Goal: Task Accomplishment & Management: Manage account settings

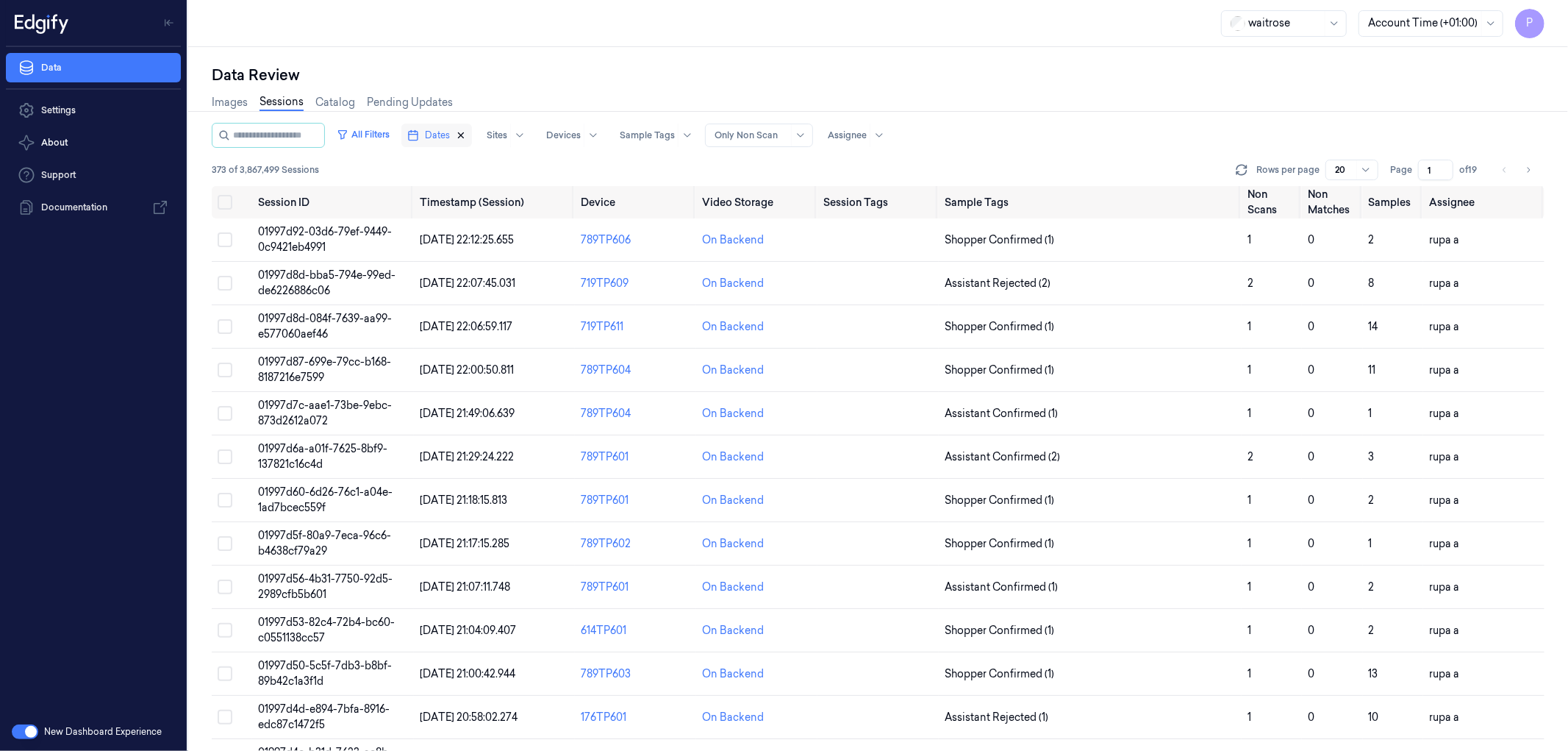
click at [464, 136] on icon "button" at bounding box center [462, 136] width 5 height 5
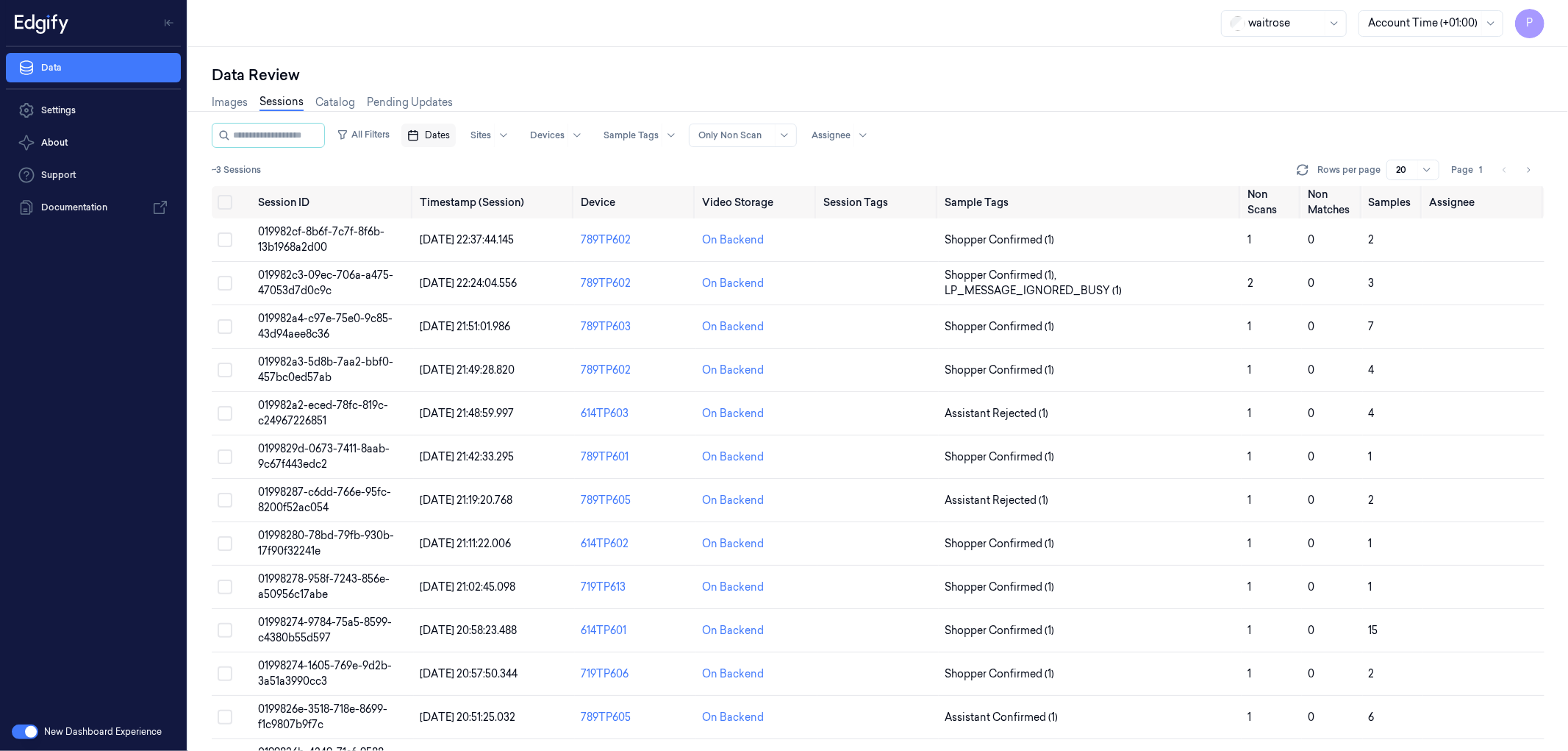
click at [903, 128] on div "All Filters Dates Sites Devices Sample Tags Alert Type Only Non Scan Assignee" at bounding box center [878, 136] width 1333 height 25
click at [446, 136] on span "Dates" at bounding box center [438, 136] width 25 height 14
click at [513, 310] on button "24" at bounding box center [513, 312] width 24 height 24
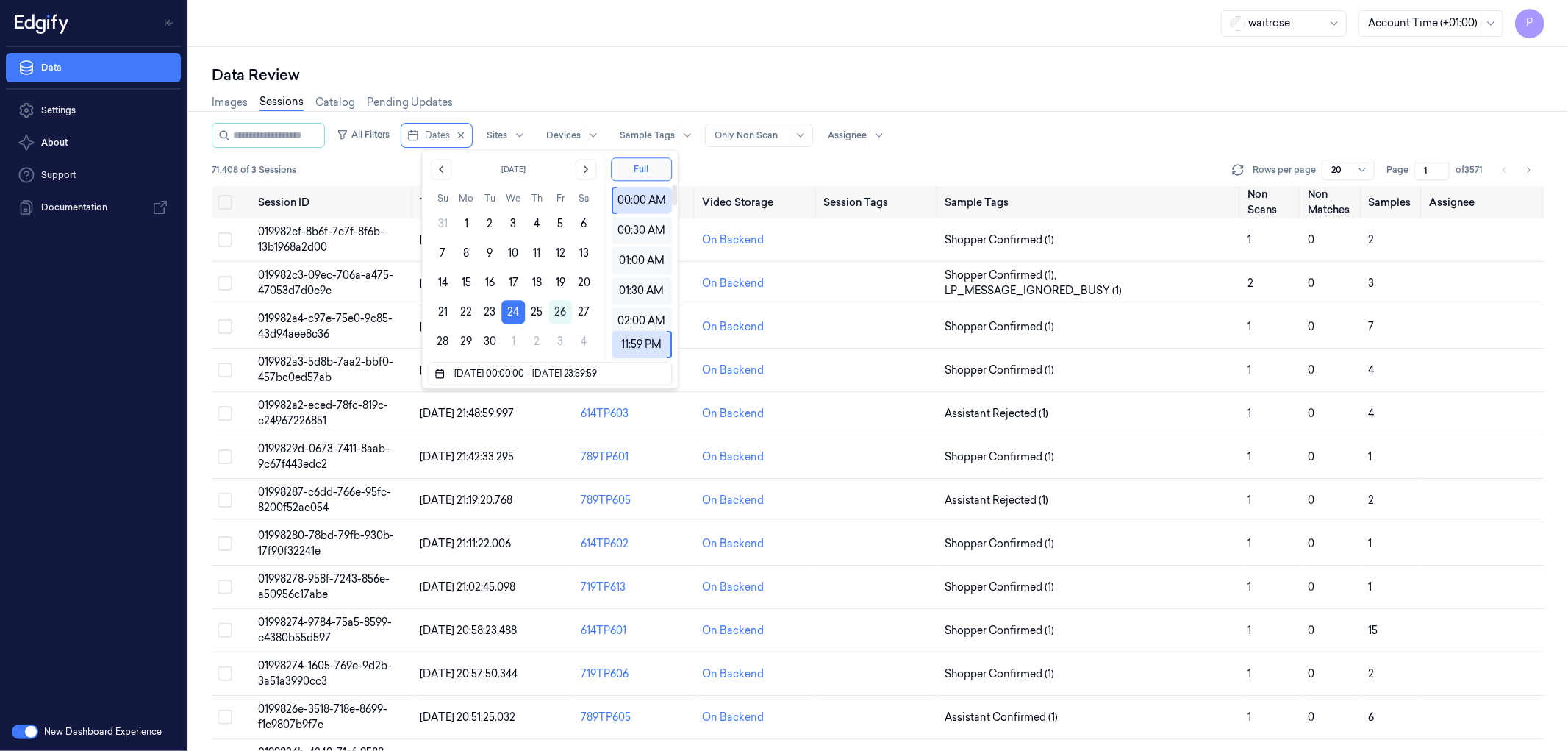
click at [728, 75] on div "Data Review" at bounding box center [878, 75] width 1333 height 20
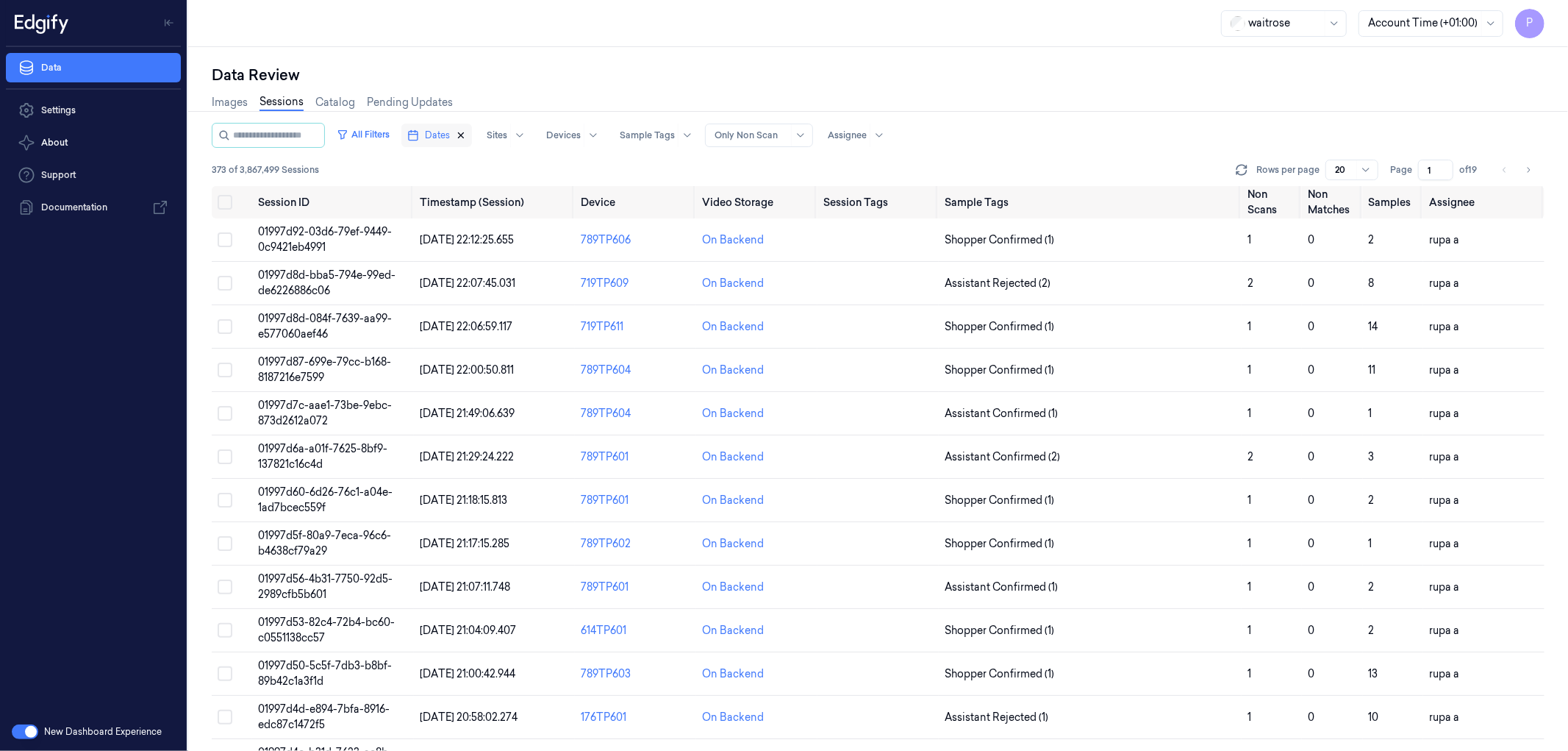
click at [466, 135] on icon "button" at bounding box center [461, 136] width 10 height 10
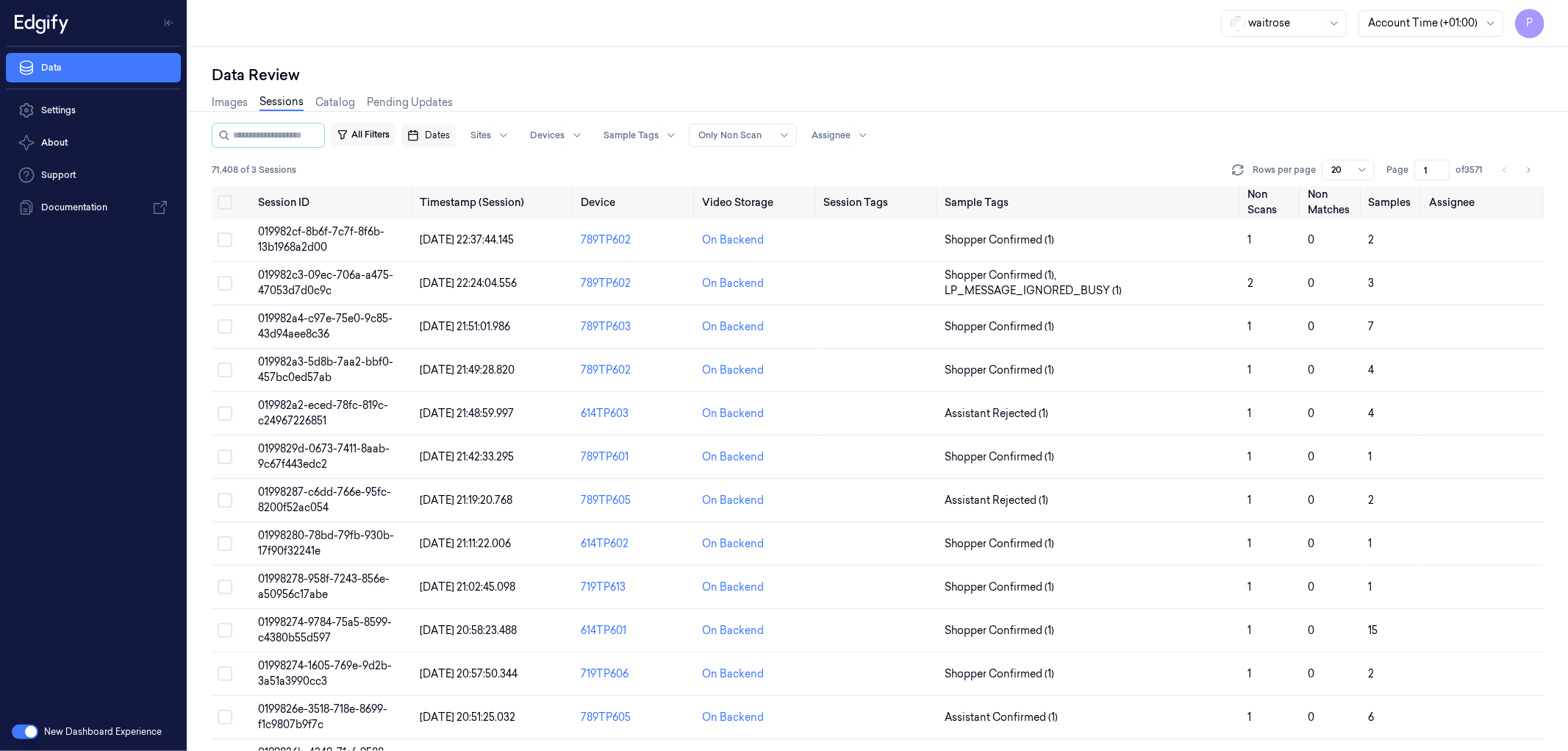
click at [386, 137] on button "All Filters" at bounding box center [363, 135] width 64 height 24
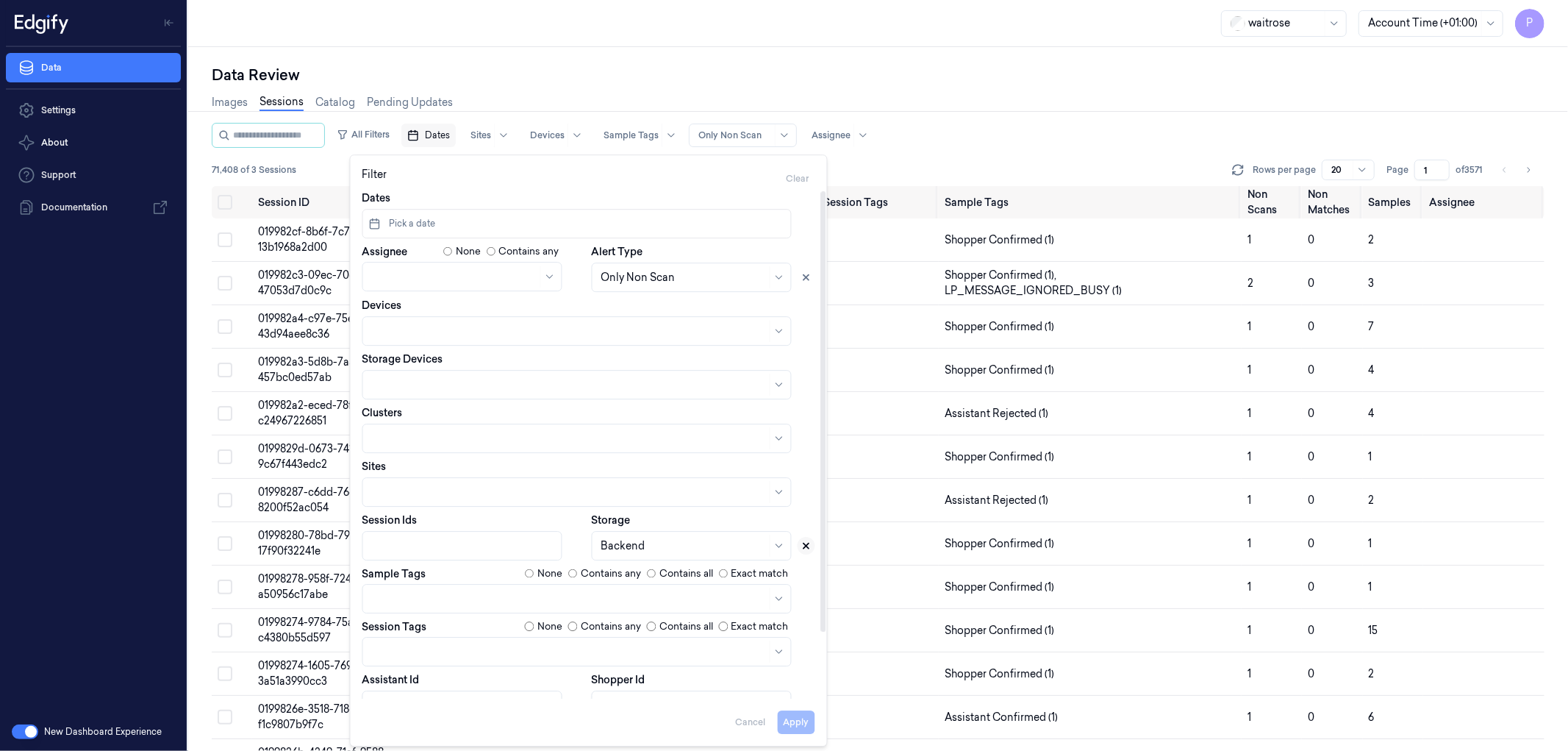
click at [804, 456] on icon at bounding box center [806, 546] width 10 height 10
click at [793, 456] on button "Apply" at bounding box center [796, 722] width 37 height 24
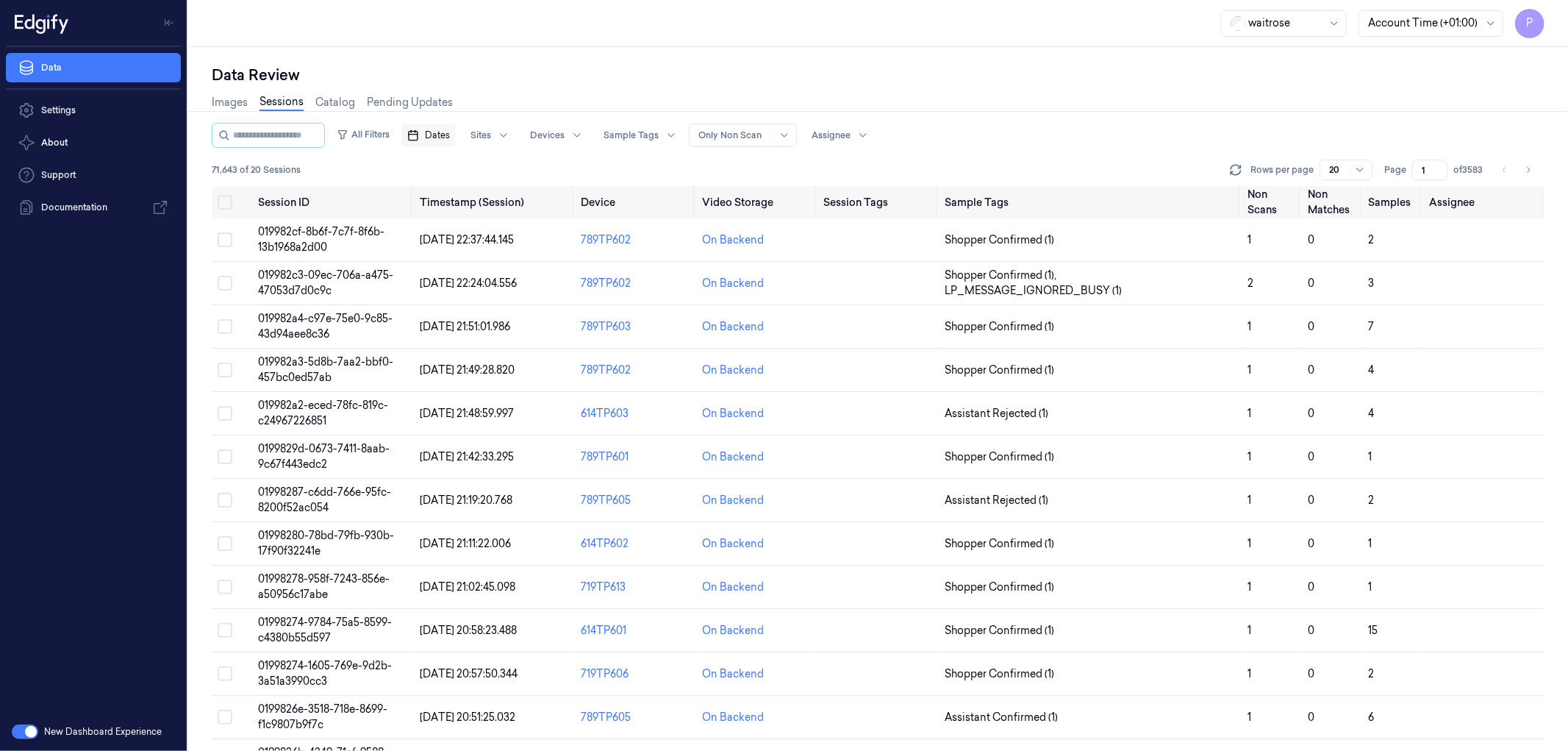
click at [990, 115] on div "Images Sessions Catalog Pending Updates" at bounding box center [878, 104] width 1333 height 37
click at [450, 136] on span "Dates" at bounding box center [438, 136] width 25 height 14
click at [515, 309] on button "24" at bounding box center [513, 312] width 24 height 24
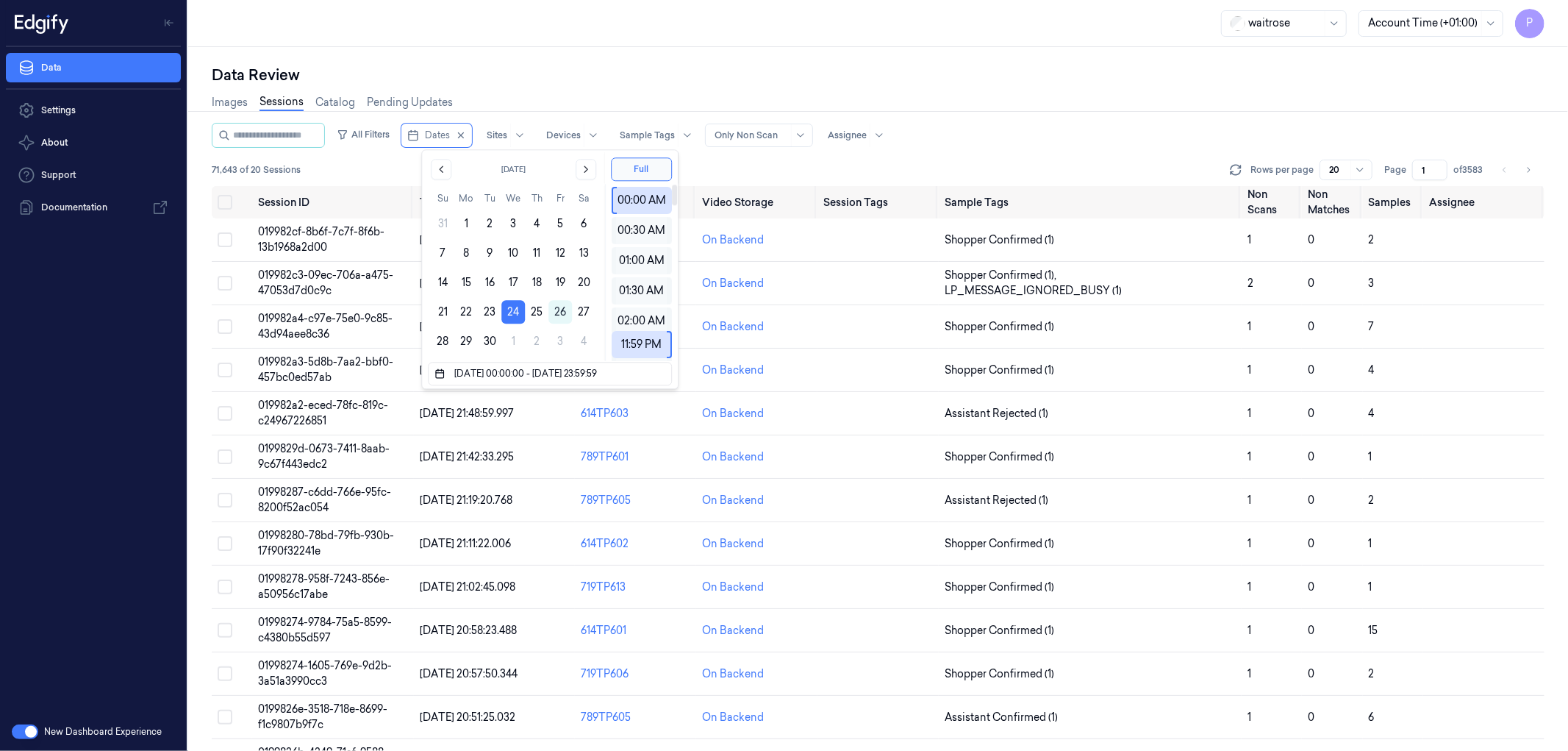
click at [757, 75] on div "Data Review" at bounding box center [878, 75] width 1333 height 20
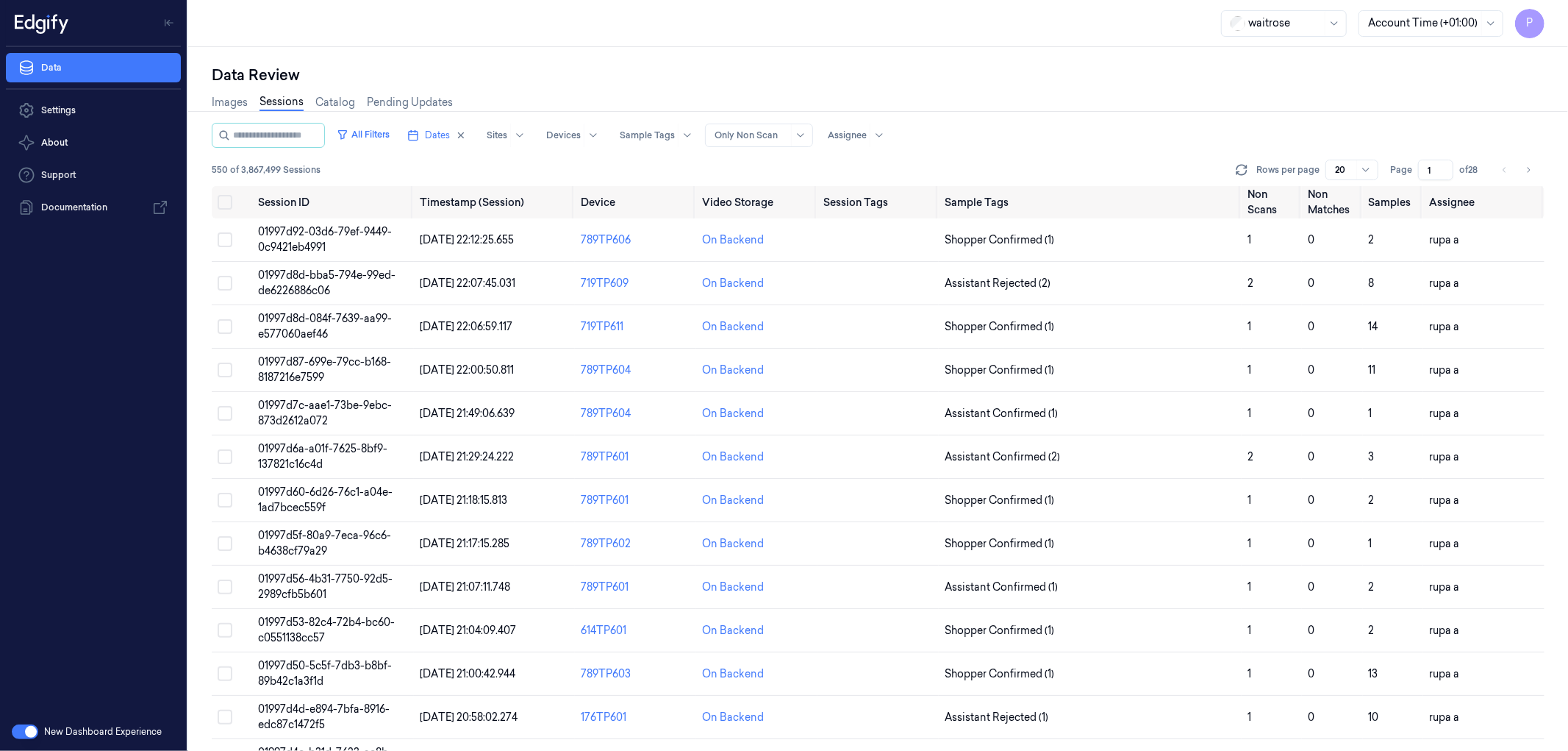
drag, startPoint x: 1432, startPoint y: 170, endPoint x: 1421, endPoint y: 170, distance: 11.0
click at [1044, 170] on input "1" at bounding box center [1436, 170] width 36 height 20
click at [1044, 108] on div "Images Sessions Catalog Pending Updates" at bounding box center [878, 104] width 1333 height 37
click at [225, 201] on button "Select all" at bounding box center [224, 202] width 14 height 14
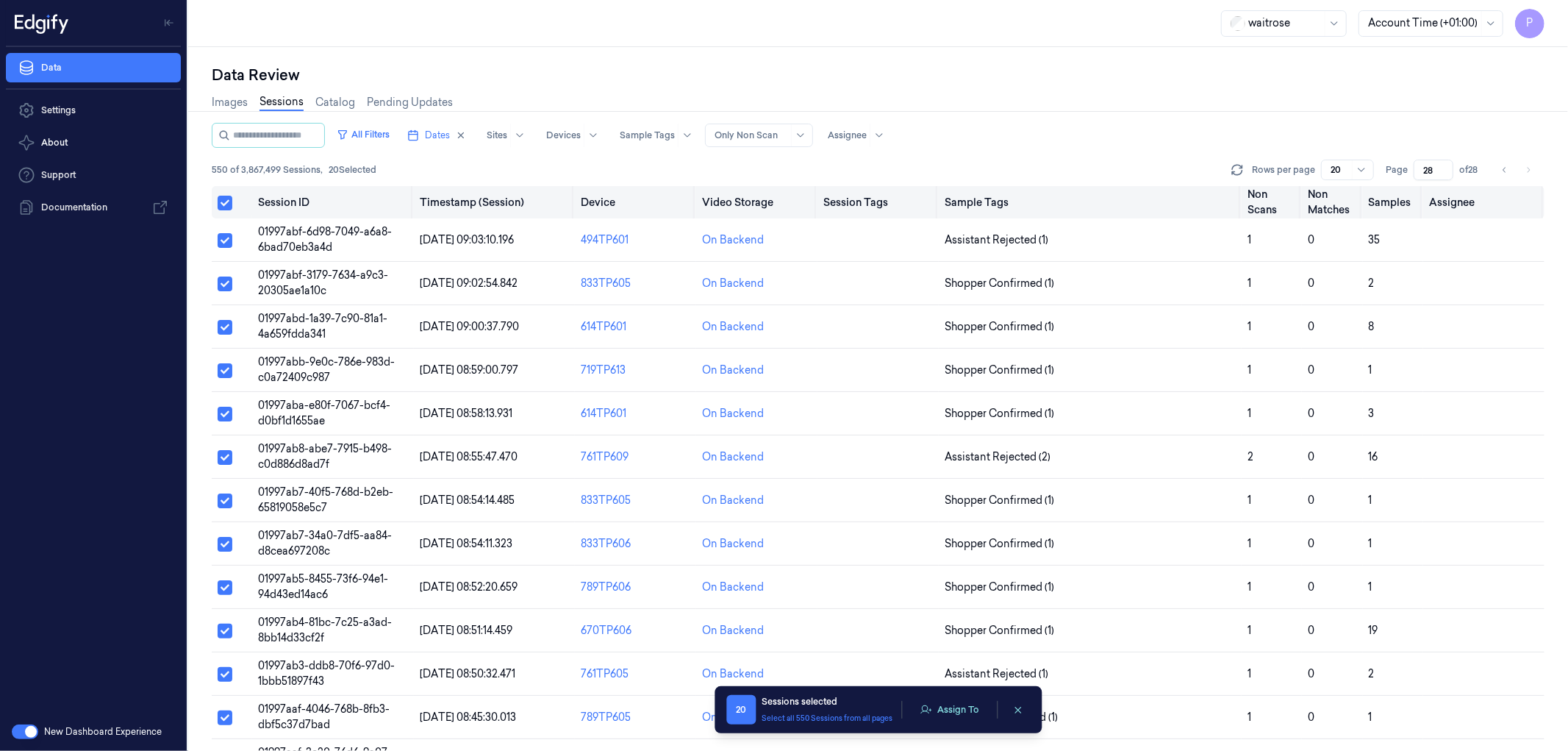
click at [225, 201] on button "Select all" at bounding box center [224, 203] width 14 height 14
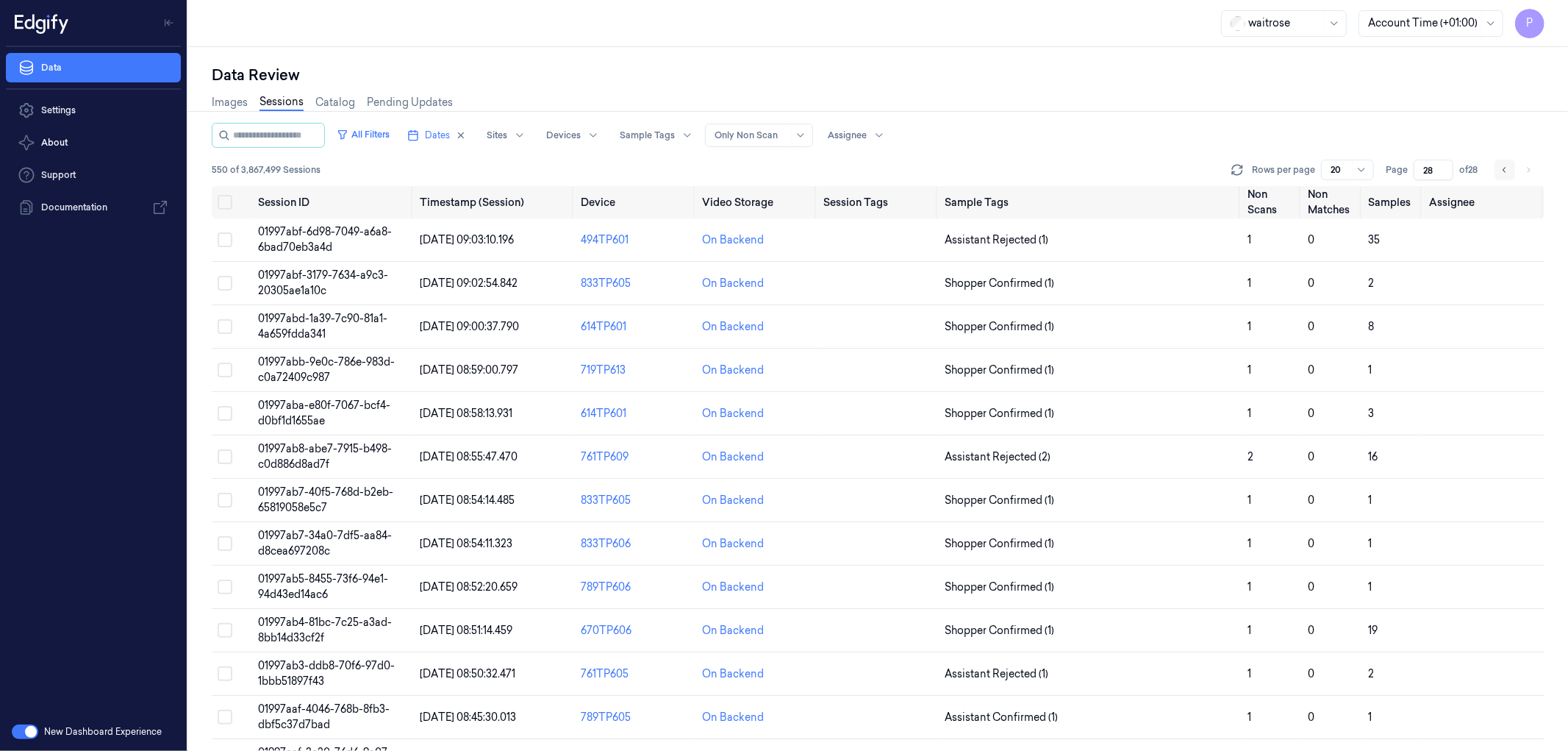
click at [1044, 172] on icon "Go to previous page" at bounding box center [1504, 170] width 8 height 12
type input "27"
click at [1044, 166] on input "27" at bounding box center [1433, 170] width 40 height 20
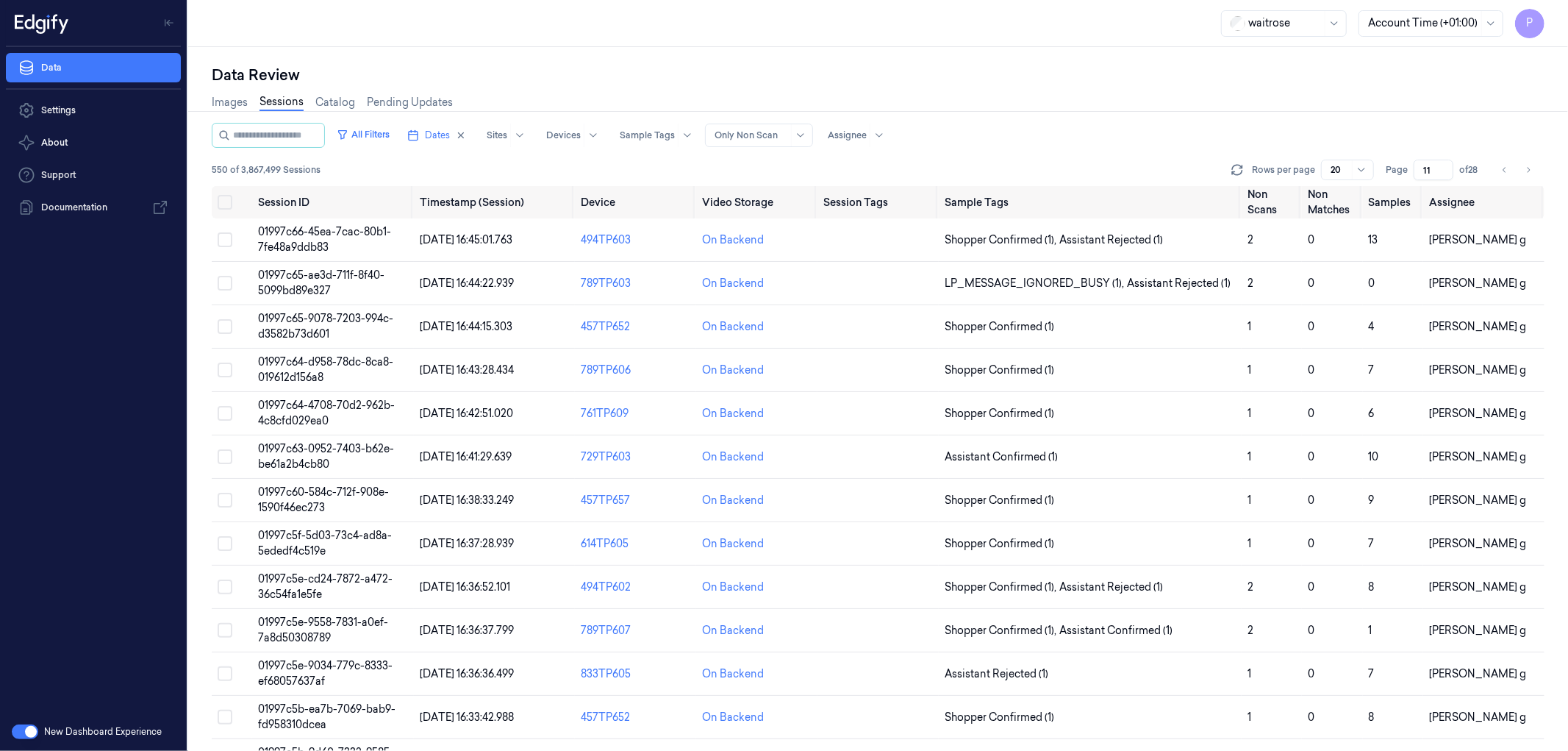
type input "11"
click at [1044, 114] on div "Images Sessions Catalog Pending Updates" at bounding box center [878, 104] width 1333 height 37
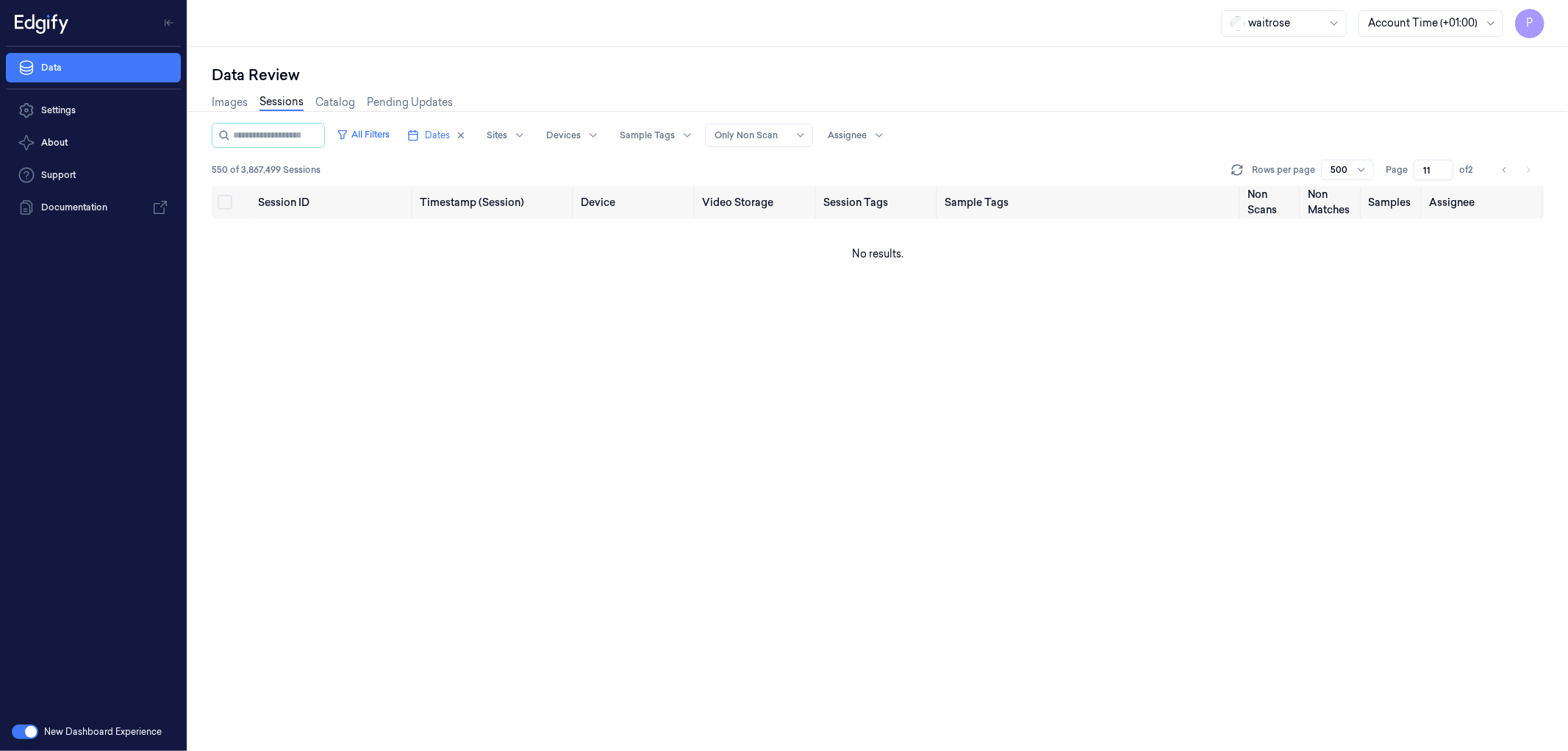
click at [1430, 170] on input "11" at bounding box center [1433, 170] width 40 height 20
click at [1216, 131] on div "All Filters Dates Sites Devices Sample Tags Alert Type Only Non Scan Assignee" at bounding box center [878, 136] width 1333 height 25
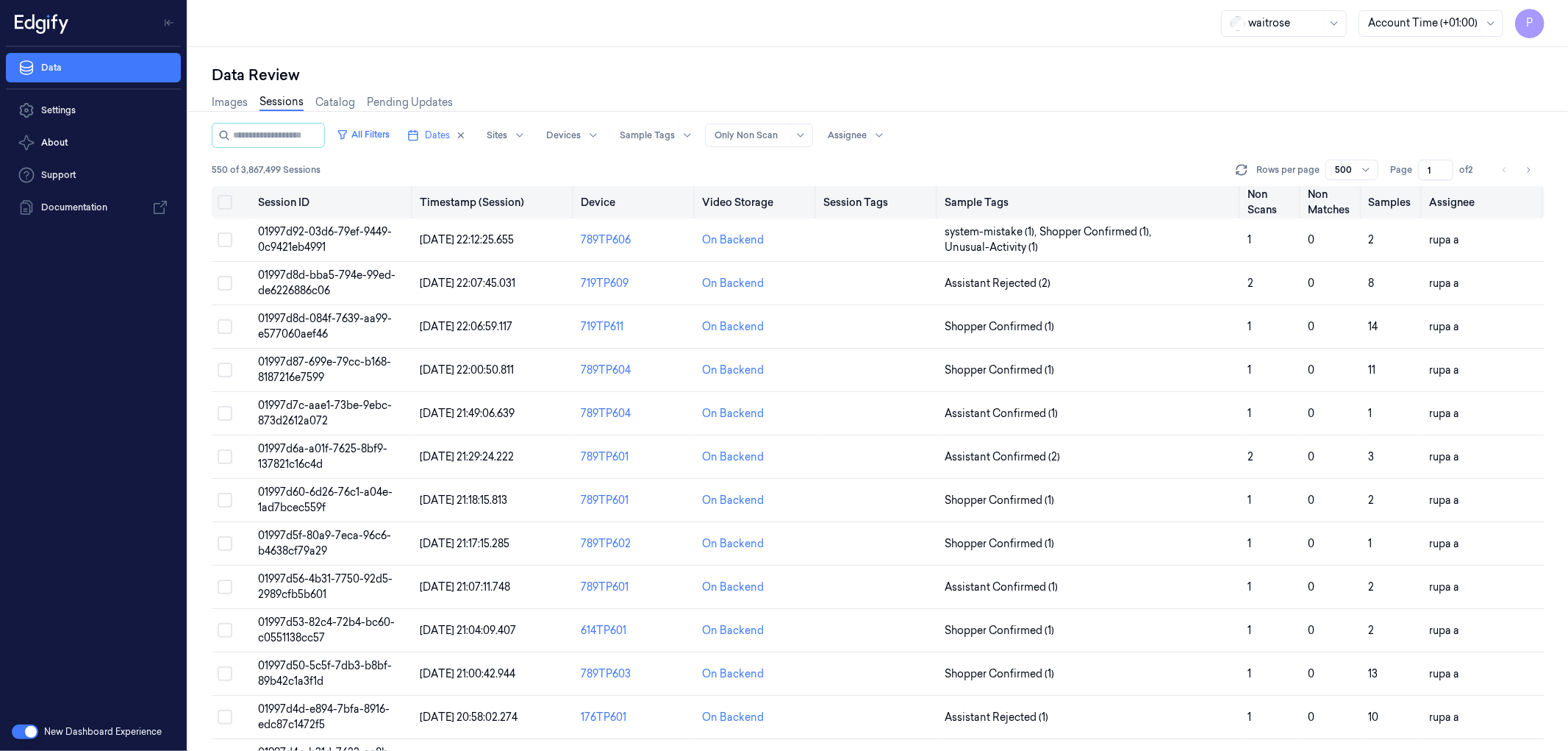
click at [228, 202] on button "Select all" at bounding box center [224, 202] width 14 height 14
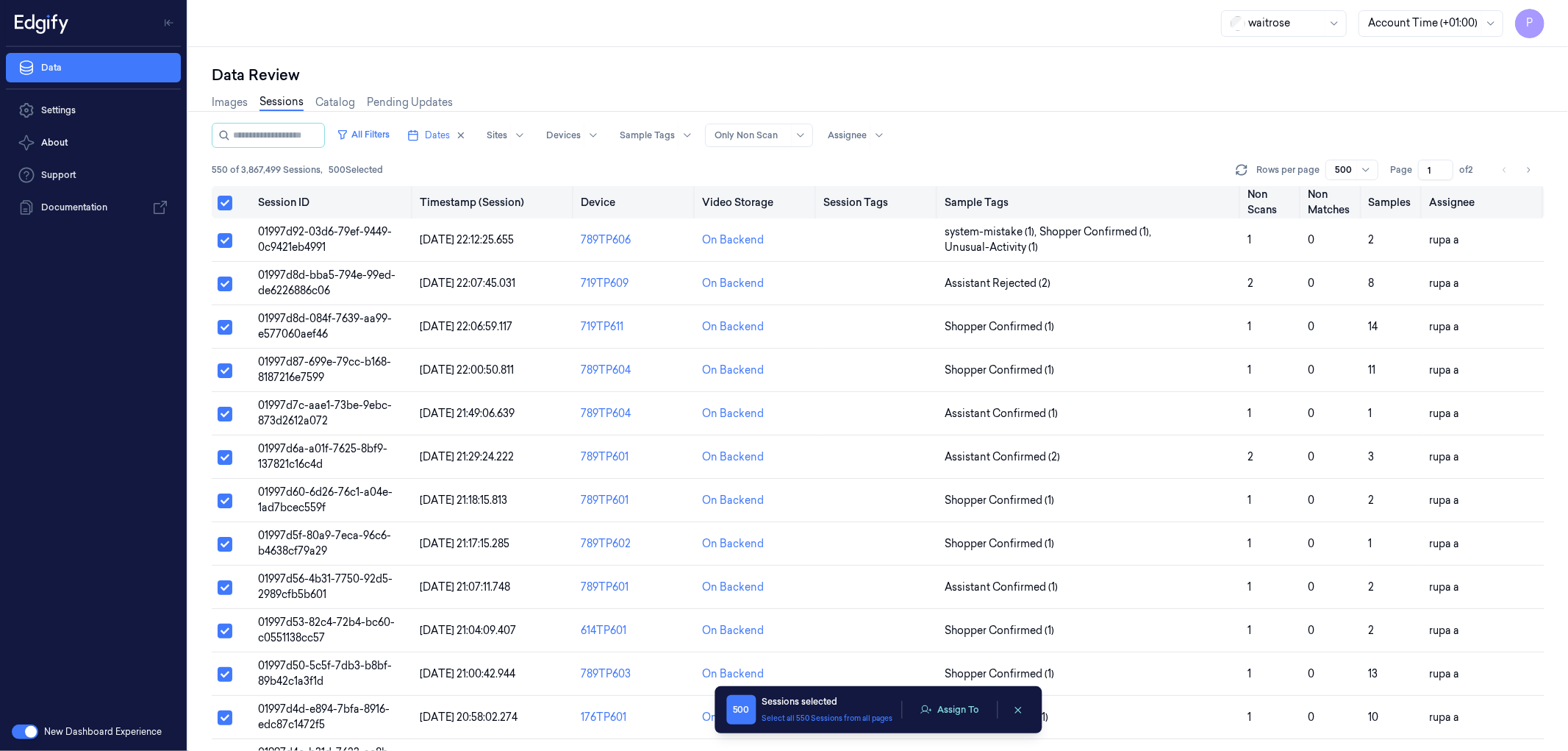
click at [226, 201] on button "Select all" at bounding box center [224, 203] width 14 height 14
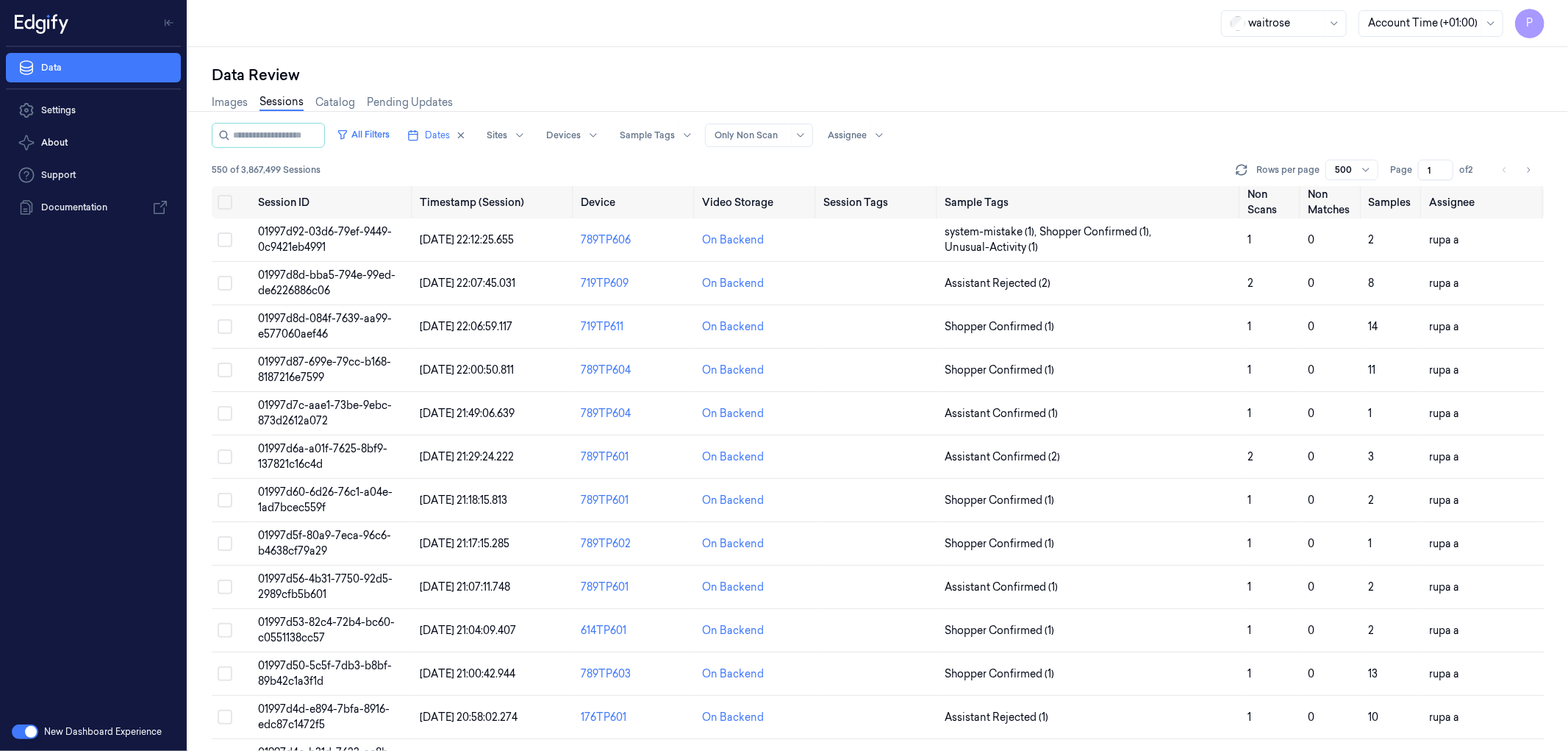
click at [1530, 164] on icon "Go to next page" at bounding box center [1528, 170] width 8 height 12
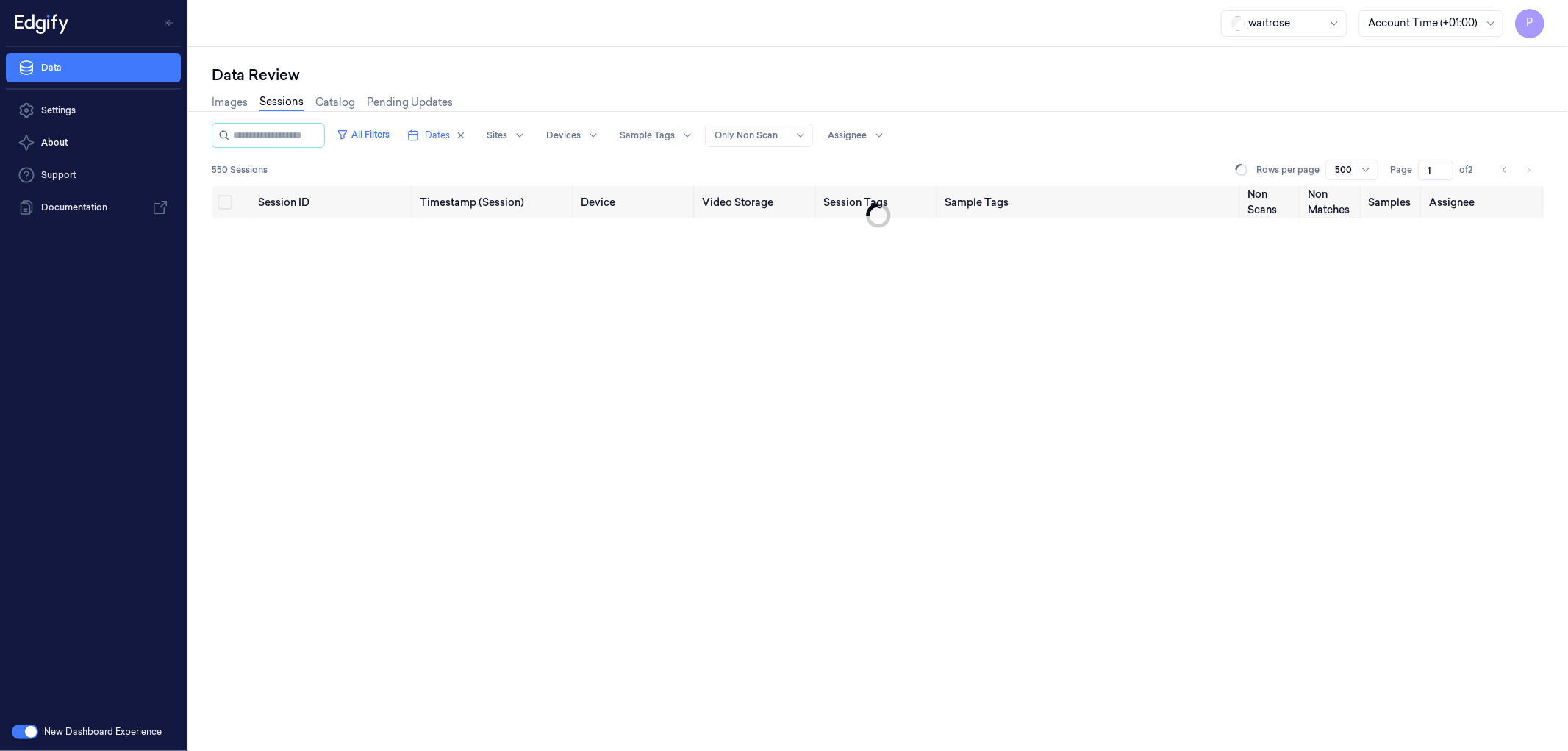
type input "2"
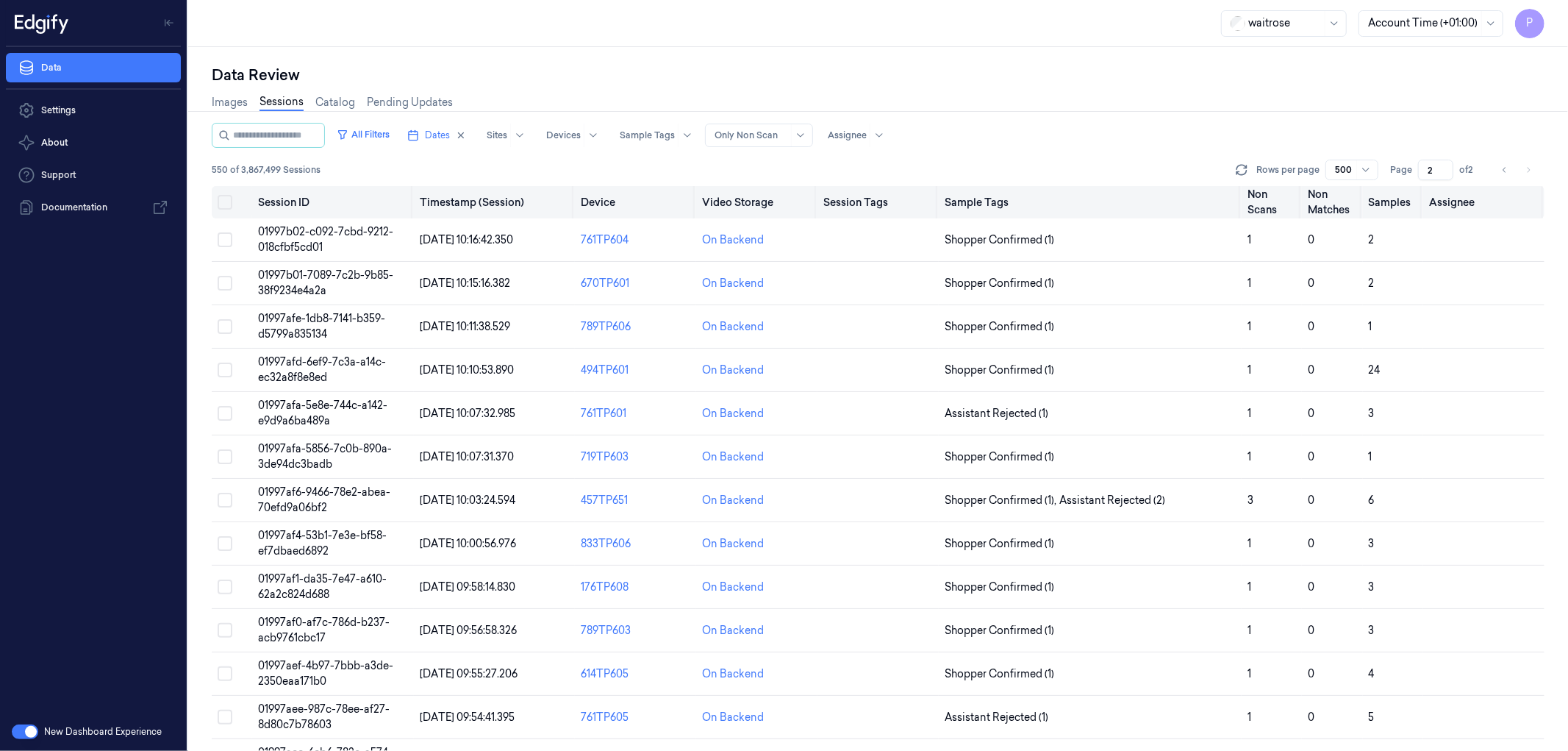
click at [221, 203] on button "Select all" at bounding box center [224, 202] width 14 height 14
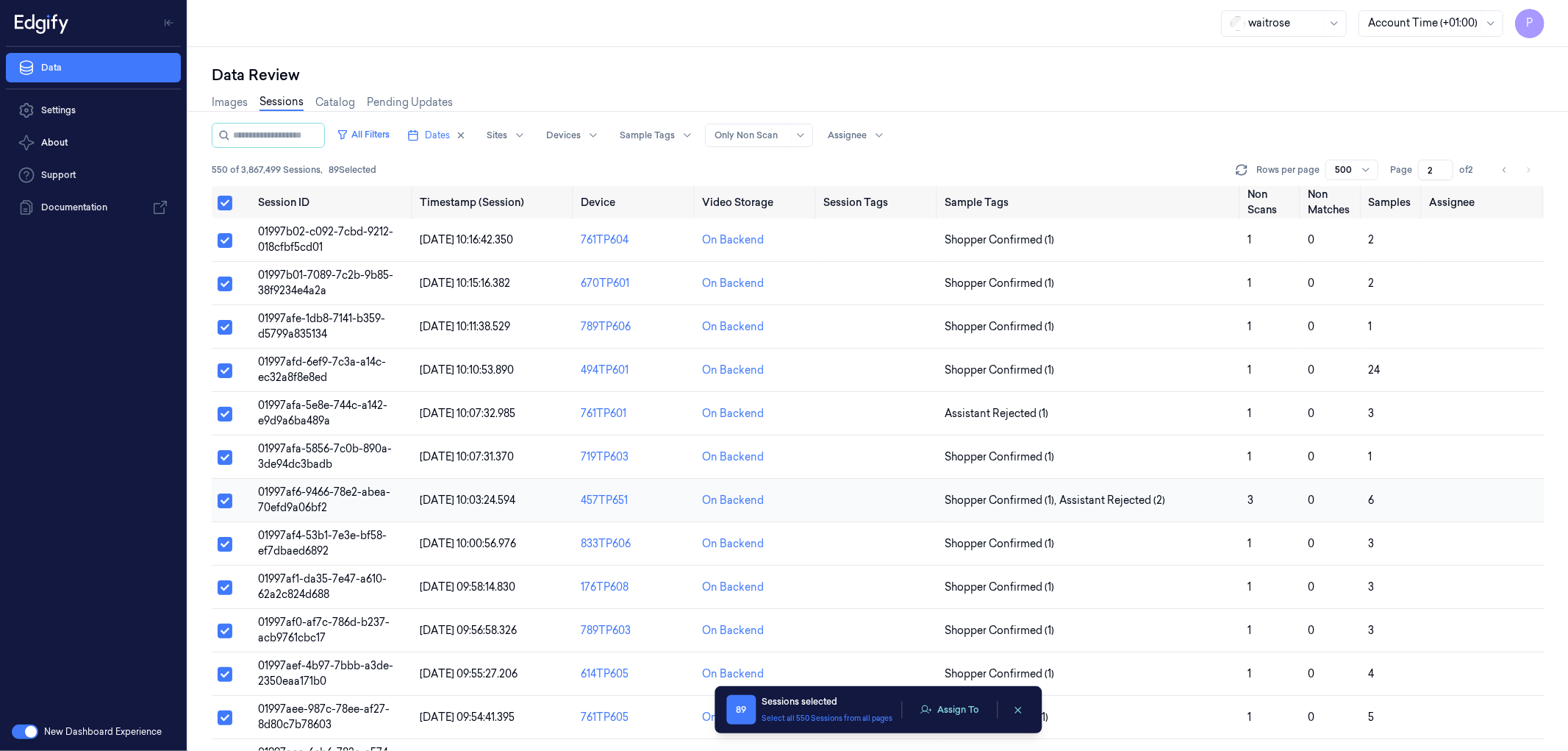
type button "on"
drag, startPoint x: 1499, startPoint y: 172, endPoint x: 1194, endPoint y: 174, distance: 305.0
click at [1499, 171] on button "Go to previous page" at bounding box center [1504, 170] width 20 height 20
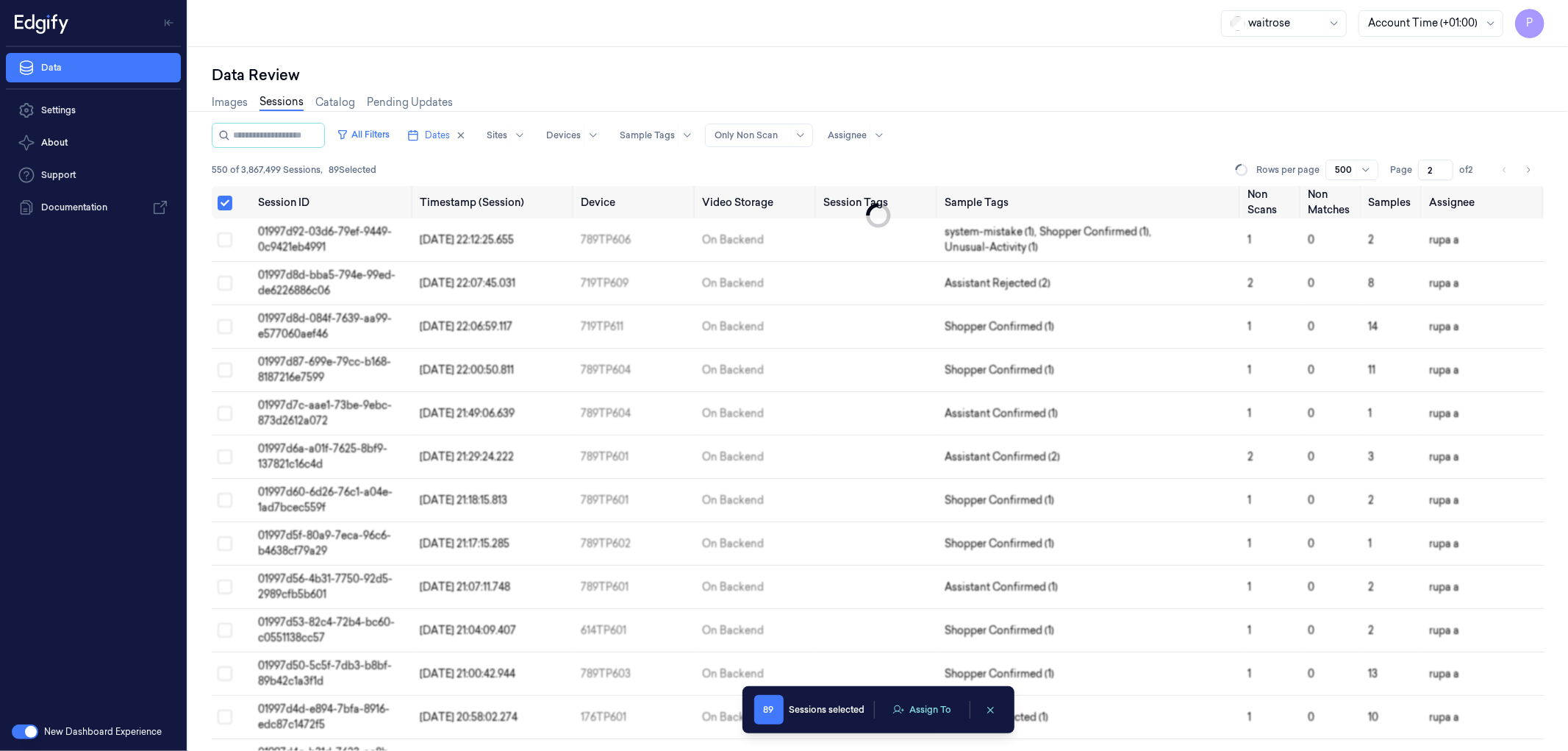
type input "1"
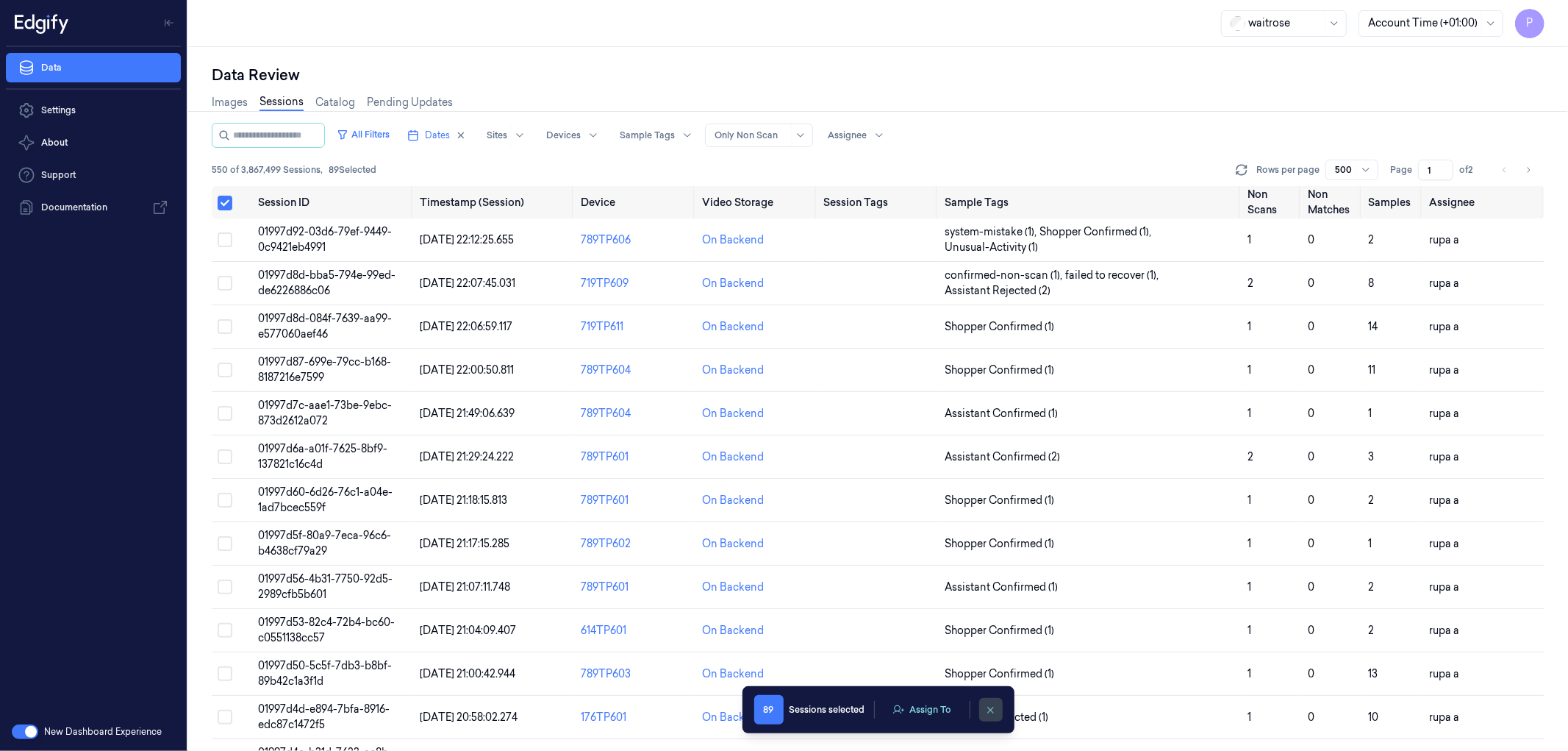
click at [990, 711] on icon "clearSelection" at bounding box center [990, 709] width 11 height 11
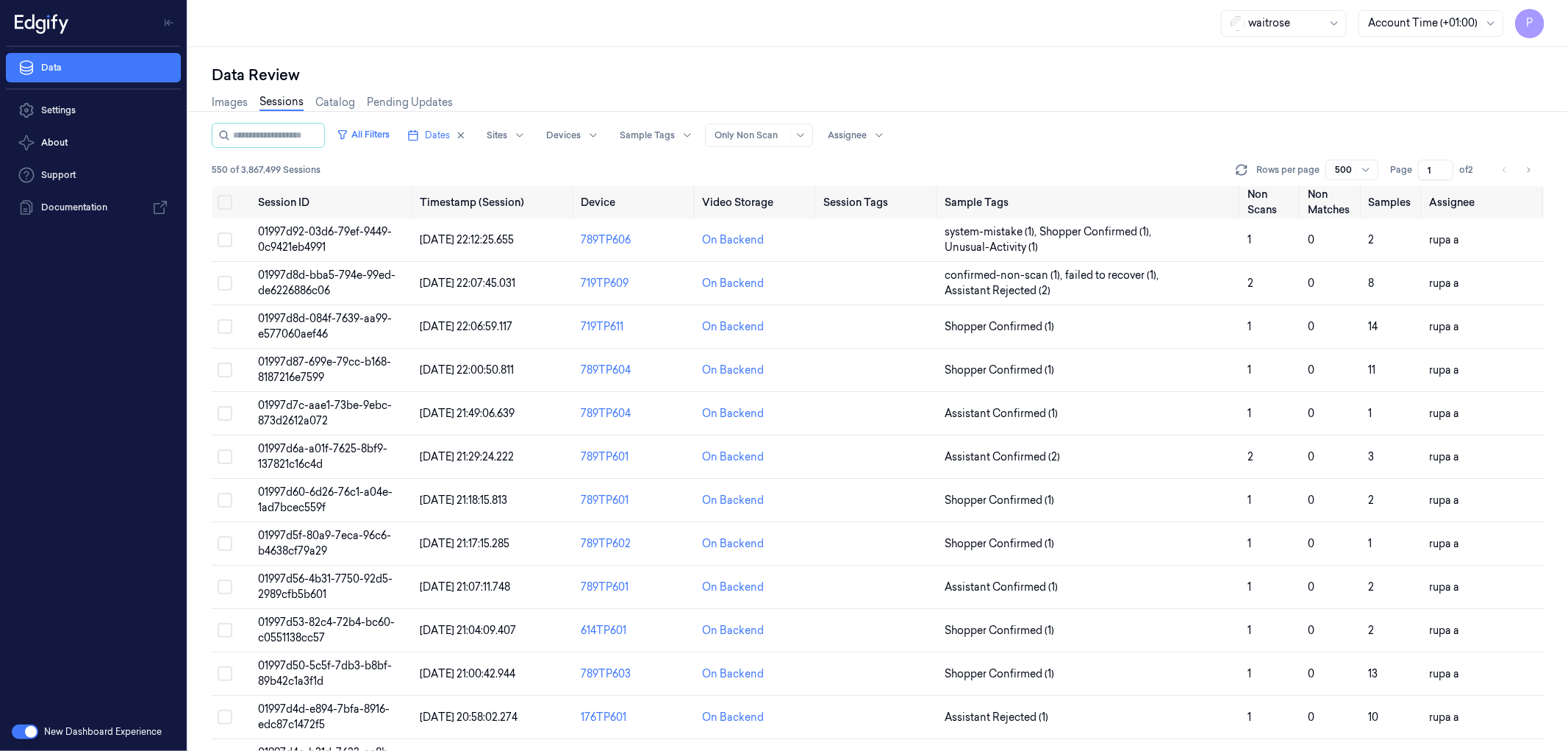
click at [1029, 67] on div "Data Review" at bounding box center [878, 75] width 1333 height 20
click at [1095, 103] on div "Images Sessions Catalog Pending Updates" at bounding box center [878, 104] width 1333 height 37
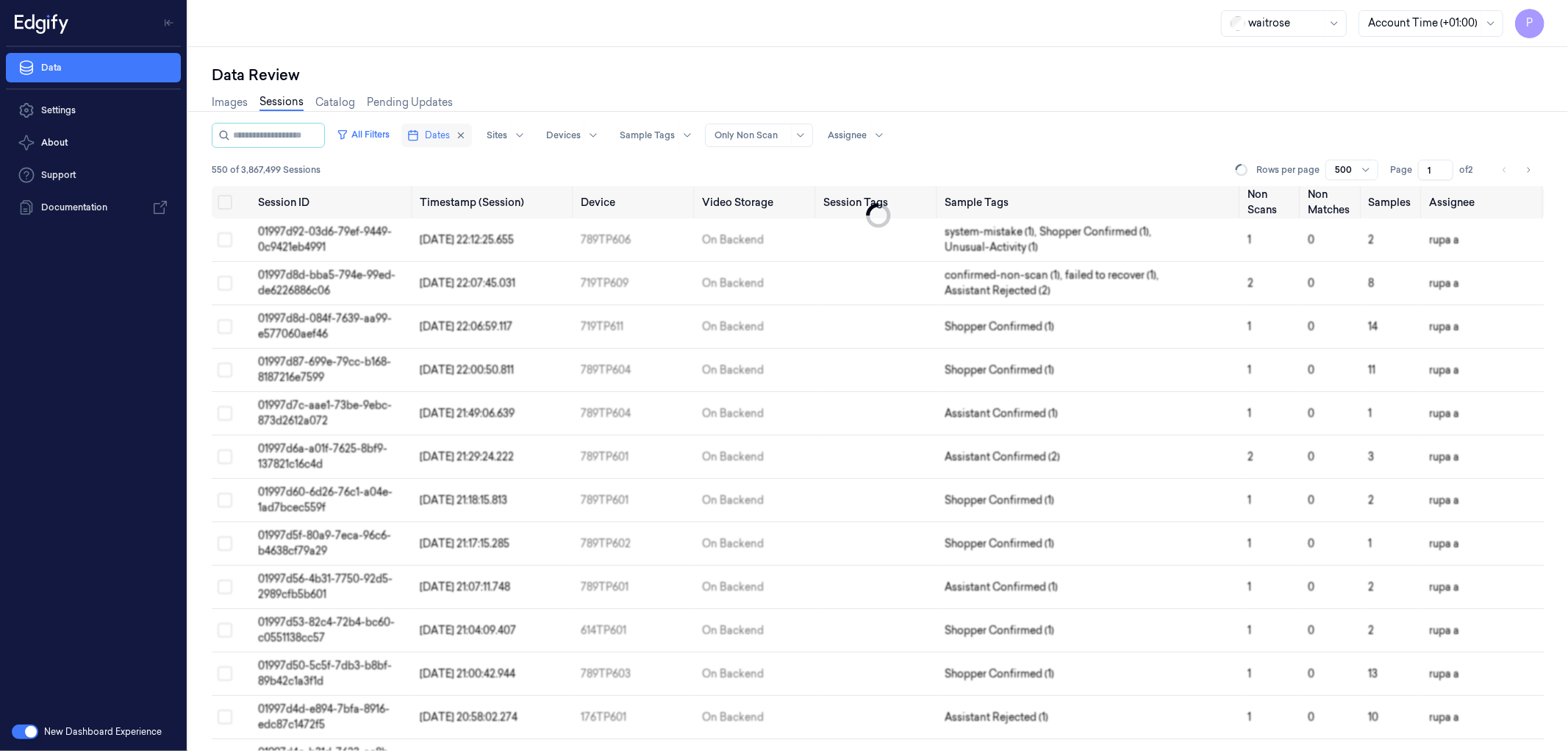
click at [464, 134] on icon "button" at bounding box center [462, 136] width 5 height 5
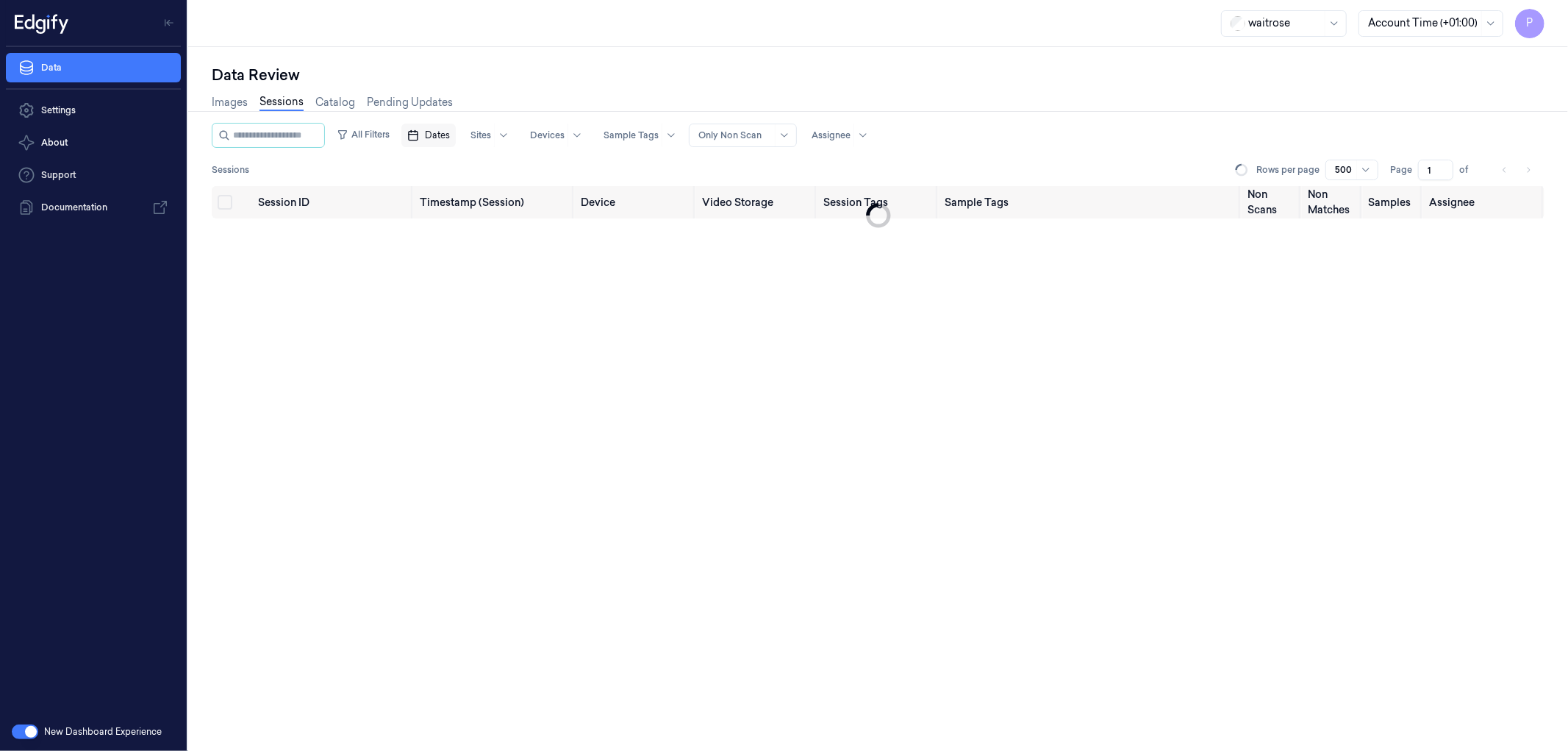
click at [450, 134] on span "Dates" at bounding box center [438, 136] width 25 height 14
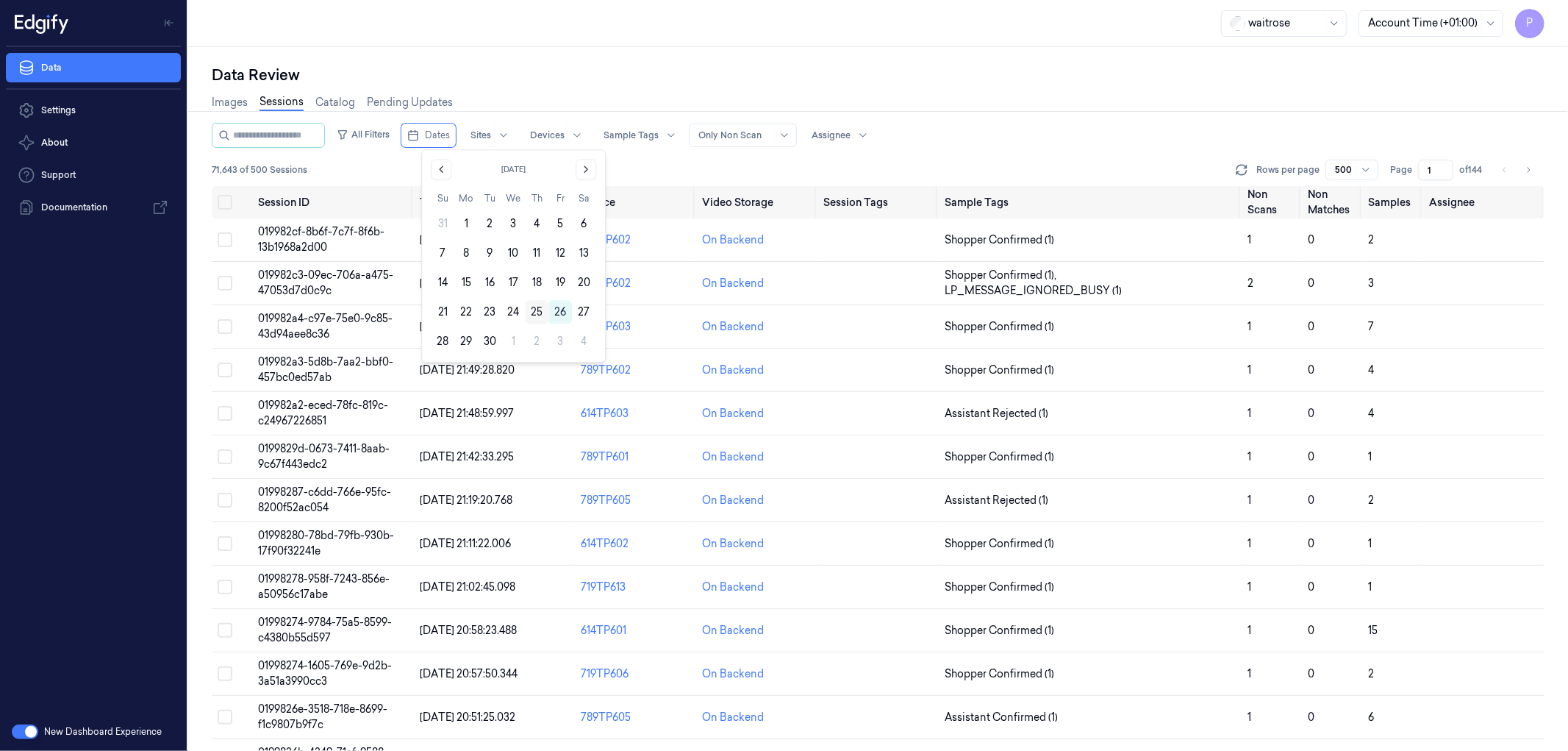
click at [538, 312] on button "25" at bounding box center [537, 312] width 24 height 24
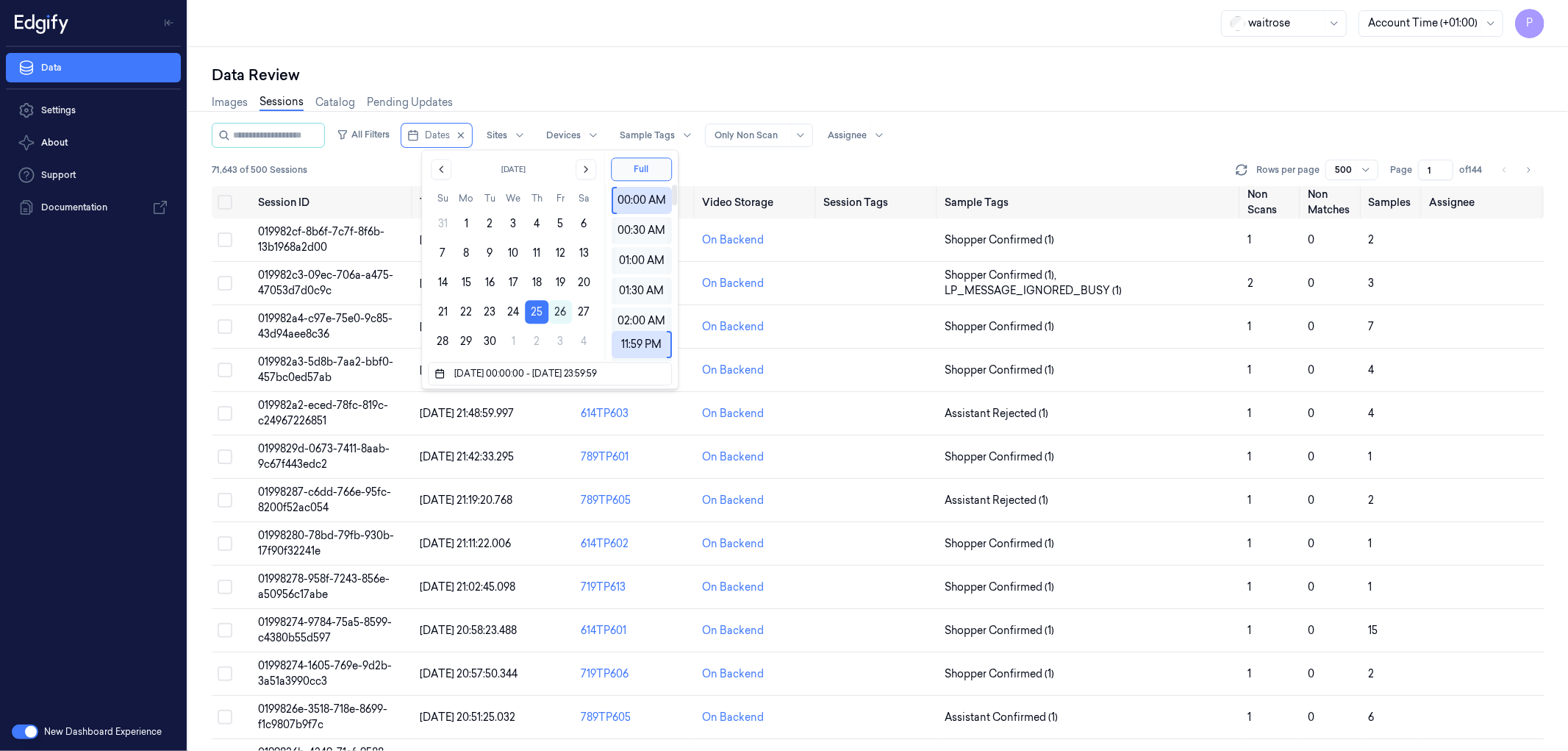
click at [843, 52] on div "Data Review Images Sessions Catalog Pending Updates All Filters Dates Sites Dev…" at bounding box center [878, 399] width 1380 height 704
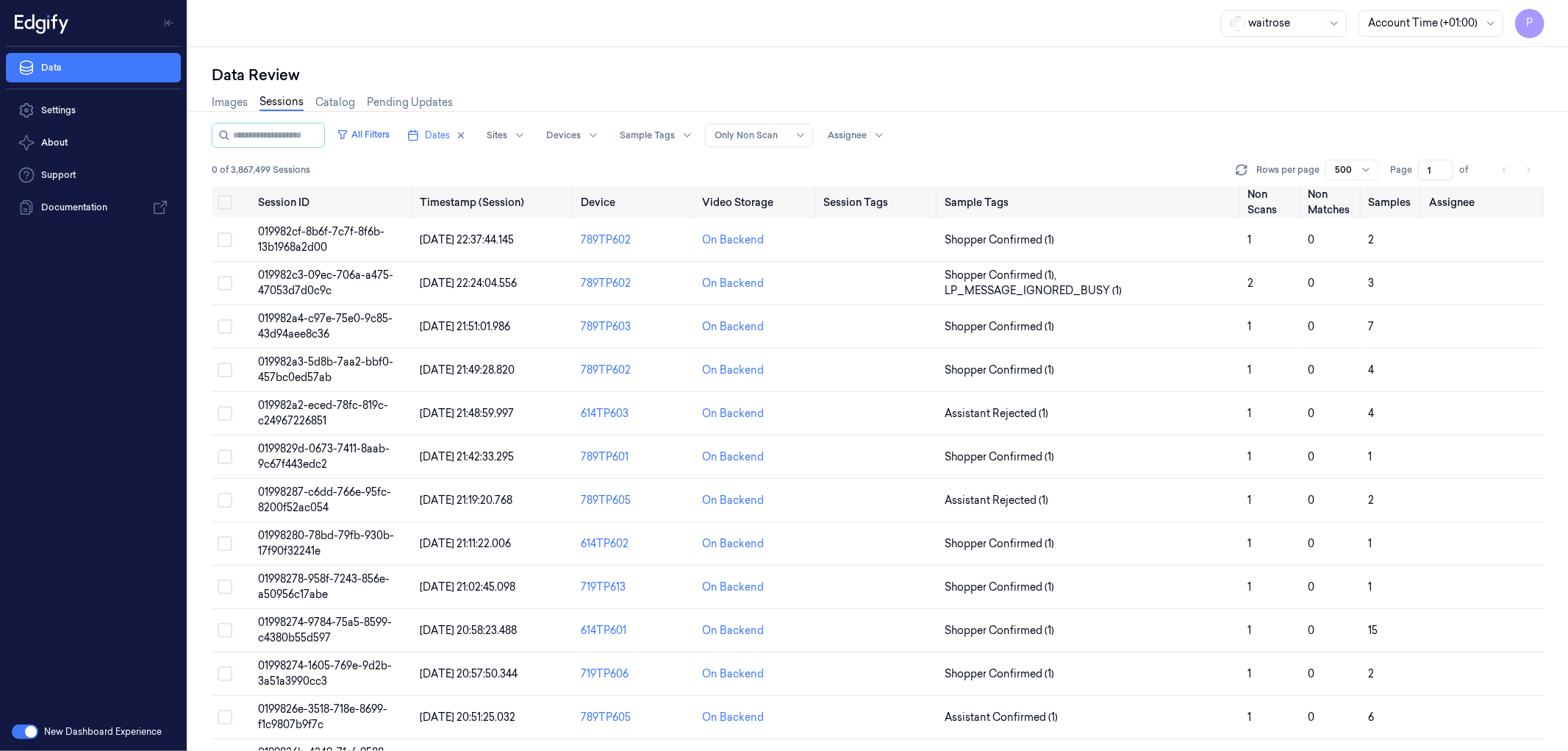
click at [941, 84] on div "Data Review" at bounding box center [878, 75] width 1333 height 20
click at [879, 40] on div "waitrose Account Time (+01:00) P" at bounding box center [878, 24] width 1380 height 47
click at [472, 130] on button "Dates" at bounding box center [436, 136] width 70 height 24
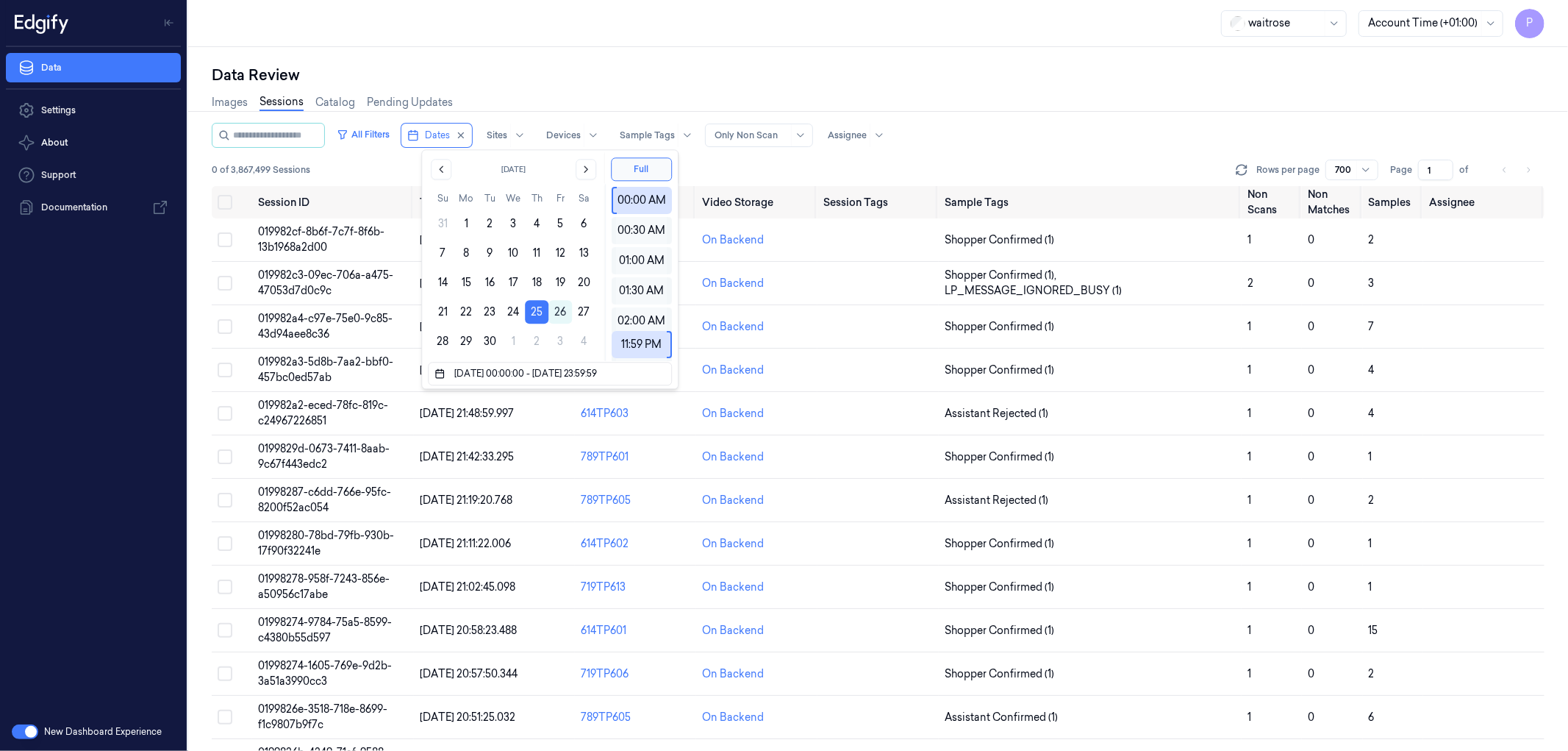
click at [605, 70] on div "Data Review" at bounding box center [878, 75] width 1333 height 20
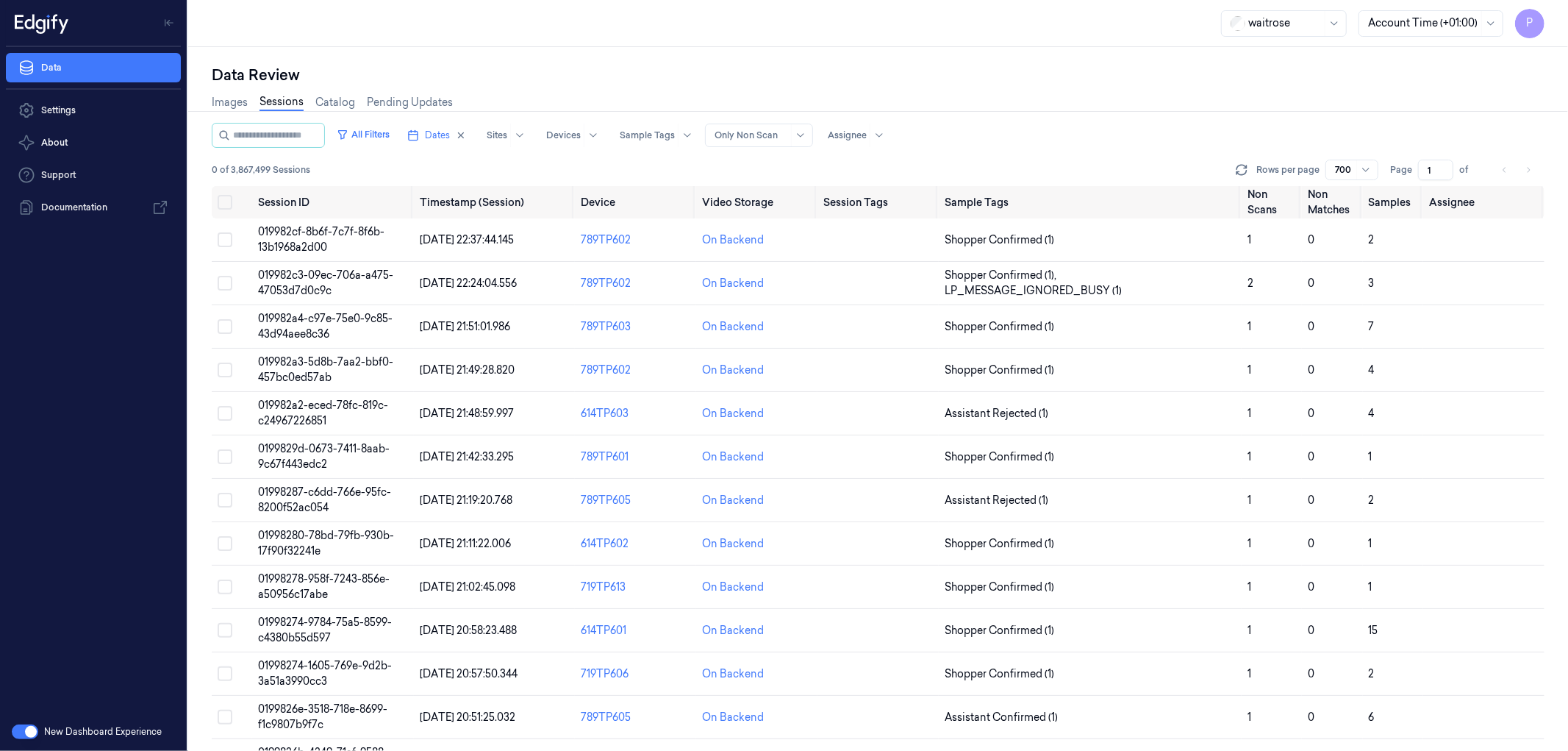
click at [899, 62] on div "Data Review Images Sessions Catalog Pending Updates All Filters Dates Sites Dev…" at bounding box center [878, 399] width 1380 height 704
click at [932, 84] on div "Data Review" at bounding box center [878, 75] width 1333 height 20
click at [466, 135] on icon "button" at bounding box center [461, 136] width 10 height 10
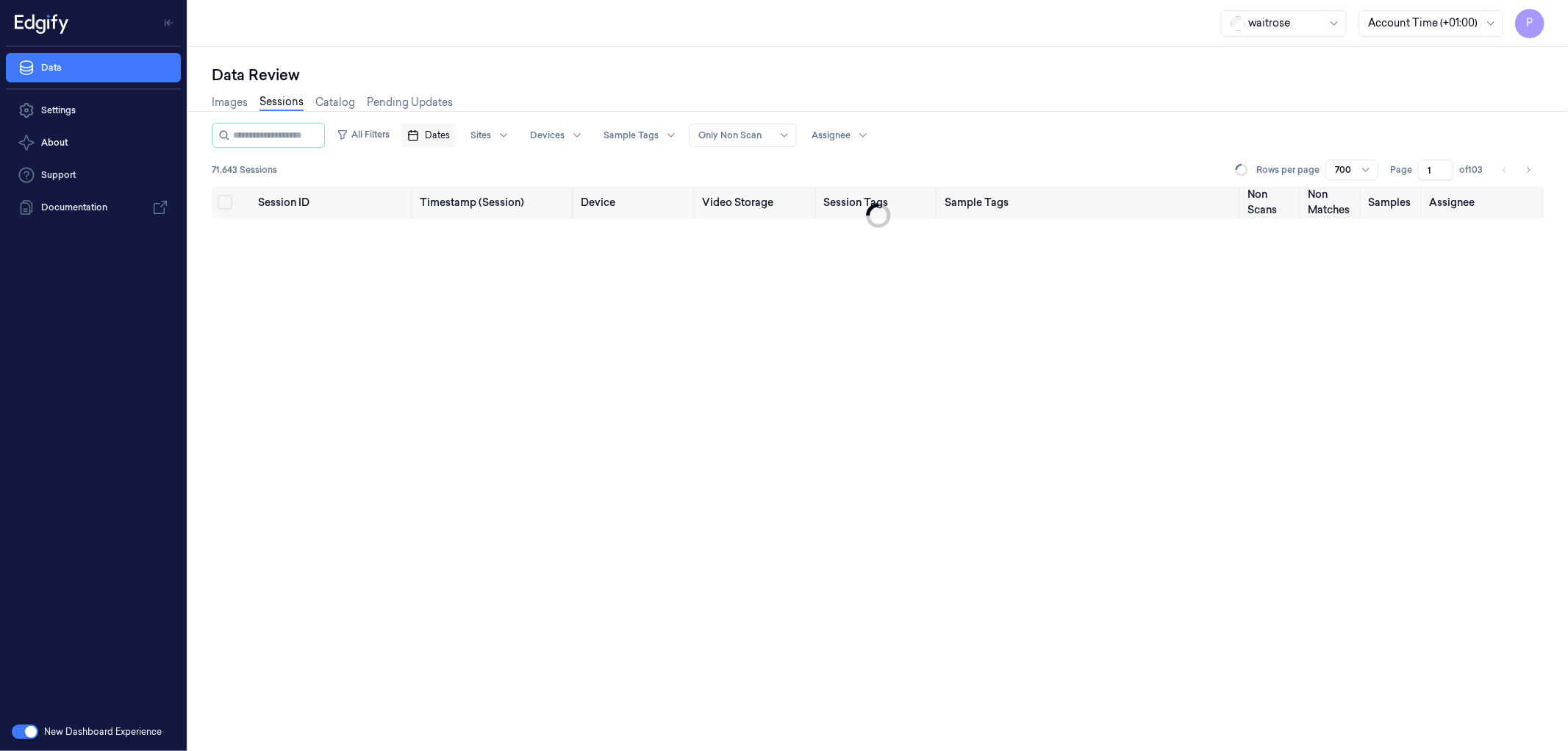
click at [450, 136] on span "Dates" at bounding box center [438, 136] width 25 height 14
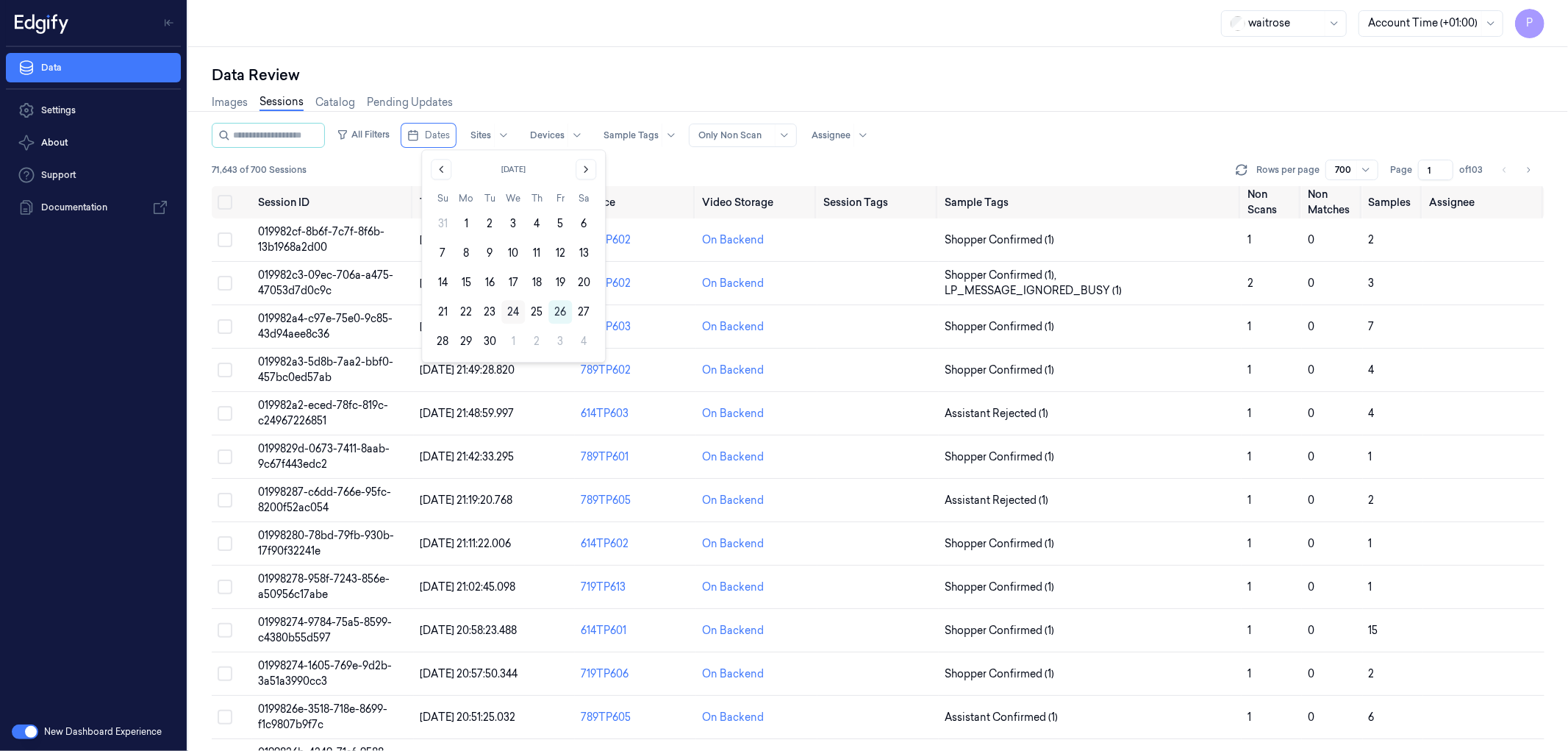
click at [515, 314] on button "24" at bounding box center [513, 312] width 24 height 24
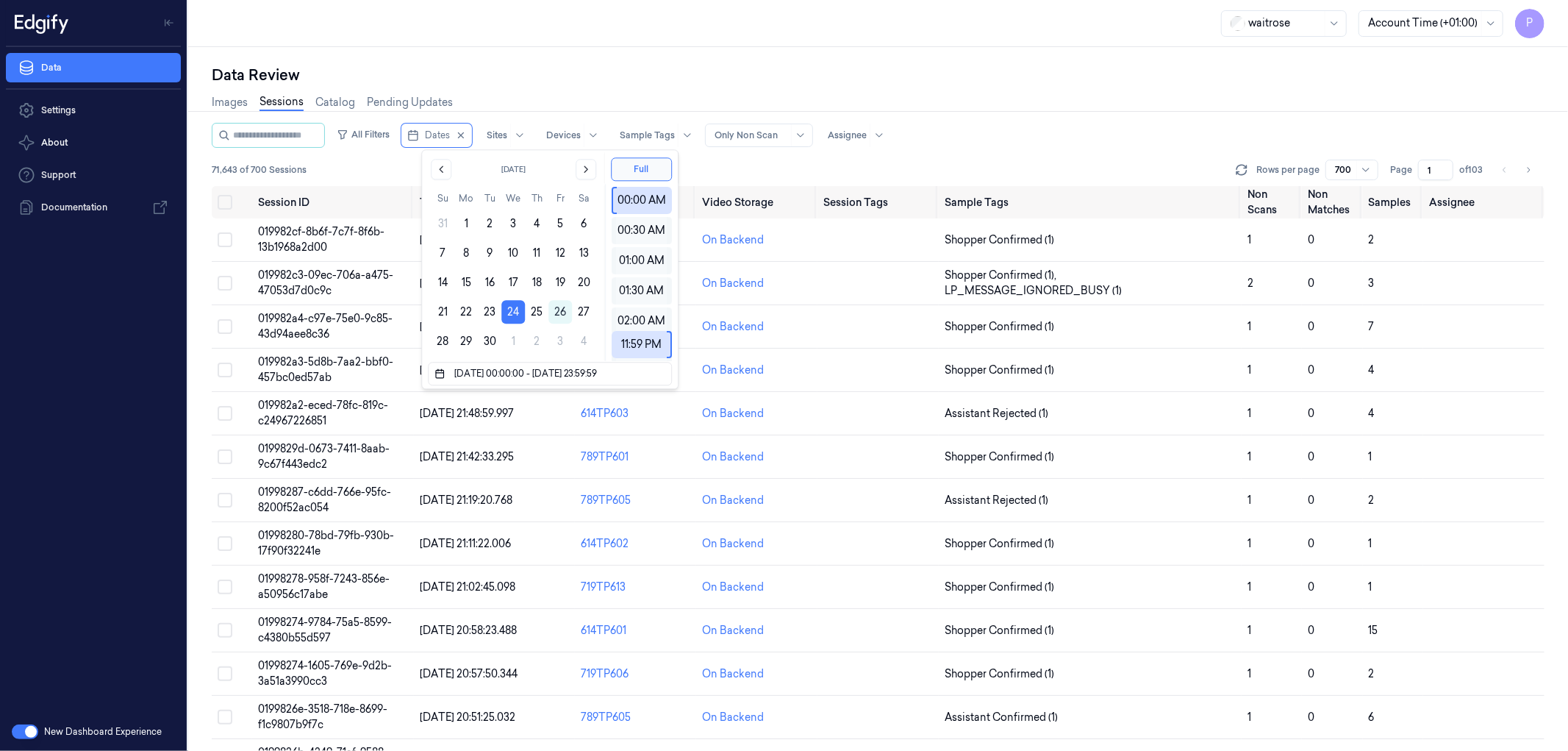
scroll to position [25492, 0]
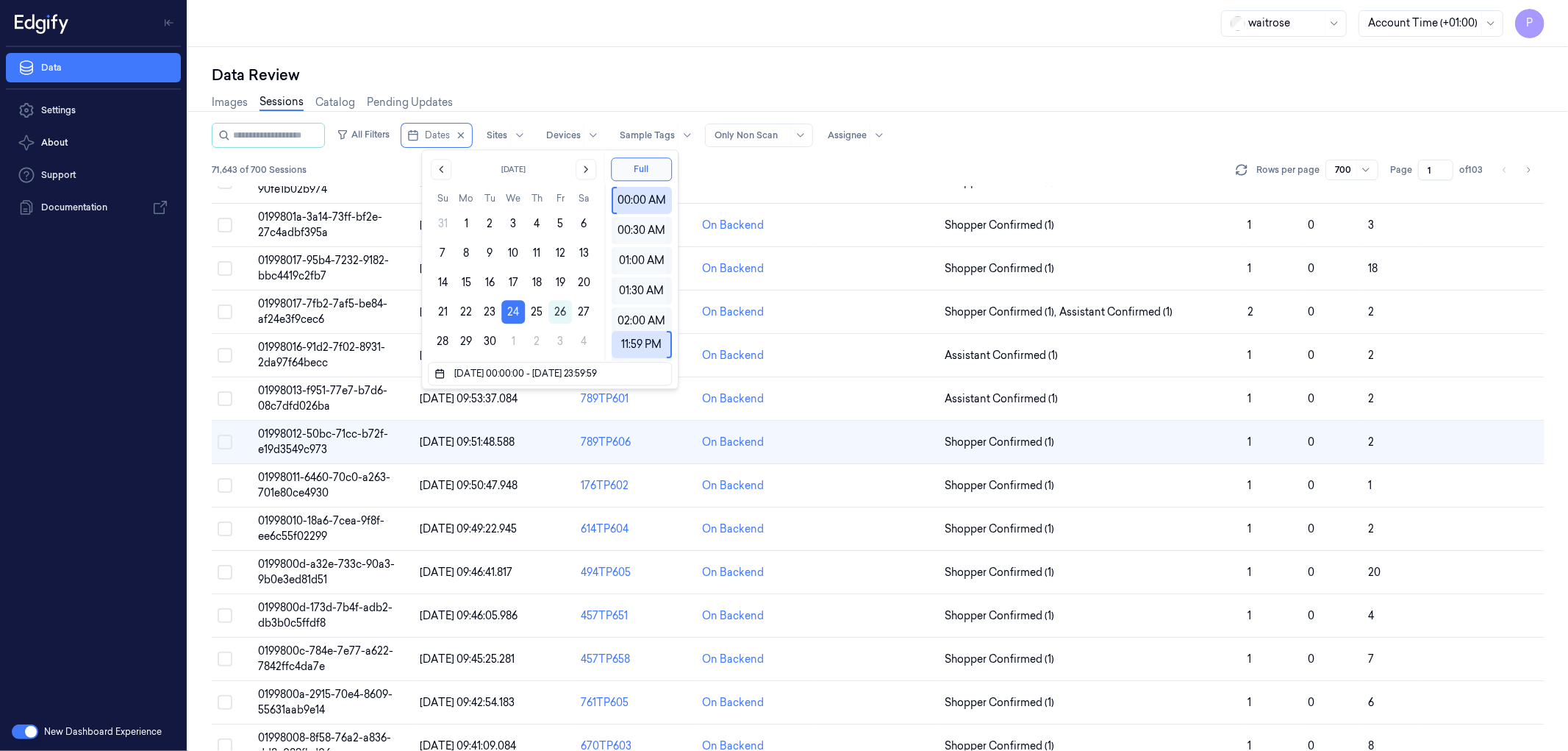
click at [792, 67] on div "Data Review" at bounding box center [878, 75] width 1333 height 20
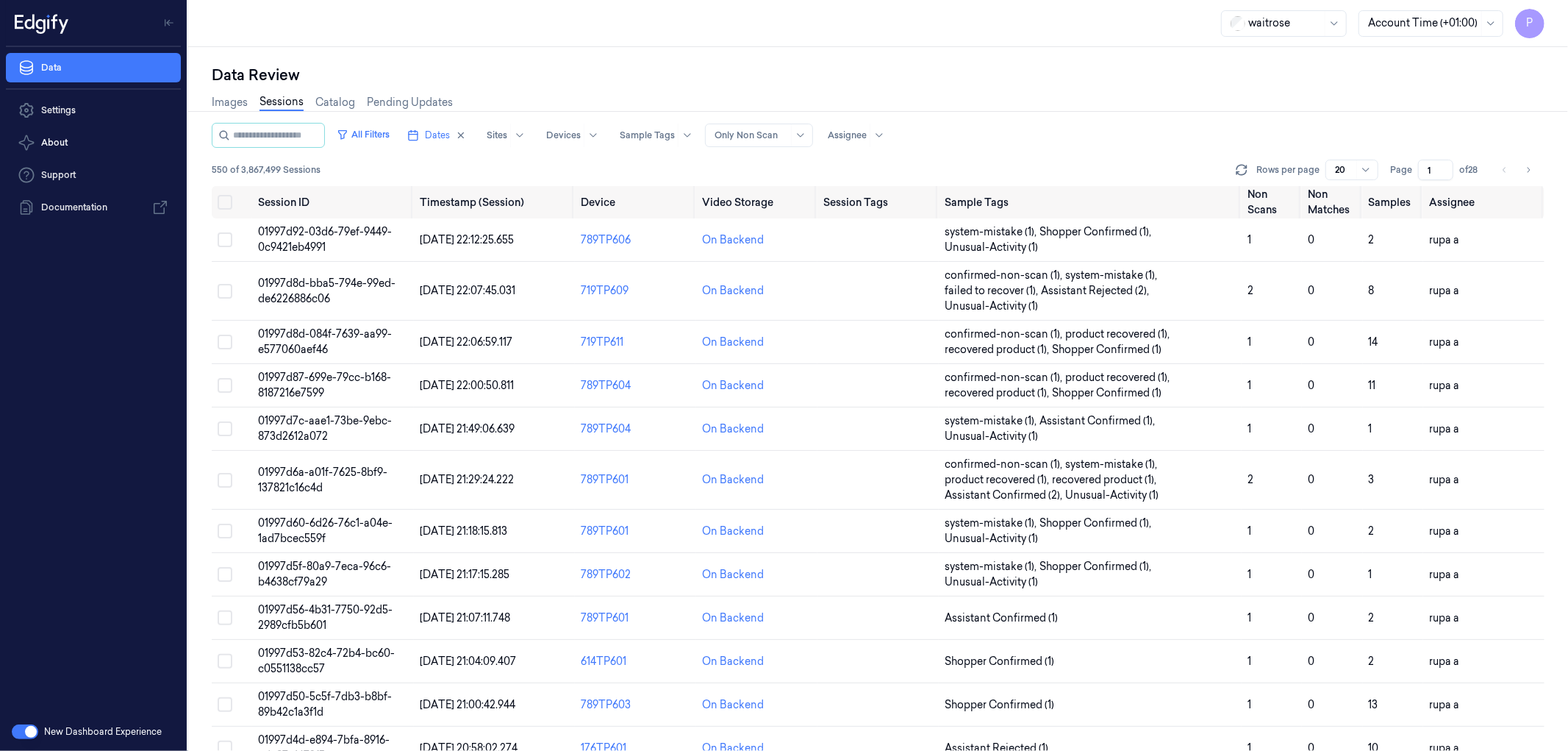
click at [1136, 92] on div "Images Sessions Catalog Pending Updates" at bounding box center [878, 104] width 1333 height 37
click at [1529, 170] on icon "Go to next page" at bounding box center [1528, 170] width 3 height 5
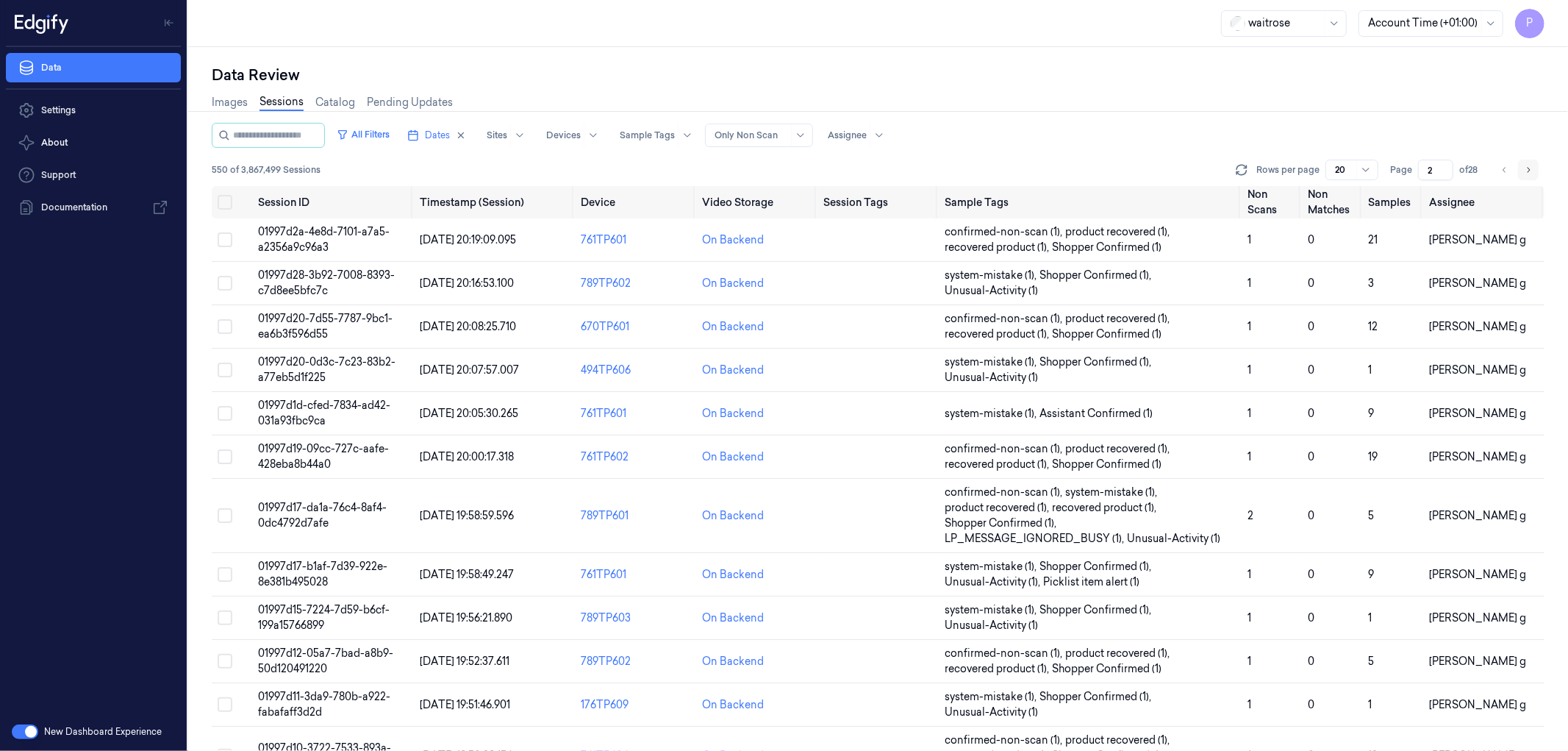
click at [1529, 170] on icon "Go to next page" at bounding box center [1528, 170] width 3 height 5
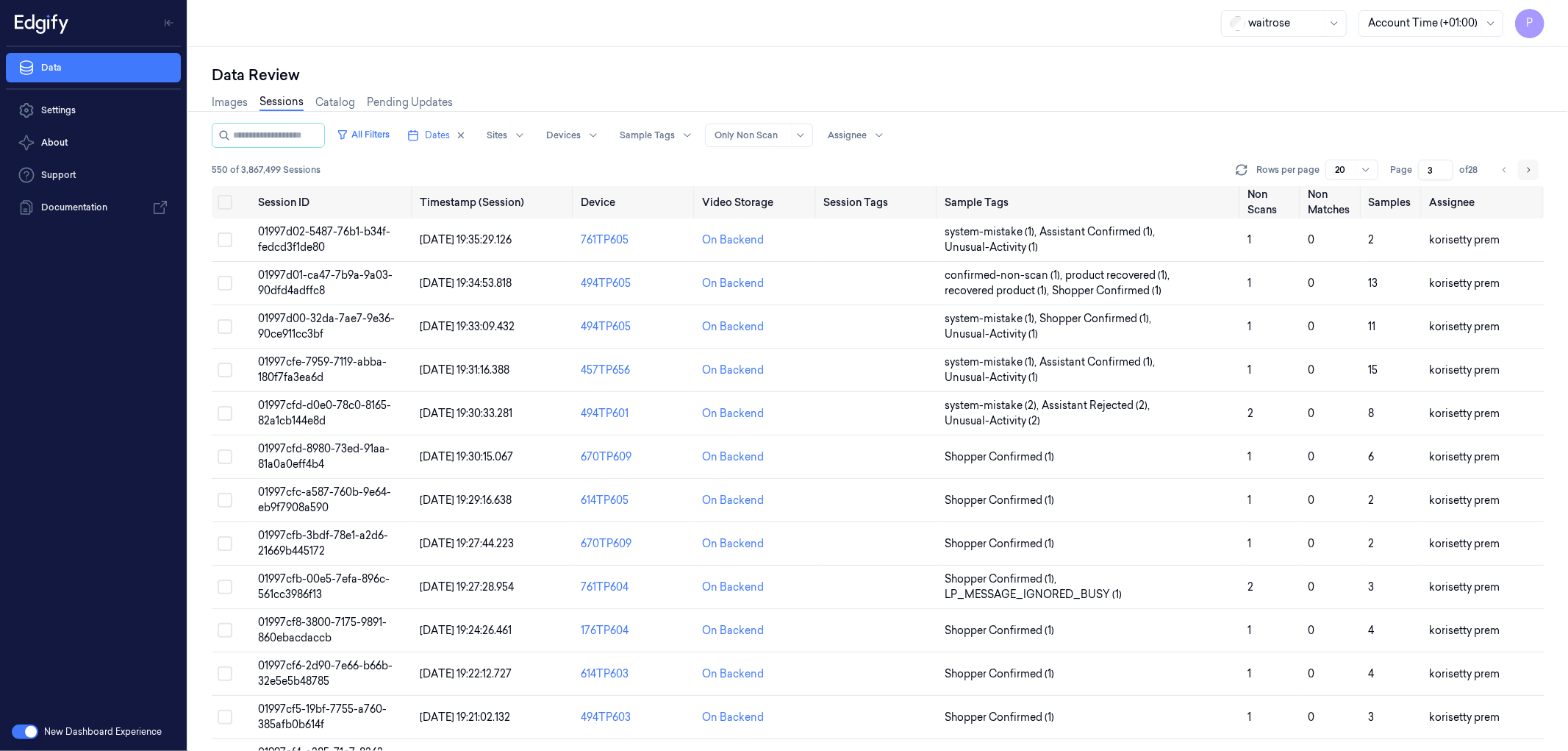
click at [1529, 170] on icon "Go to next page" at bounding box center [1528, 170] width 3 height 5
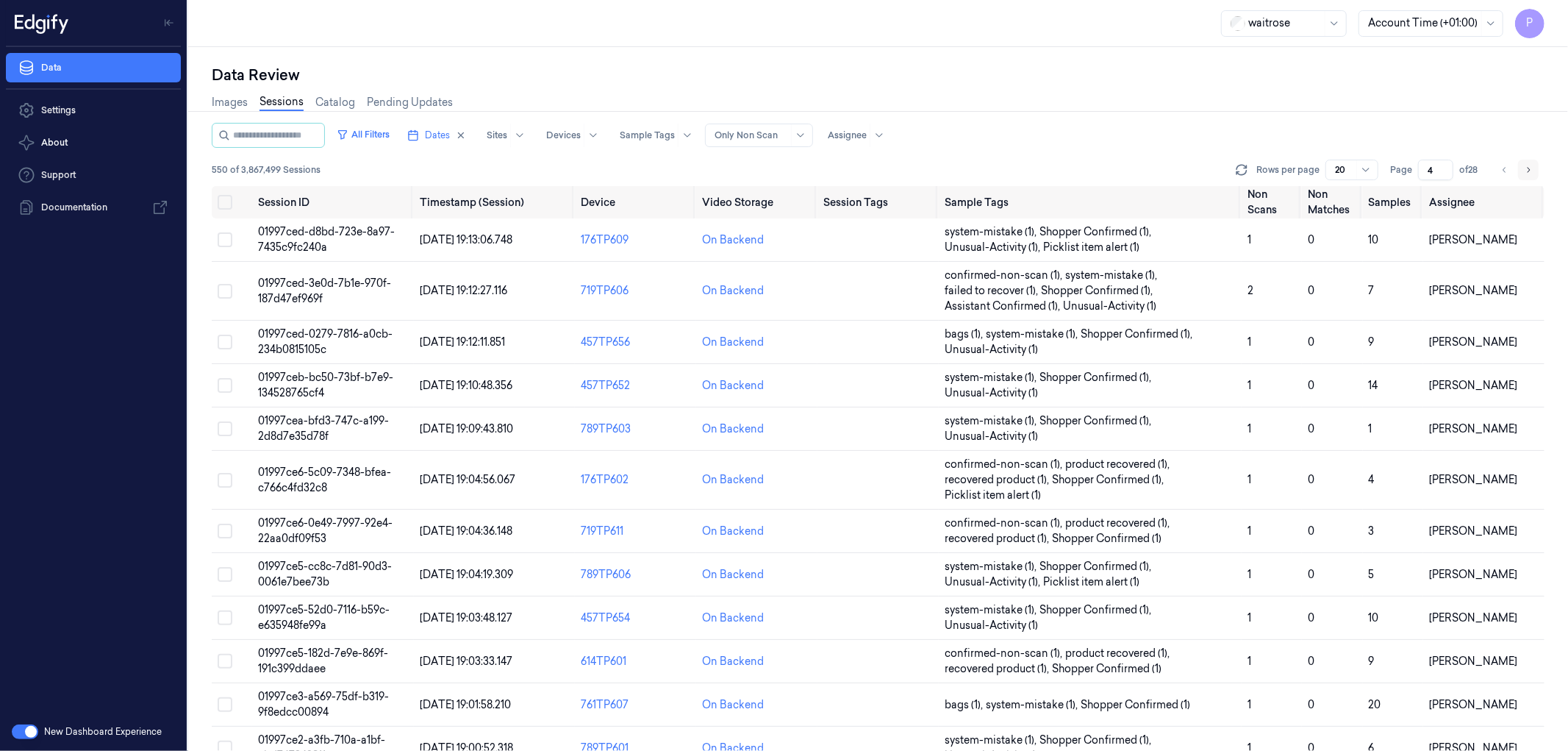
click at [1529, 170] on icon "Go to next page" at bounding box center [1528, 170] width 3 height 5
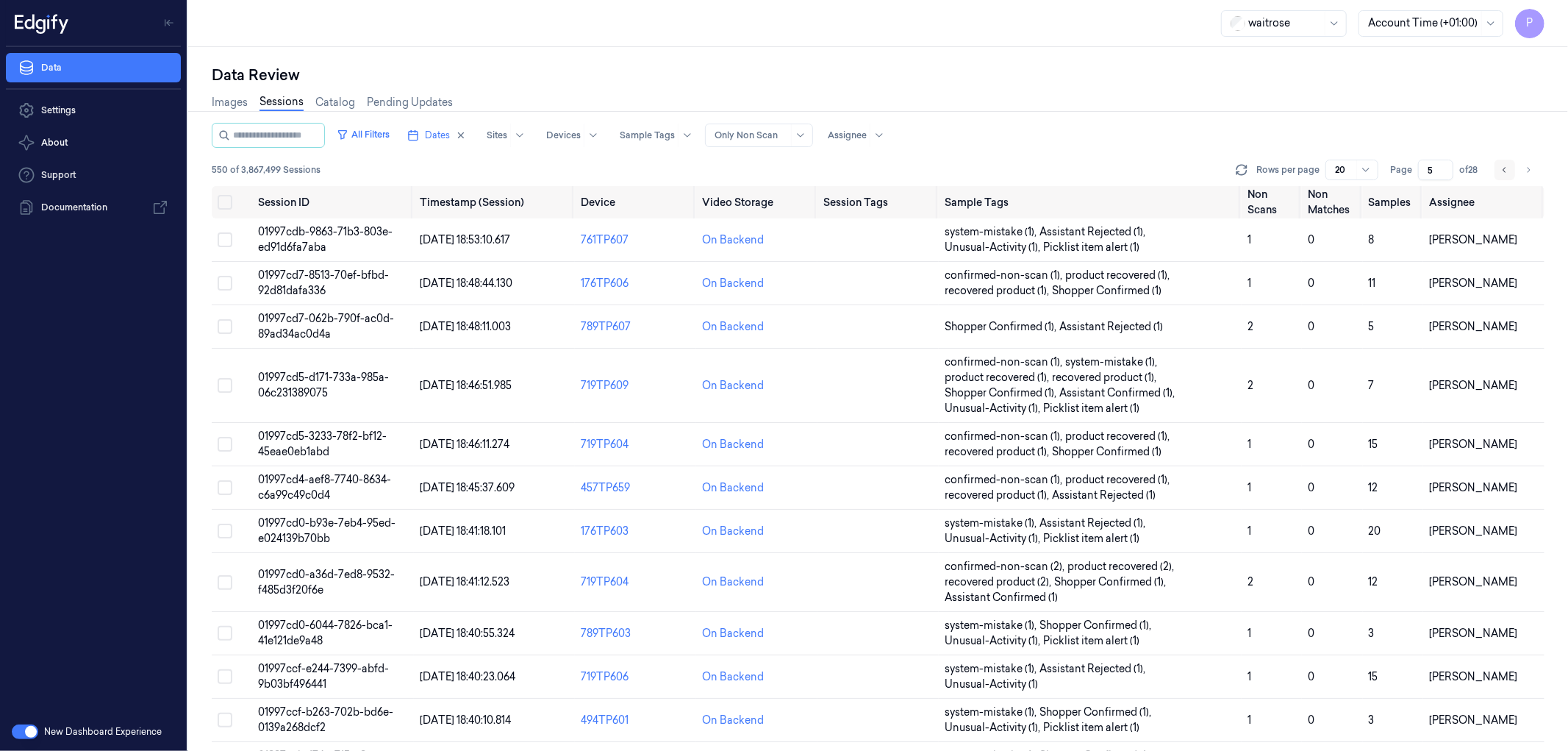
click at [1502, 170] on icon "Go to previous page" at bounding box center [1504, 170] width 8 height 12
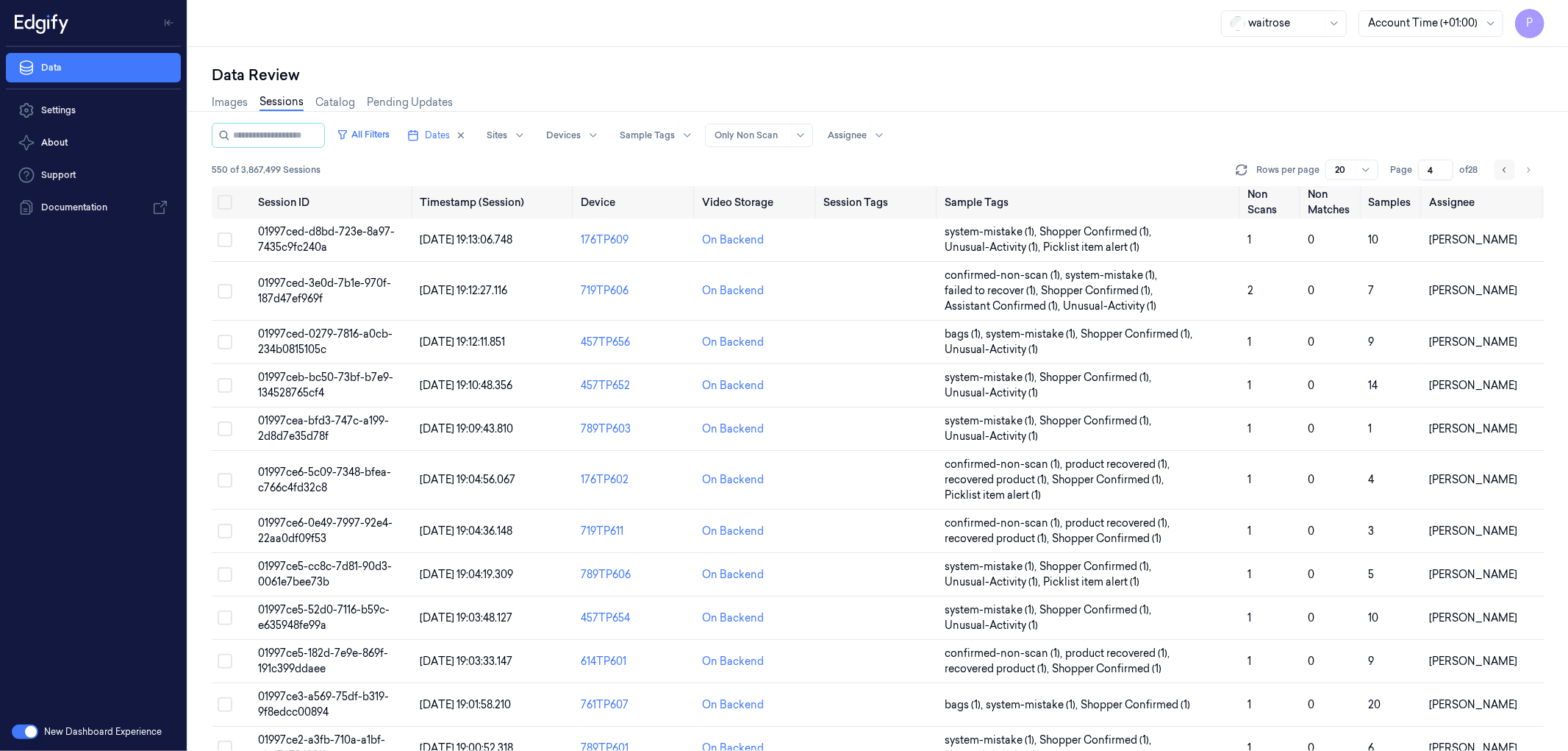
click at [1502, 170] on icon "Go to previous page" at bounding box center [1504, 170] width 8 height 12
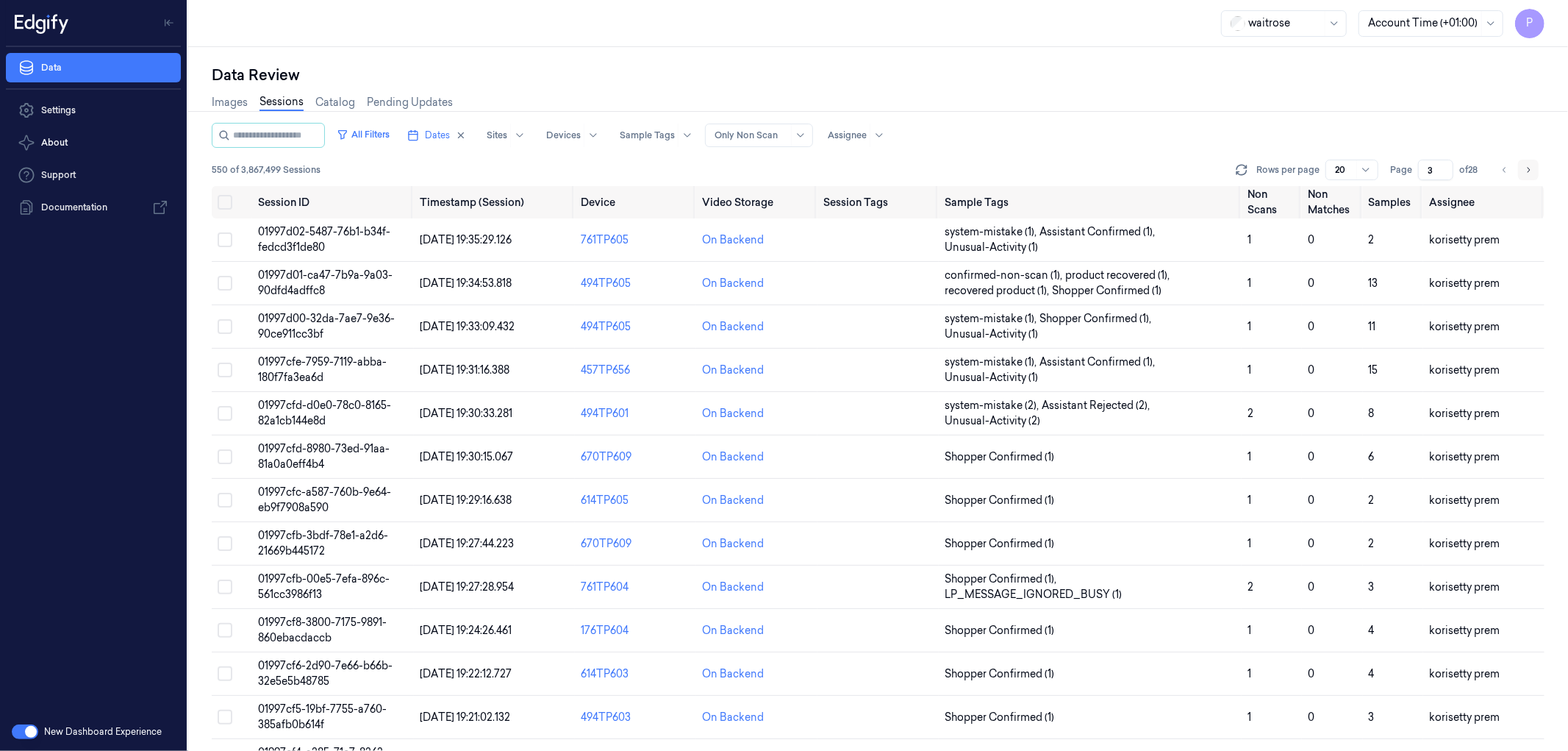
click at [1527, 167] on icon "Go to next page" at bounding box center [1528, 170] width 3 height 5
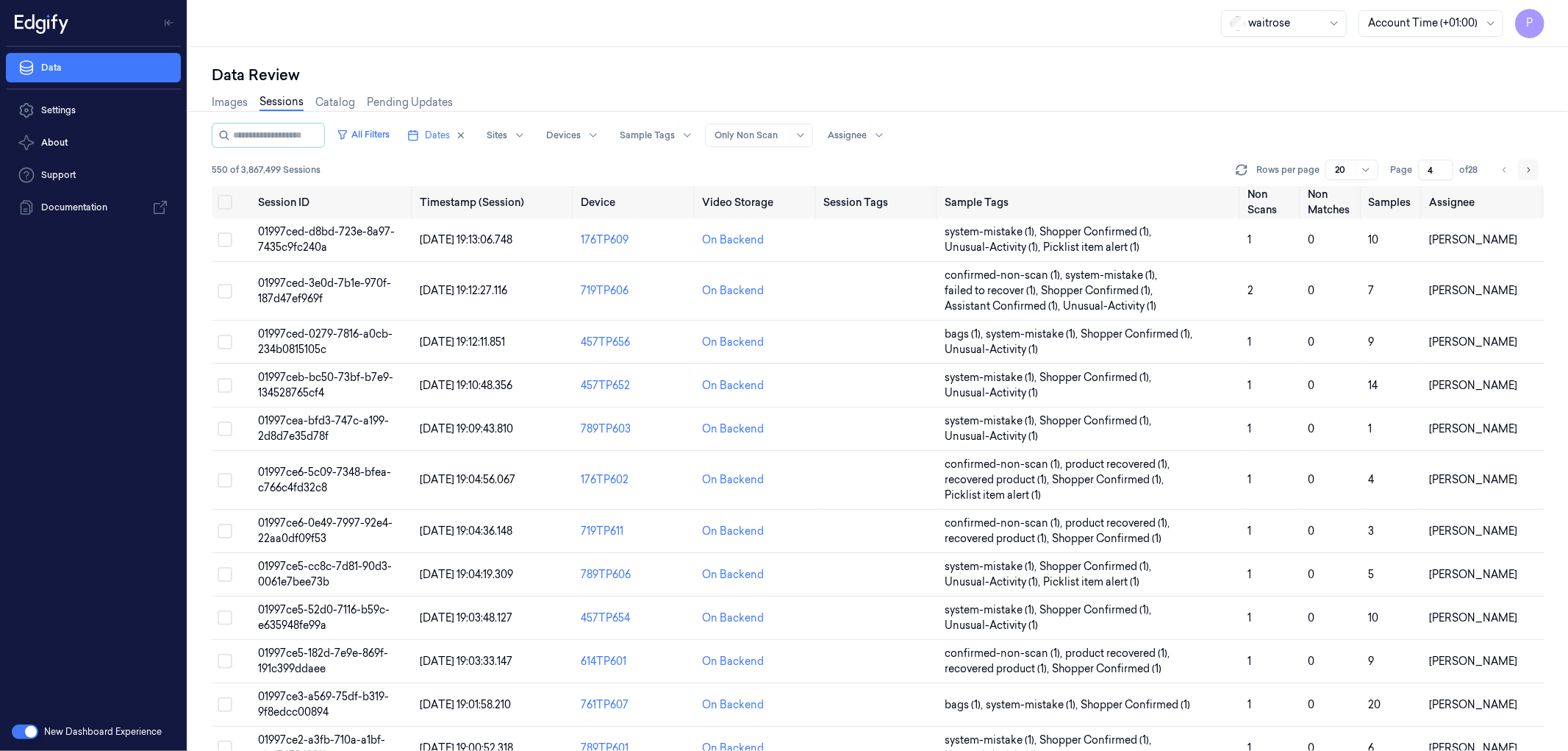
click at [1527, 167] on icon "Go to next page" at bounding box center [1528, 170] width 3 height 5
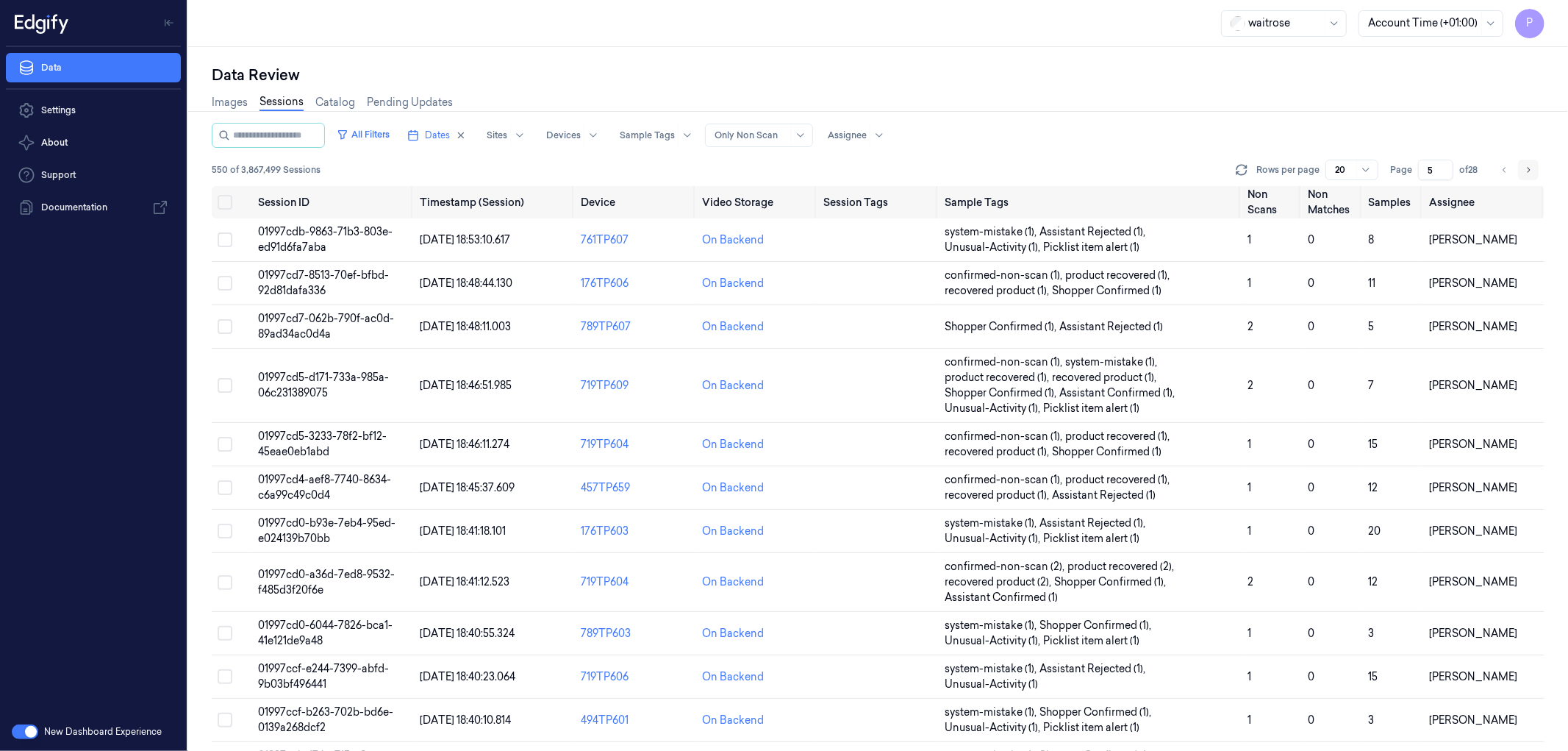
click at [1527, 167] on icon "Go to next page" at bounding box center [1528, 170] width 3 height 5
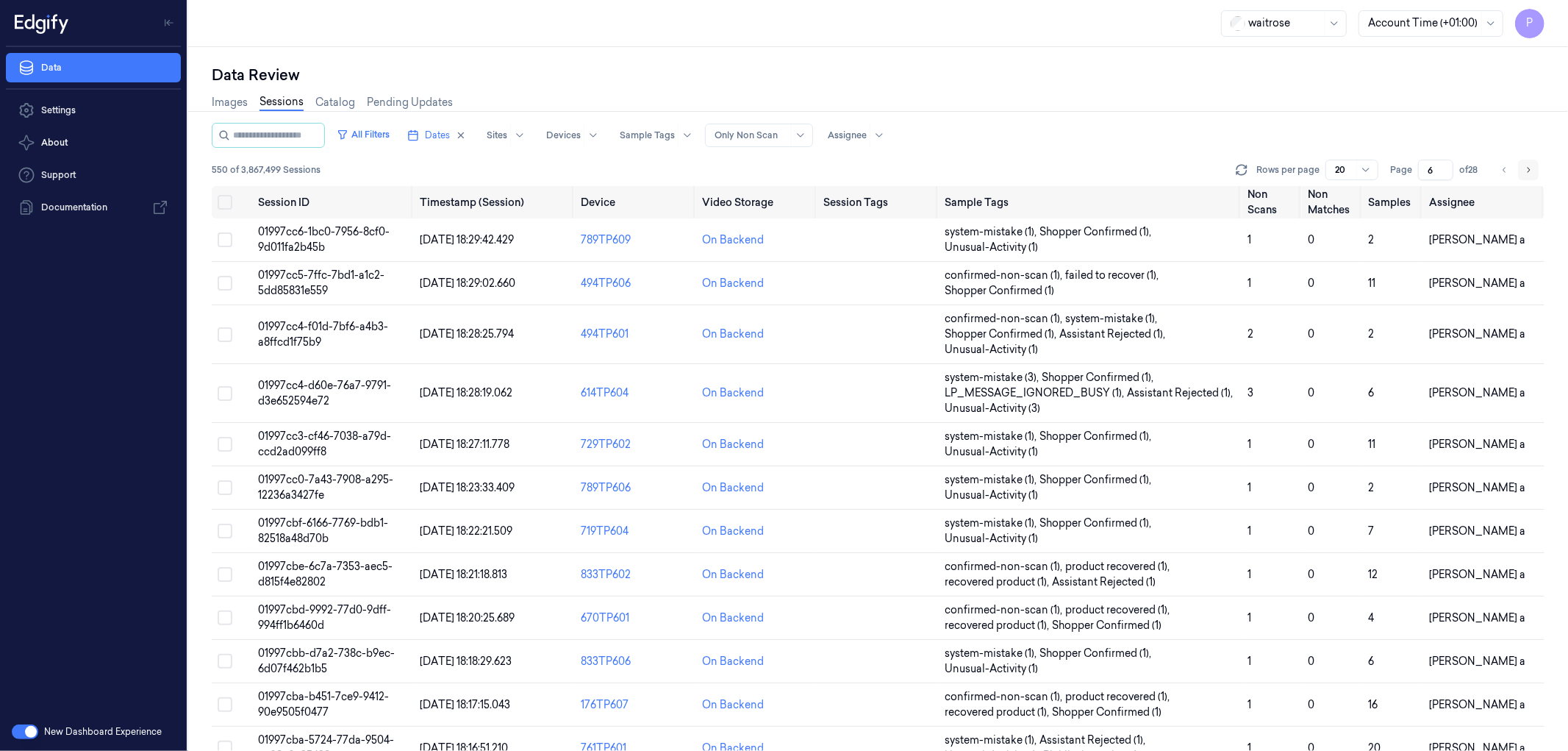
click at [1527, 167] on icon "Go to next page" at bounding box center [1528, 170] width 3 height 5
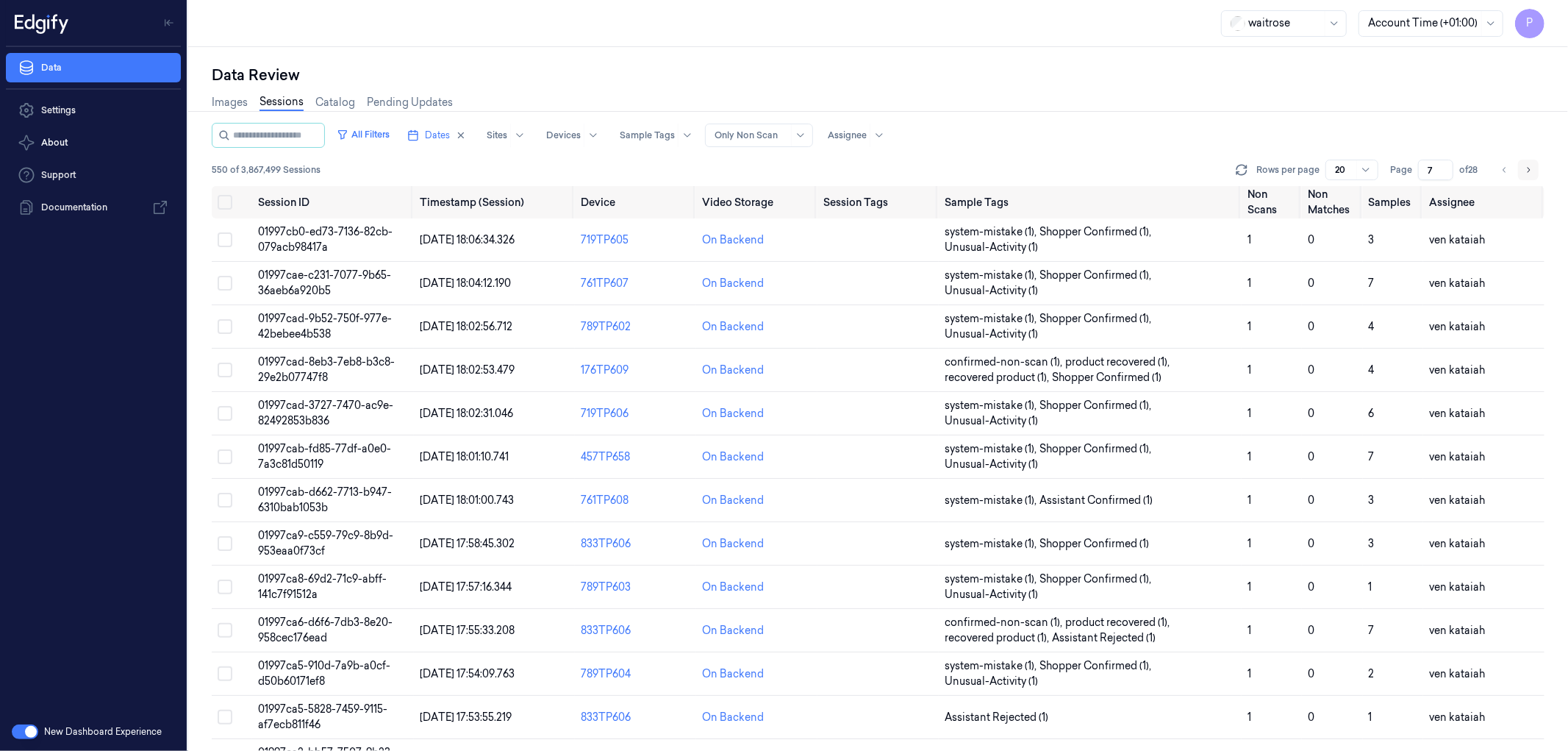
click at [1527, 167] on icon "Go to next page" at bounding box center [1528, 170] width 3 height 5
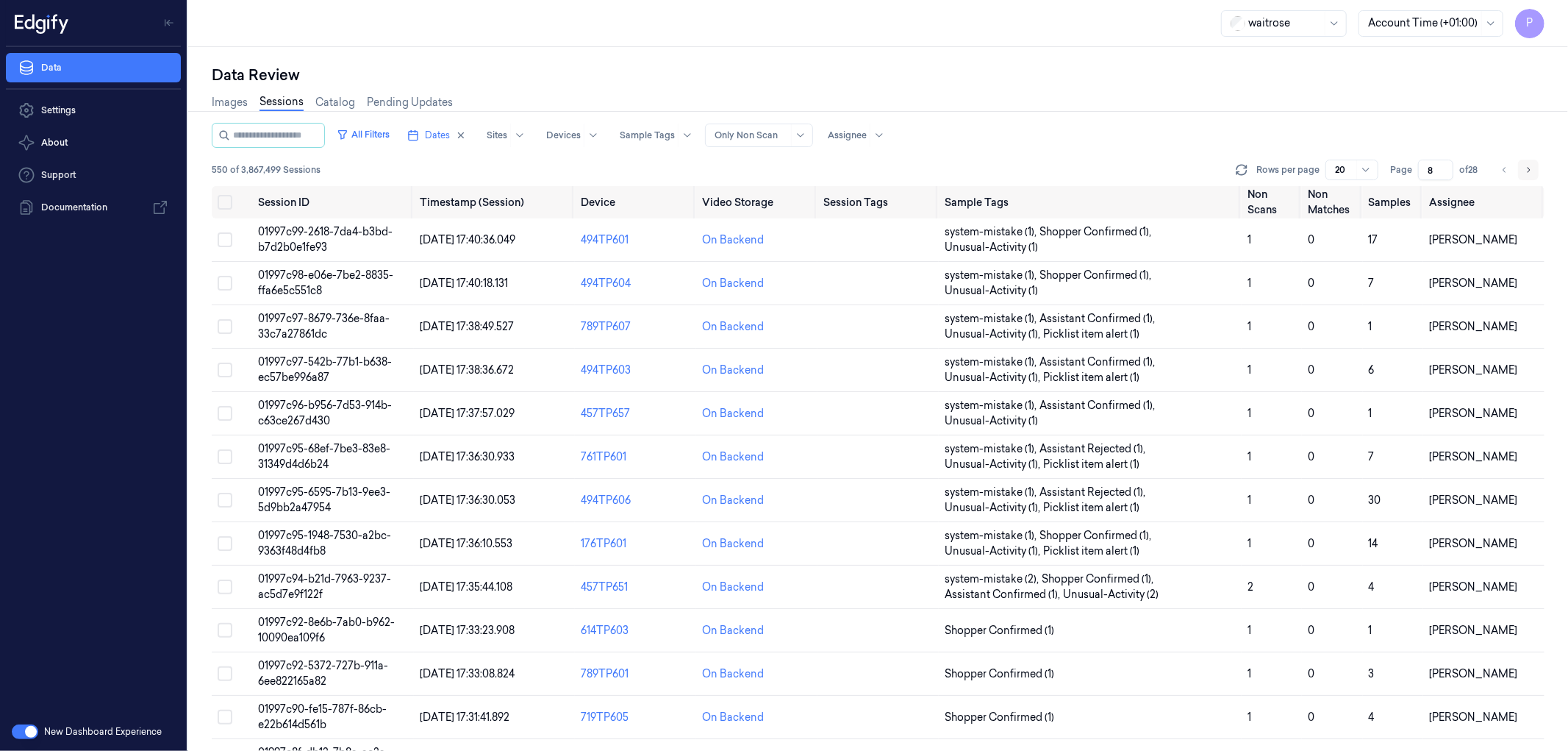
click at [1527, 167] on icon "Go to next page" at bounding box center [1528, 170] width 3 height 5
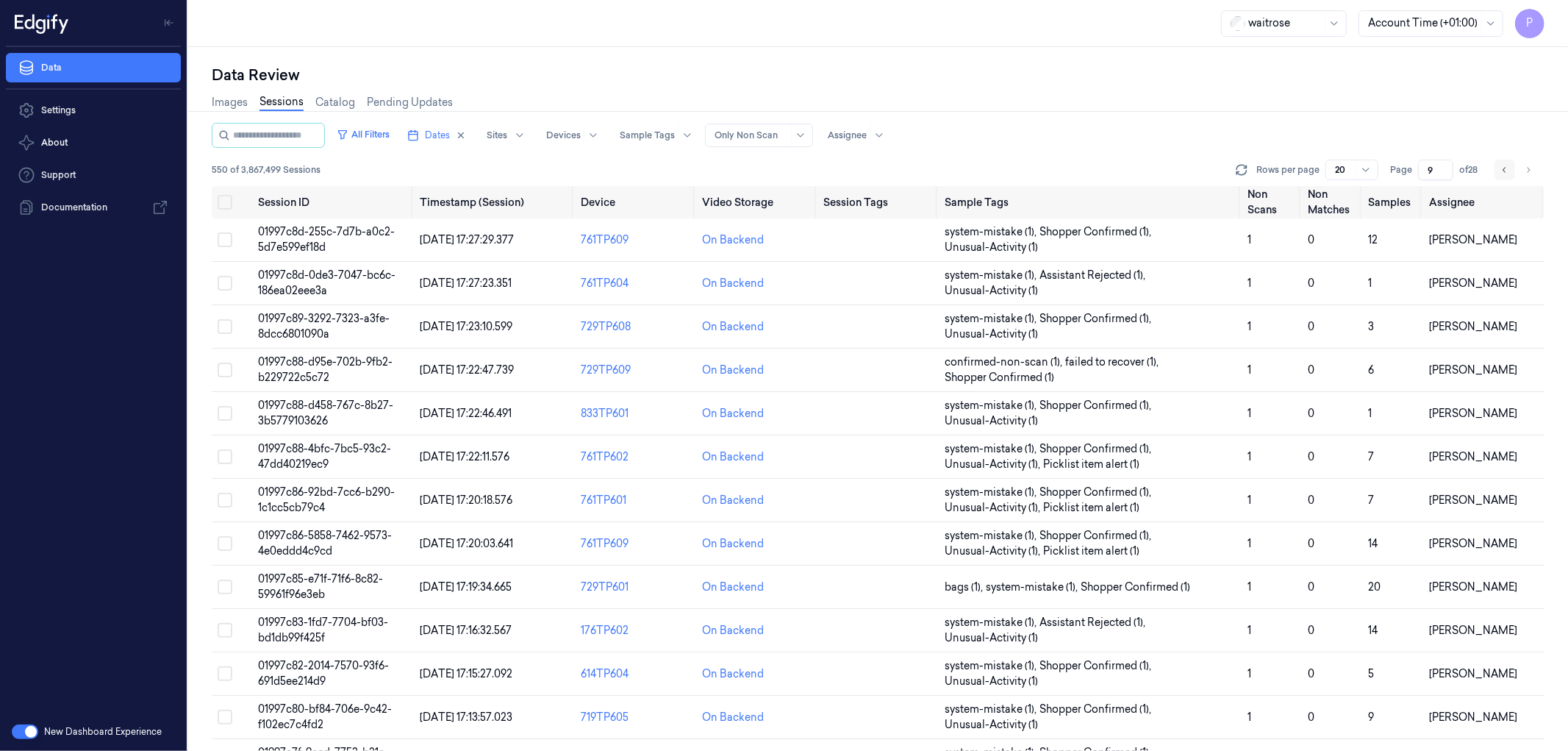
click at [1507, 167] on icon "Go to previous page" at bounding box center [1504, 170] width 8 height 12
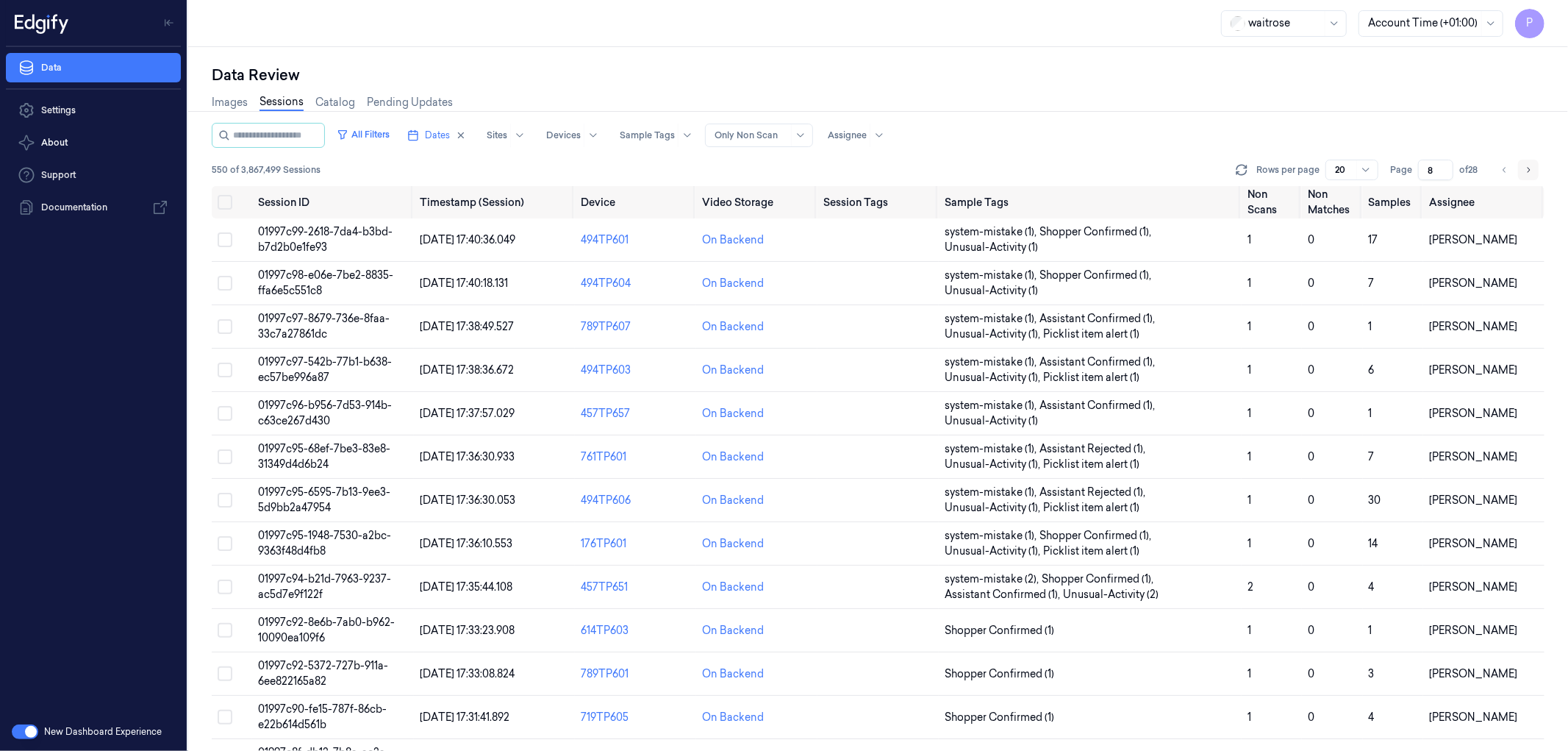
click at [1526, 167] on icon "Go to next page" at bounding box center [1528, 170] width 8 height 12
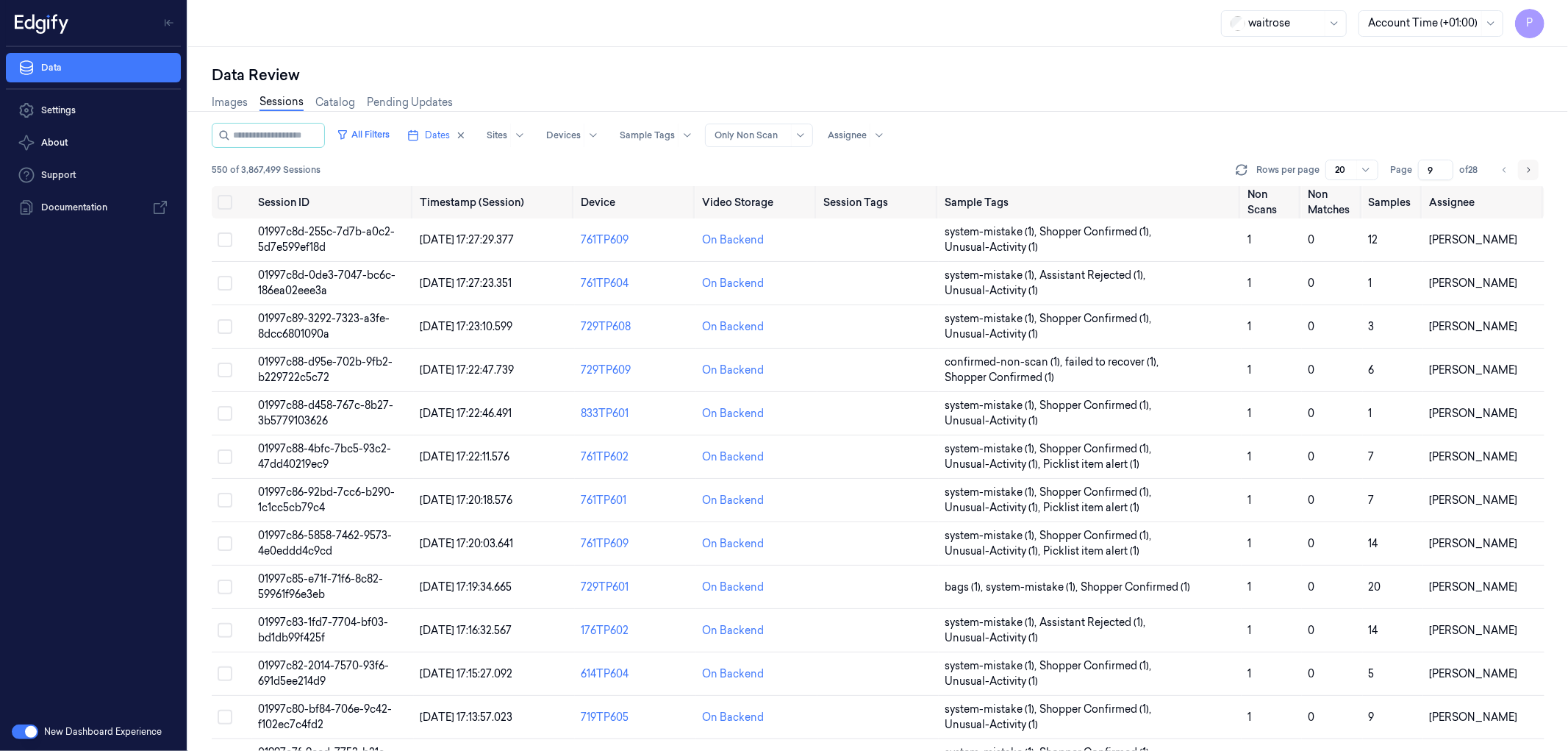
click at [1526, 167] on icon "Go to next page" at bounding box center [1528, 170] width 8 height 12
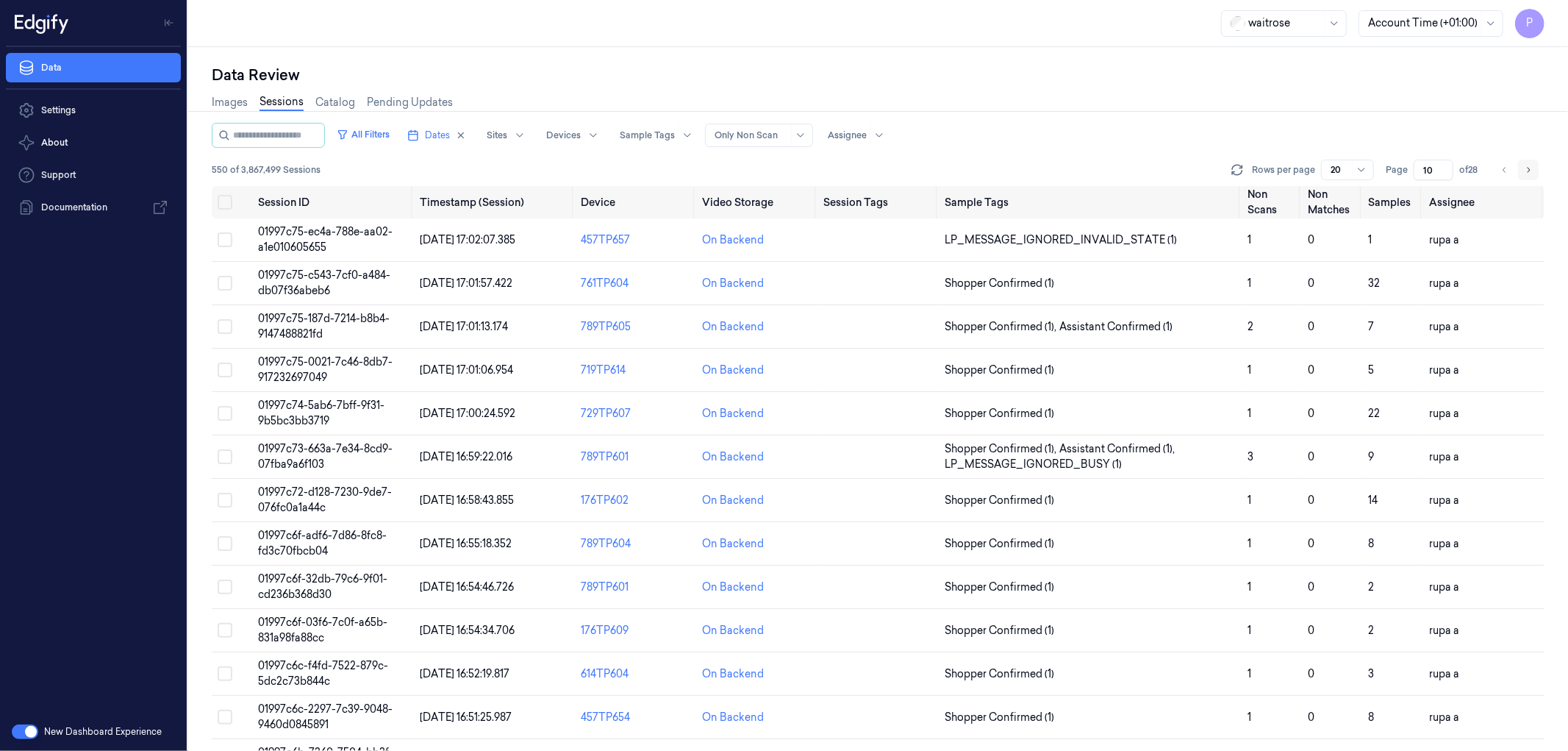
click at [1526, 167] on icon "Go to next page" at bounding box center [1528, 170] width 8 height 12
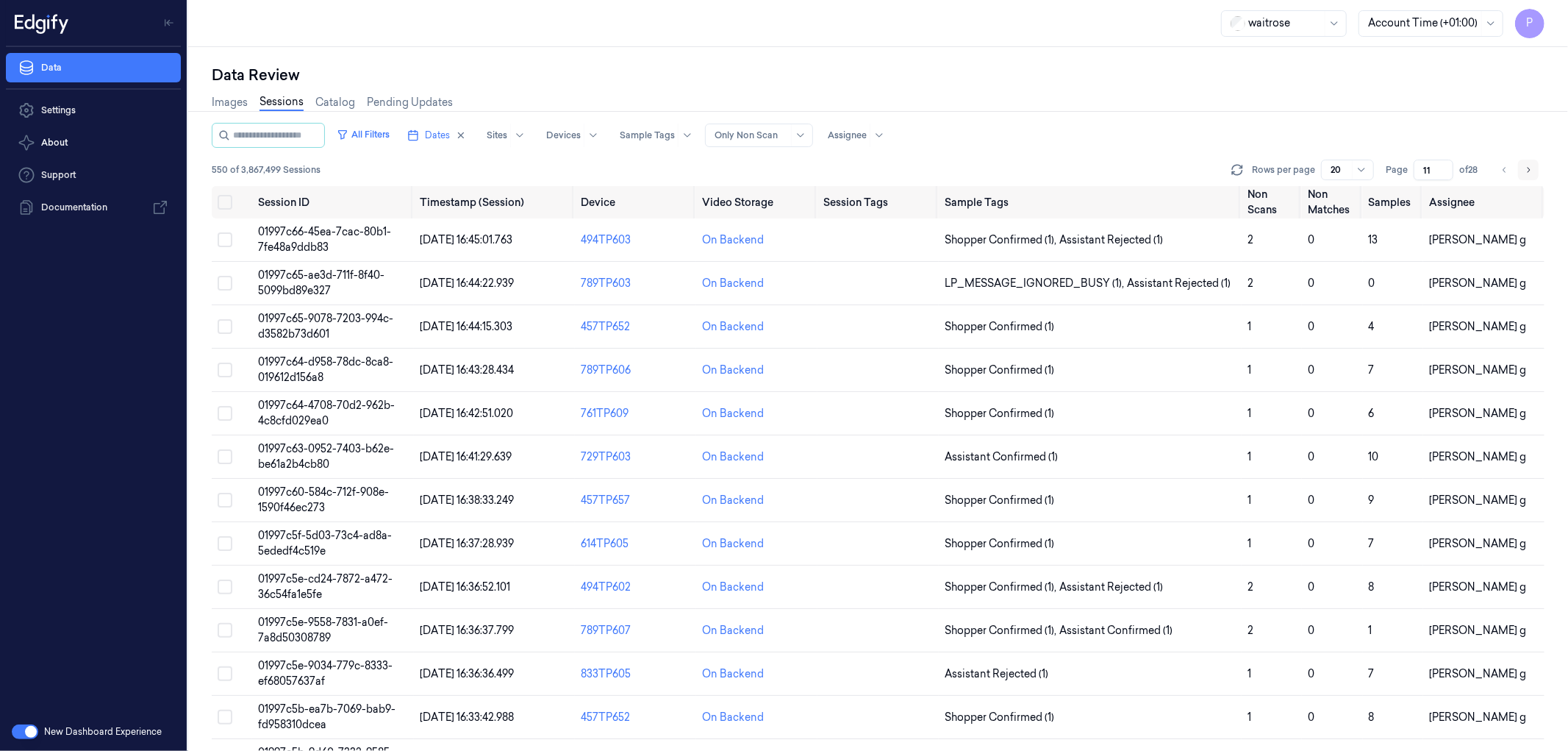
click at [1526, 167] on icon "Go to next page" at bounding box center [1528, 170] width 8 height 12
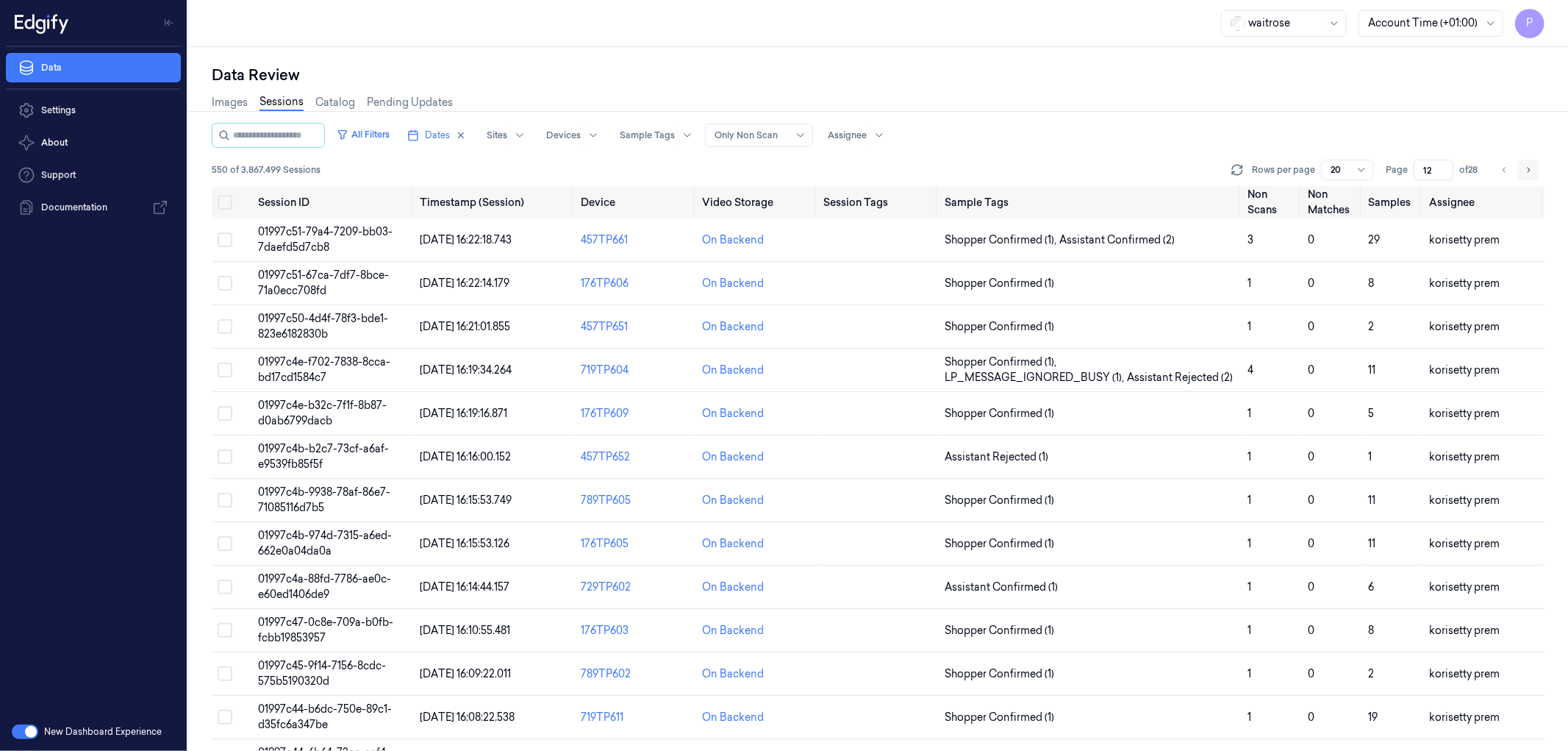
click at [1526, 167] on icon "Go to next page" at bounding box center [1528, 170] width 8 height 12
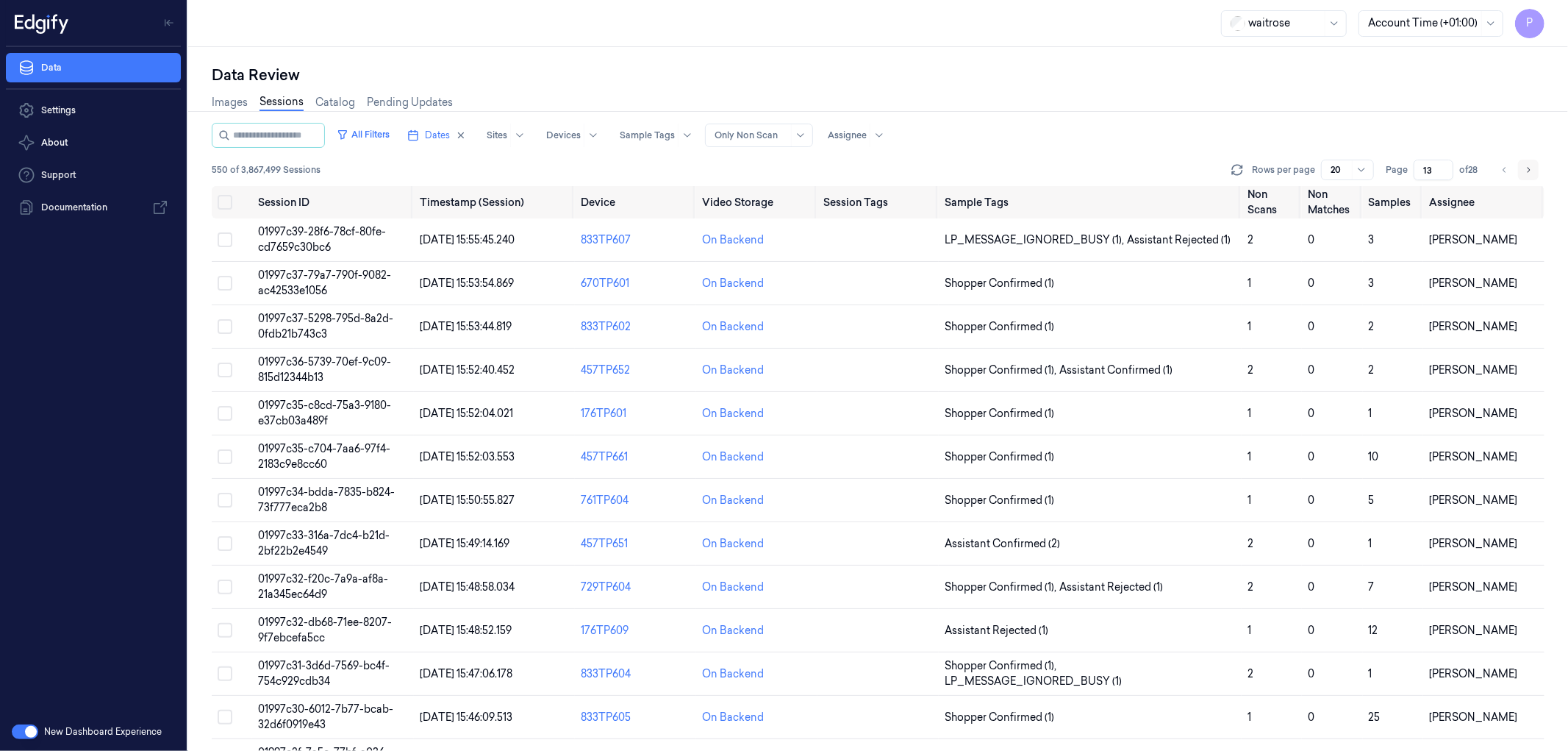
click at [1526, 167] on icon "Go to next page" at bounding box center [1528, 170] width 8 height 12
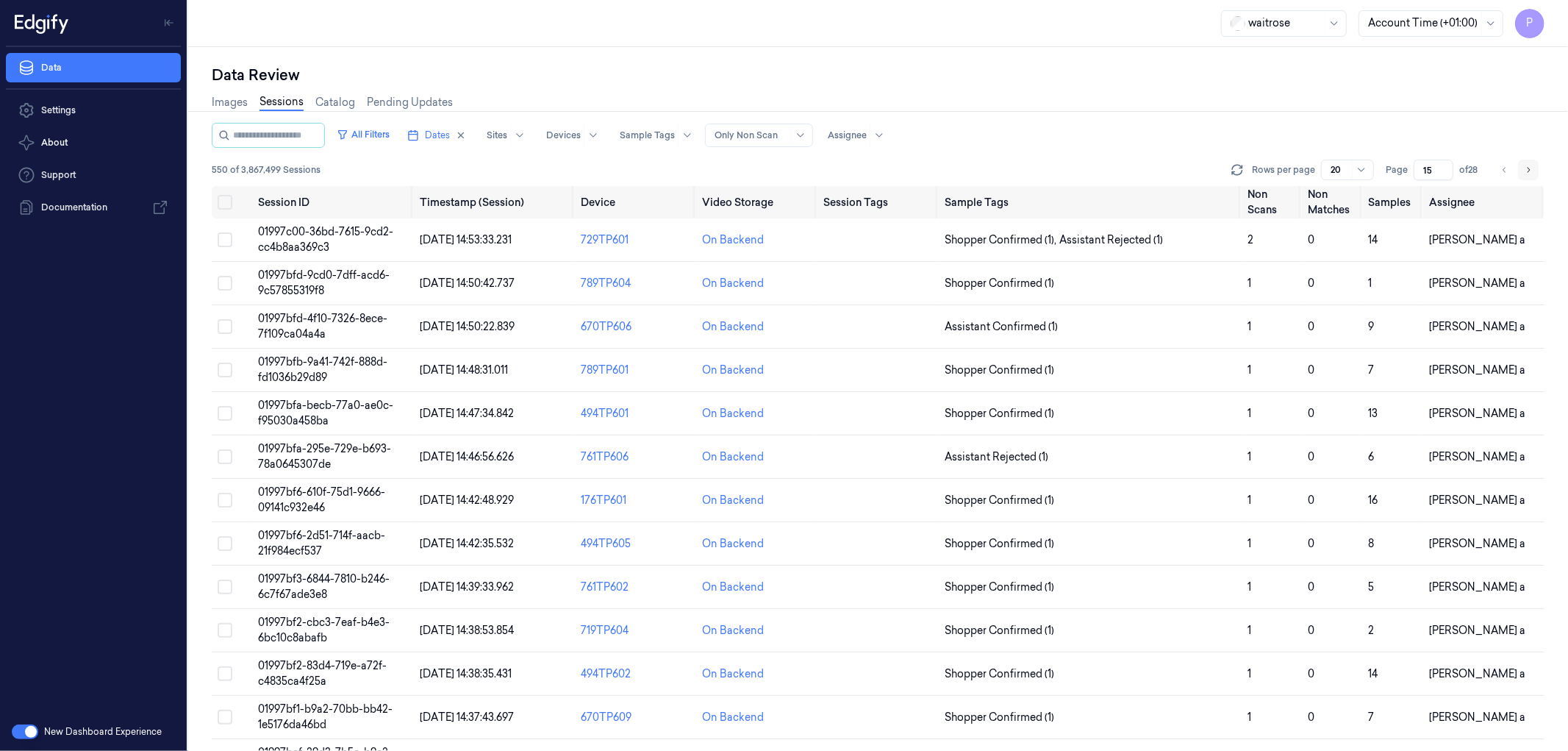
click at [1526, 167] on icon "Go to next page" at bounding box center [1528, 170] width 8 height 12
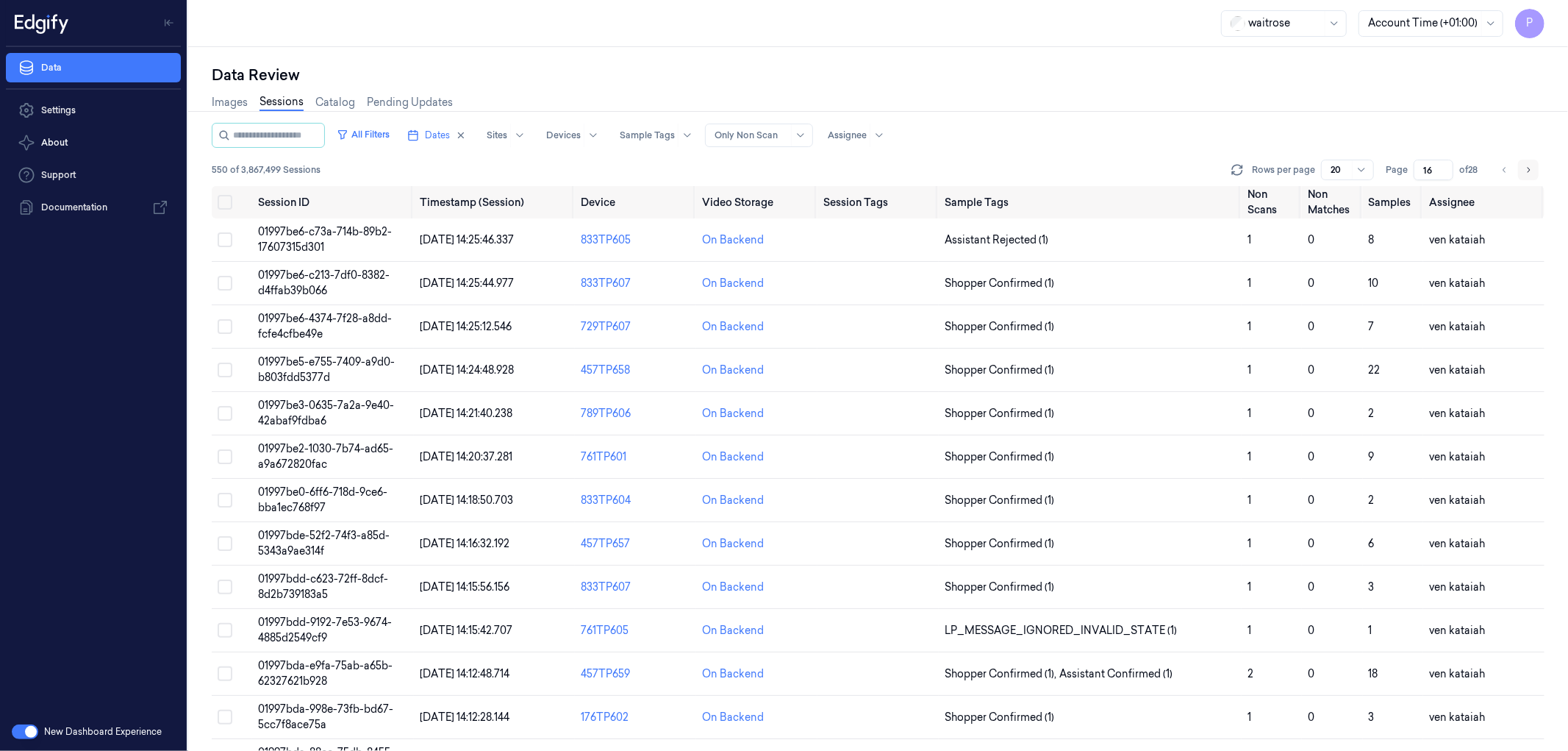
click at [1526, 167] on icon "Go to next page" at bounding box center [1528, 170] width 8 height 12
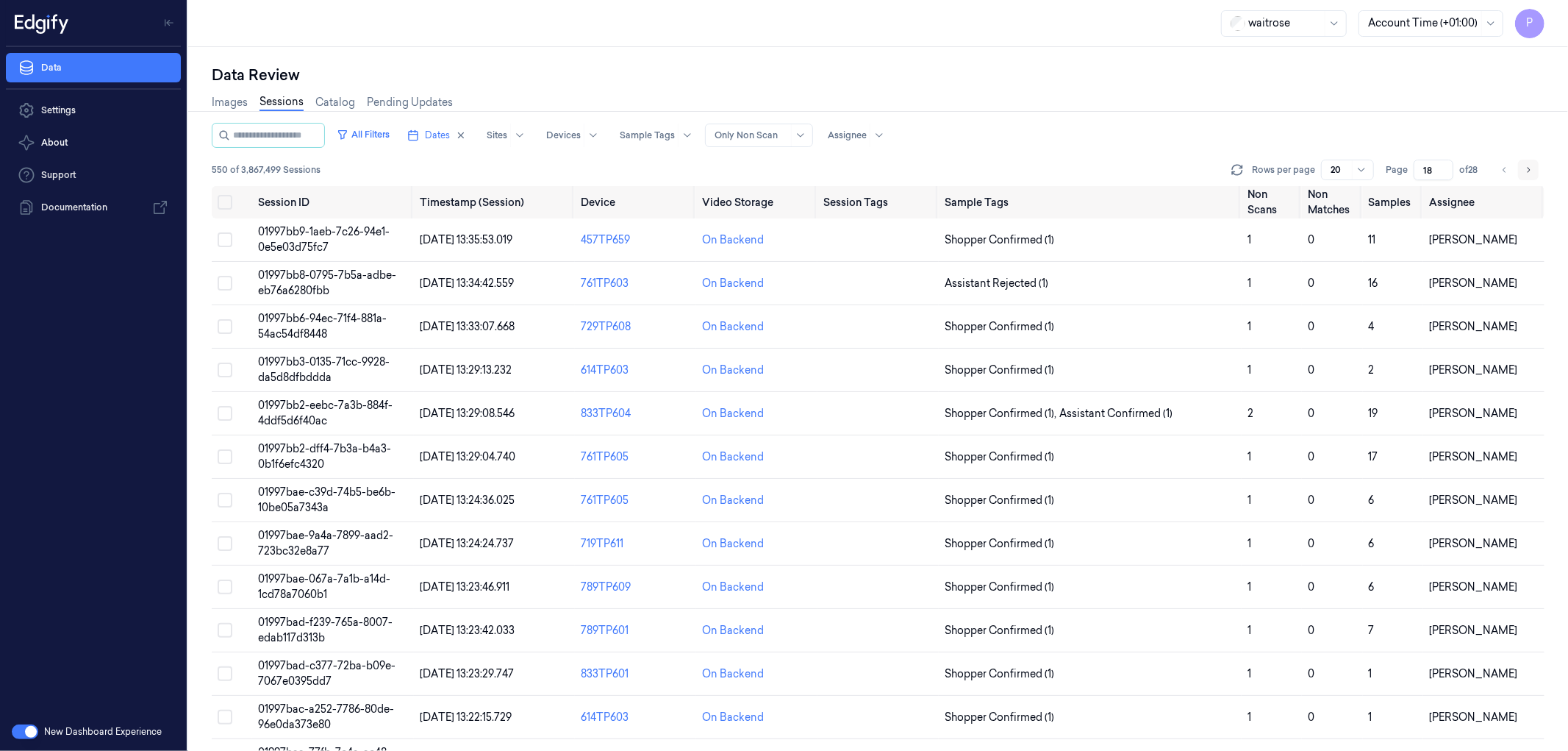
click at [1526, 167] on icon "Go to next page" at bounding box center [1528, 170] width 8 height 12
type input "19"
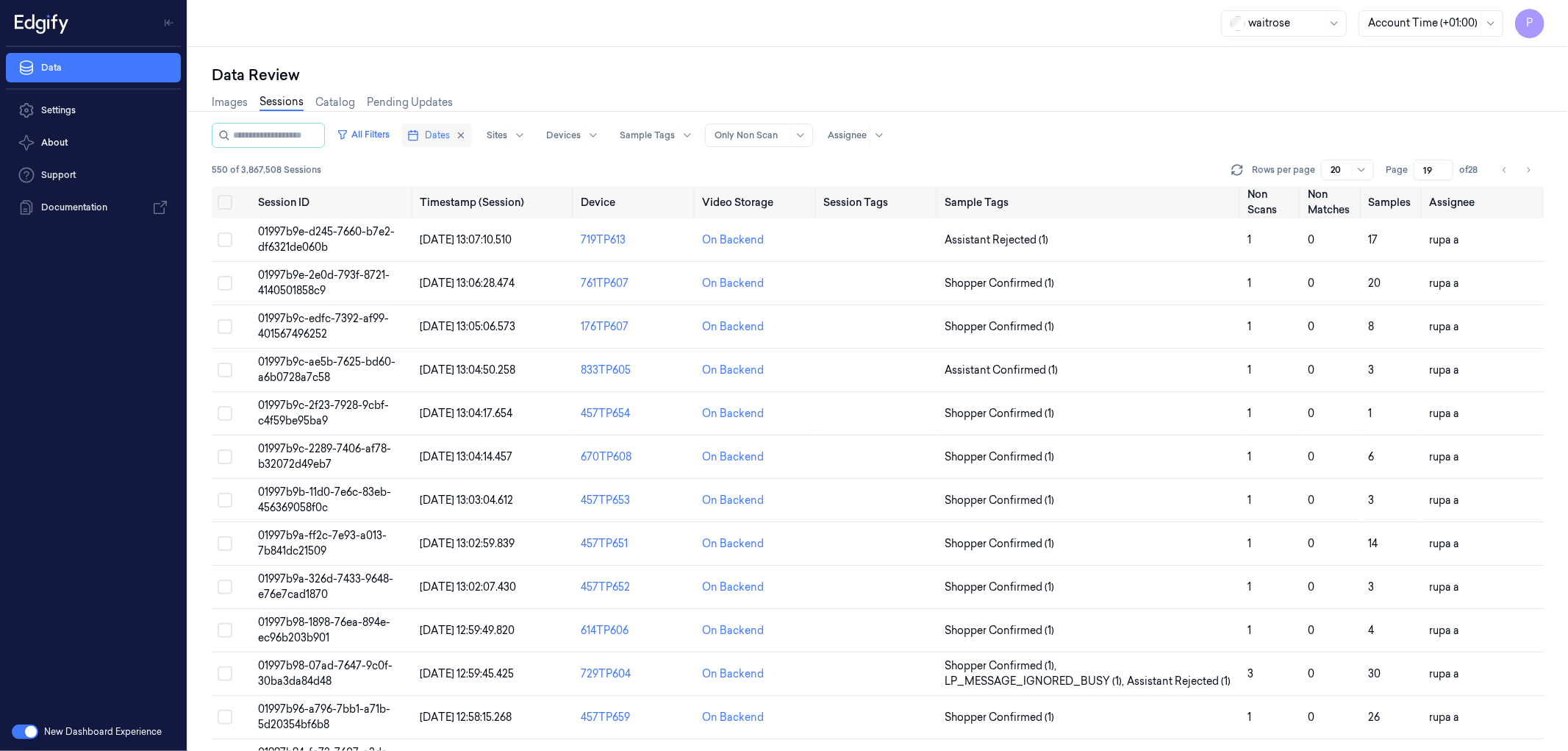
click at [450, 129] on span "Dates" at bounding box center [438, 136] width 25 height 14
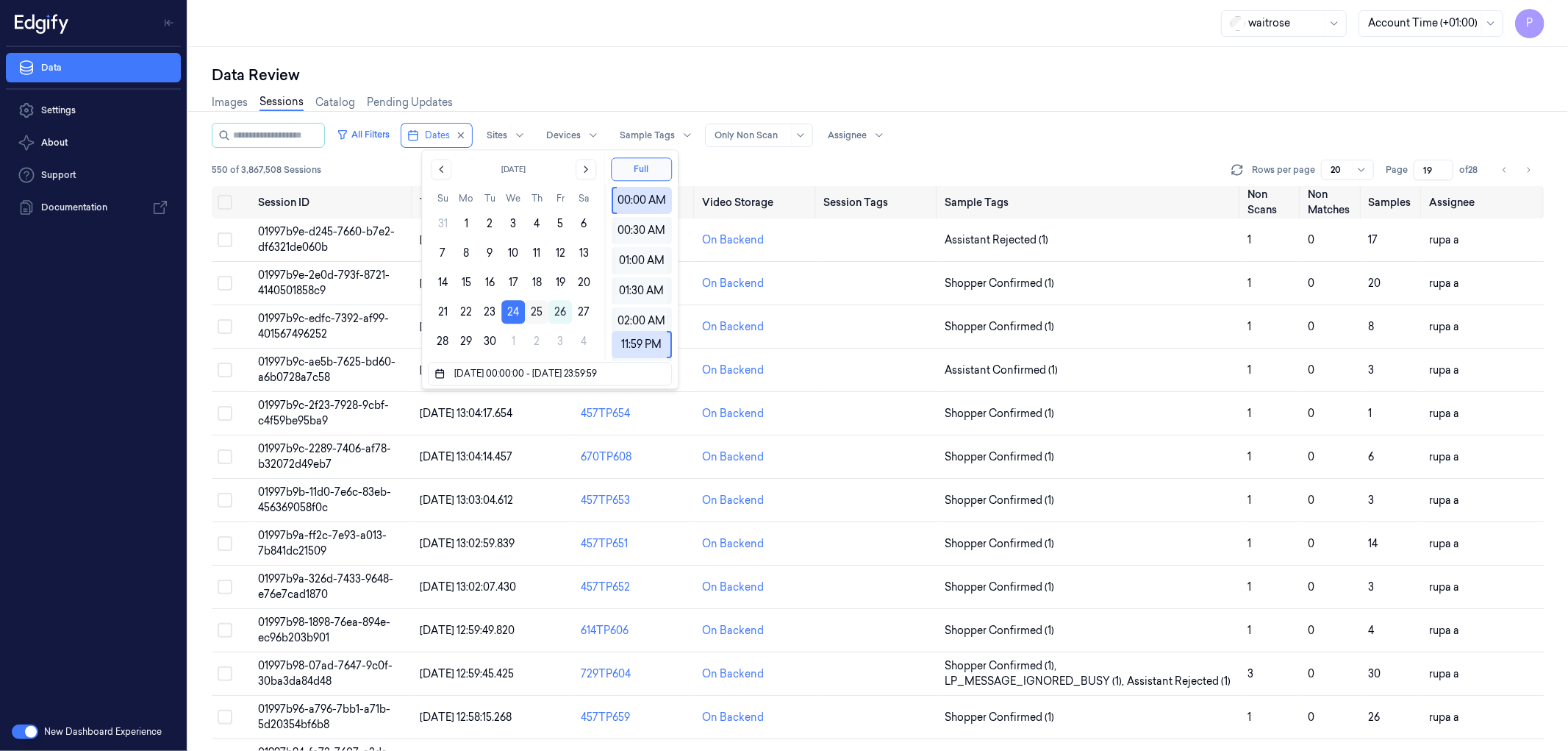
click at [533, 311] on button "25" at bounding box center [537, 312] width 24 height 24
click at [535, 311] on button "25" at bounding box center [537, 312] width 24 height 24
type input "[DATE] 00:00:00 - [DATE] 23:59:59"
click at [664, 75] on div "Data Review" at bounding box center [878, 75] width 1333 height 20
type input "1"
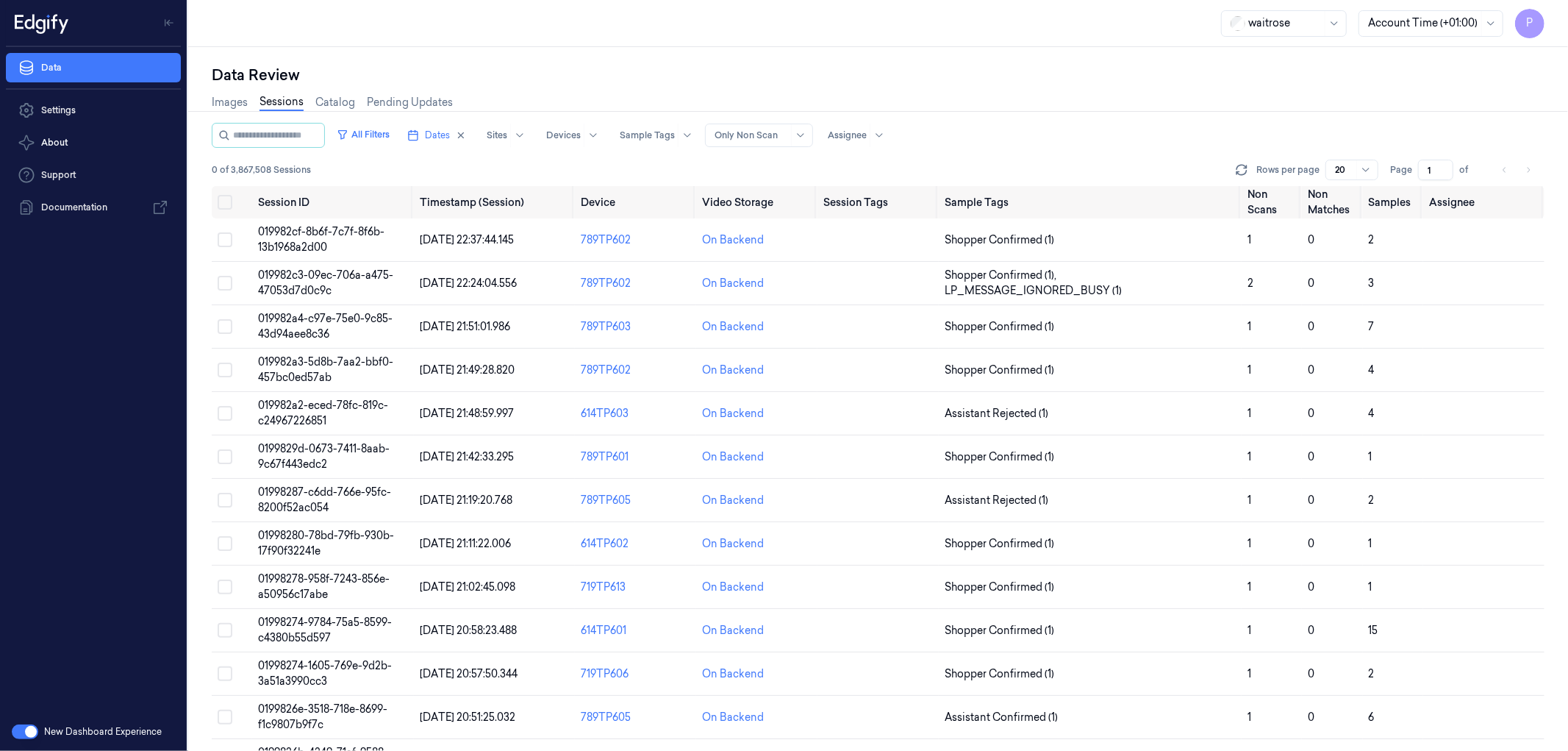
click at [1532, 165] on li "pagination" at bounding box center [1528, 170] width 20 height 20
click at [450, 131] on span "Dates" at bounding box center [438, 136] width 25 height 14
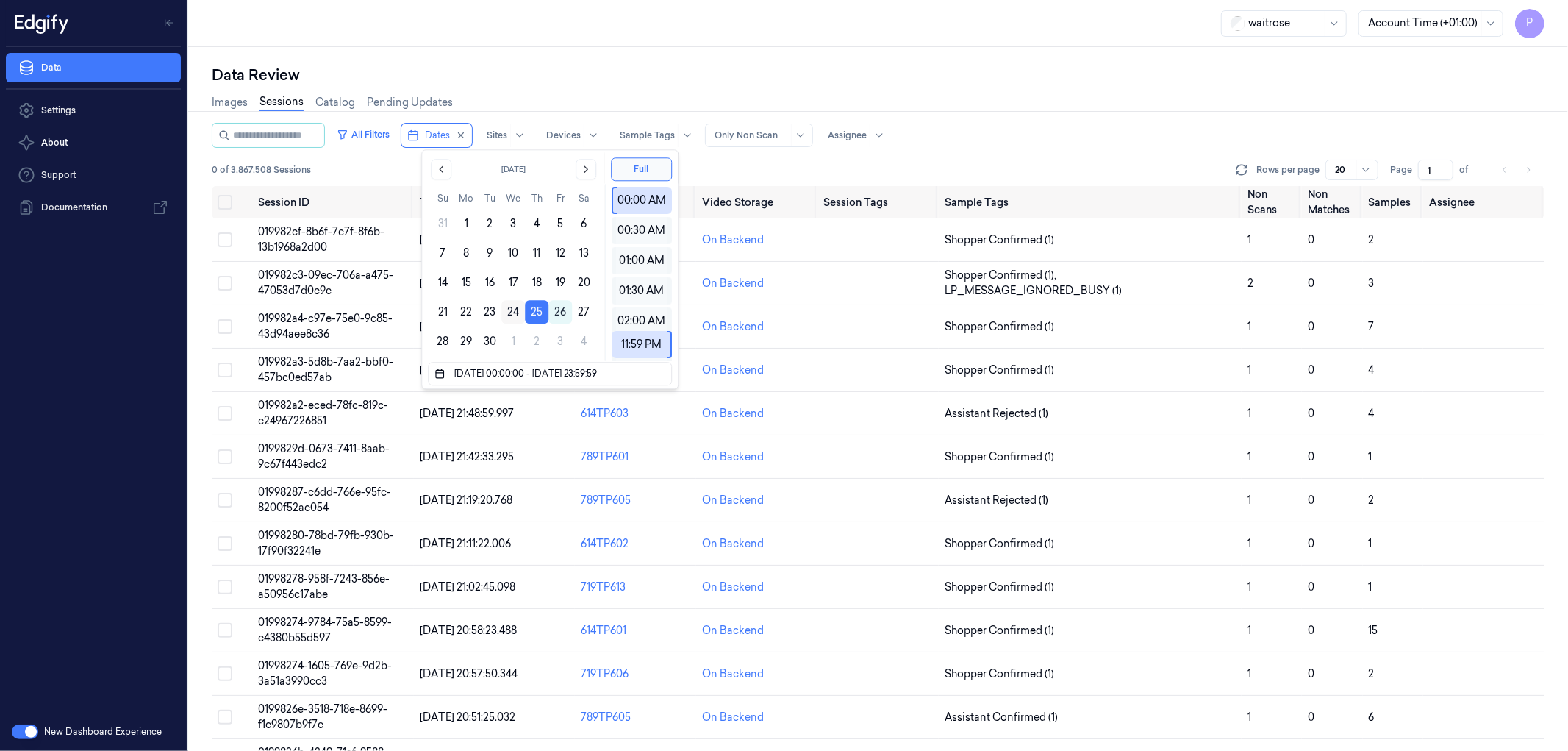
click at [510, 307] on button "24" at bounding box center [513, 312] width 24 height 24
click at [512, 307] on button "24" at bounding box center [513, 312] width 24 height 24
type input "[DATE] 00:00:00 - [DATE] 23:59:59"
click at [777, 48] on div "Data Review Images Sessions Catalog Pending Updates All Filters Dates Sites Dev…" at bounding box center [878, 399] width 1380 height 704
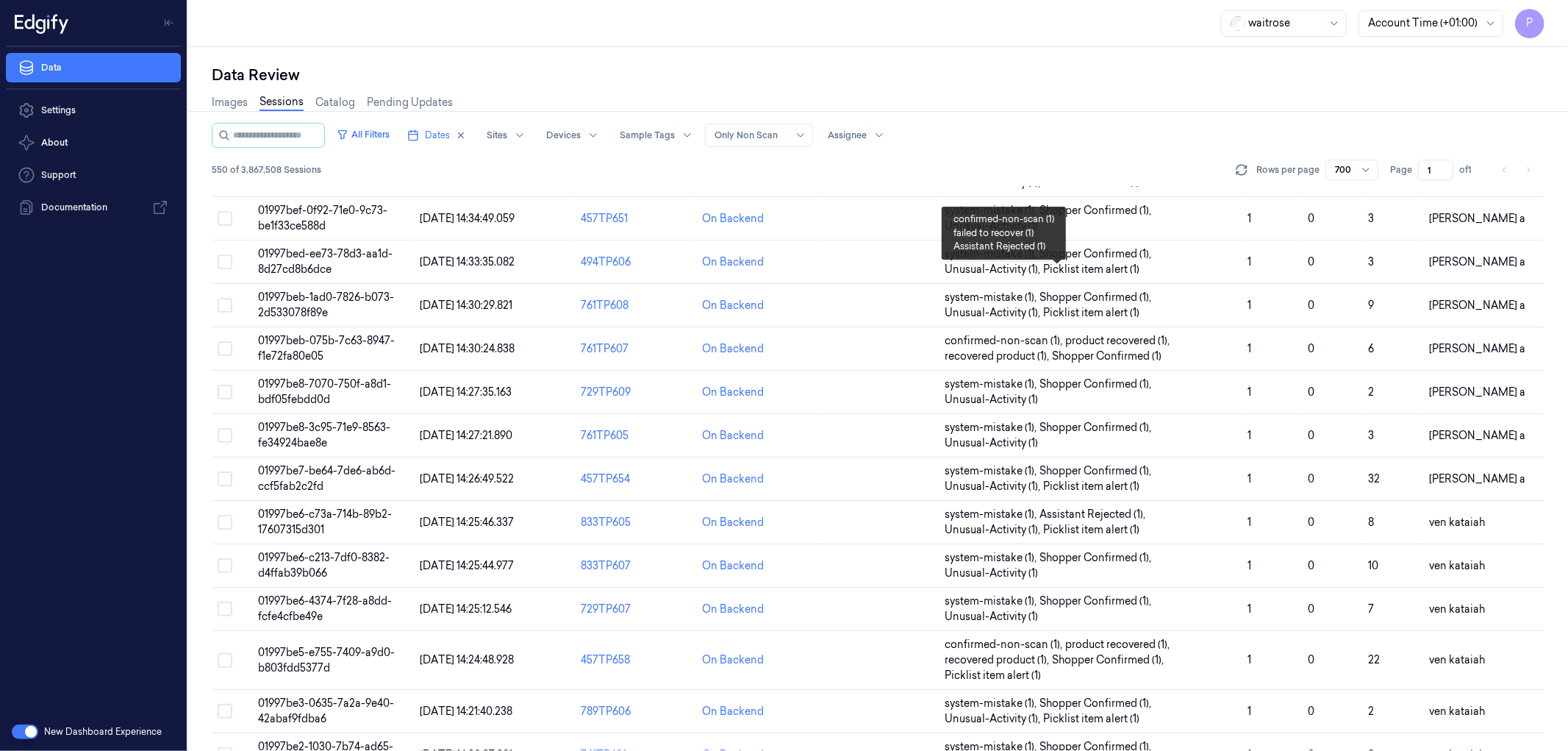
scroll to position [11770, 0]
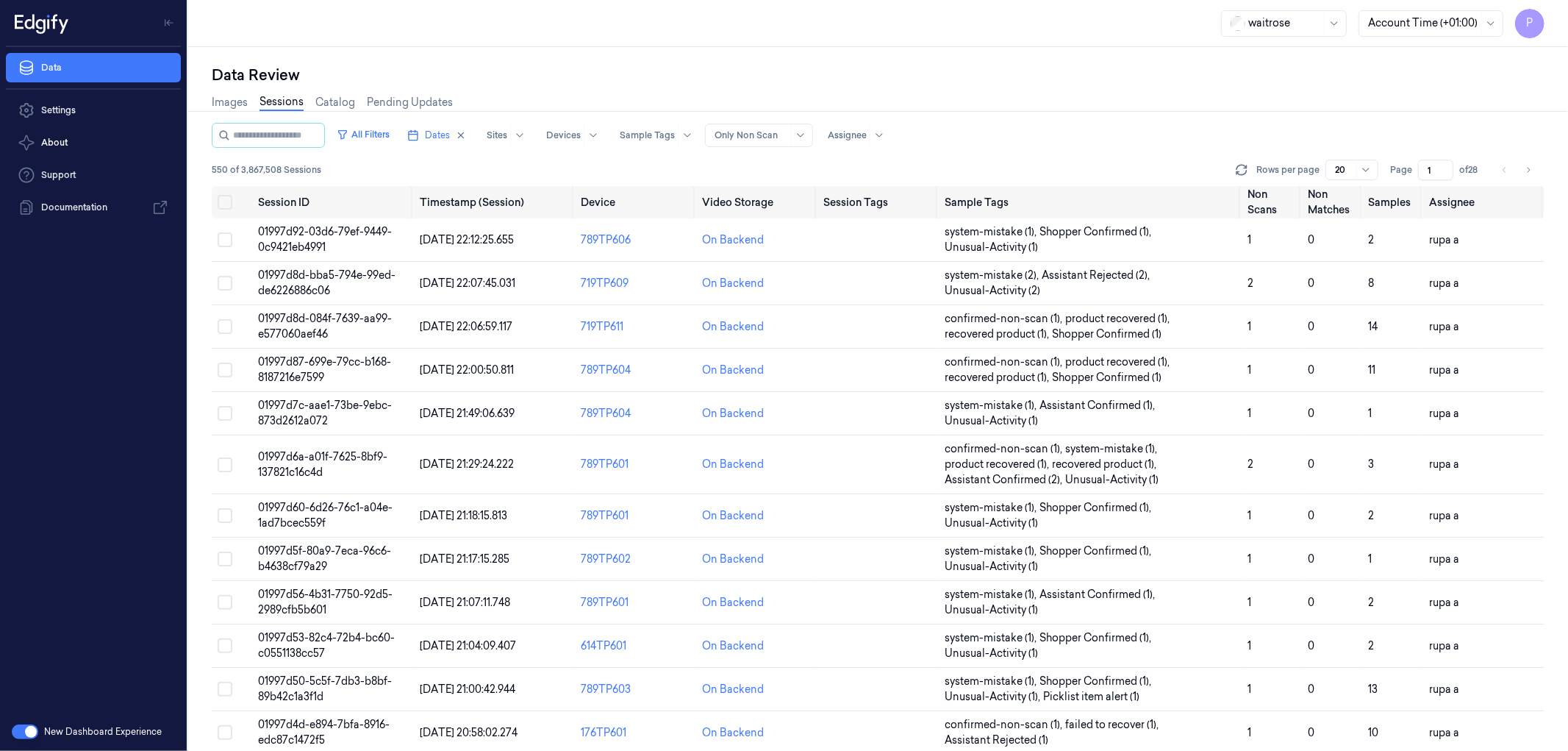
click at [1432, 168] on input "1" at bounding box center [1436, 170] width 36 height 20
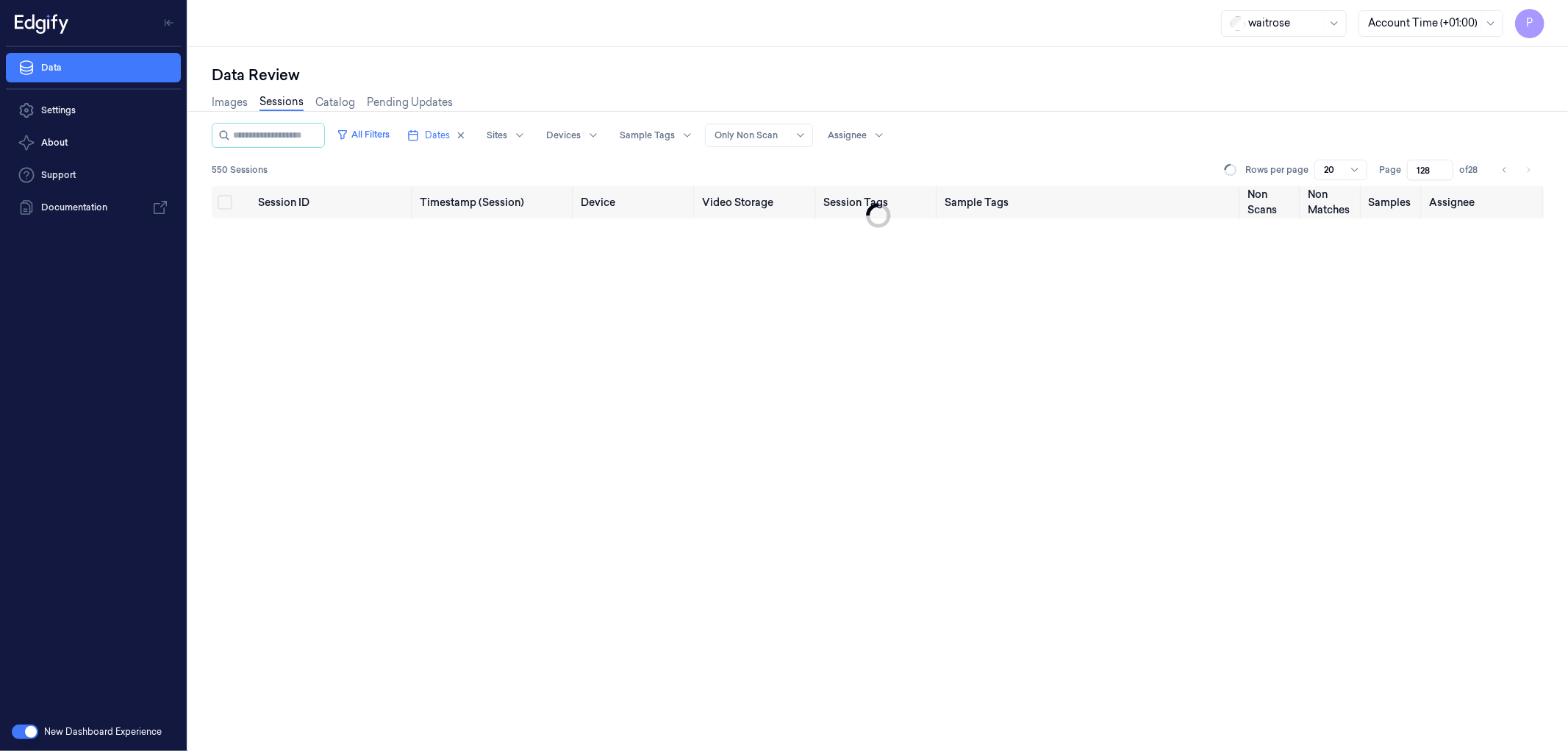
click at [1086, 118] on div "Images Sessions Catalog Pending Updates" at bounding box center [878, 104] width 1333 height 37
click at [1417, 167] on input "128" at bounding box center [1430, 170] width 47 height 20
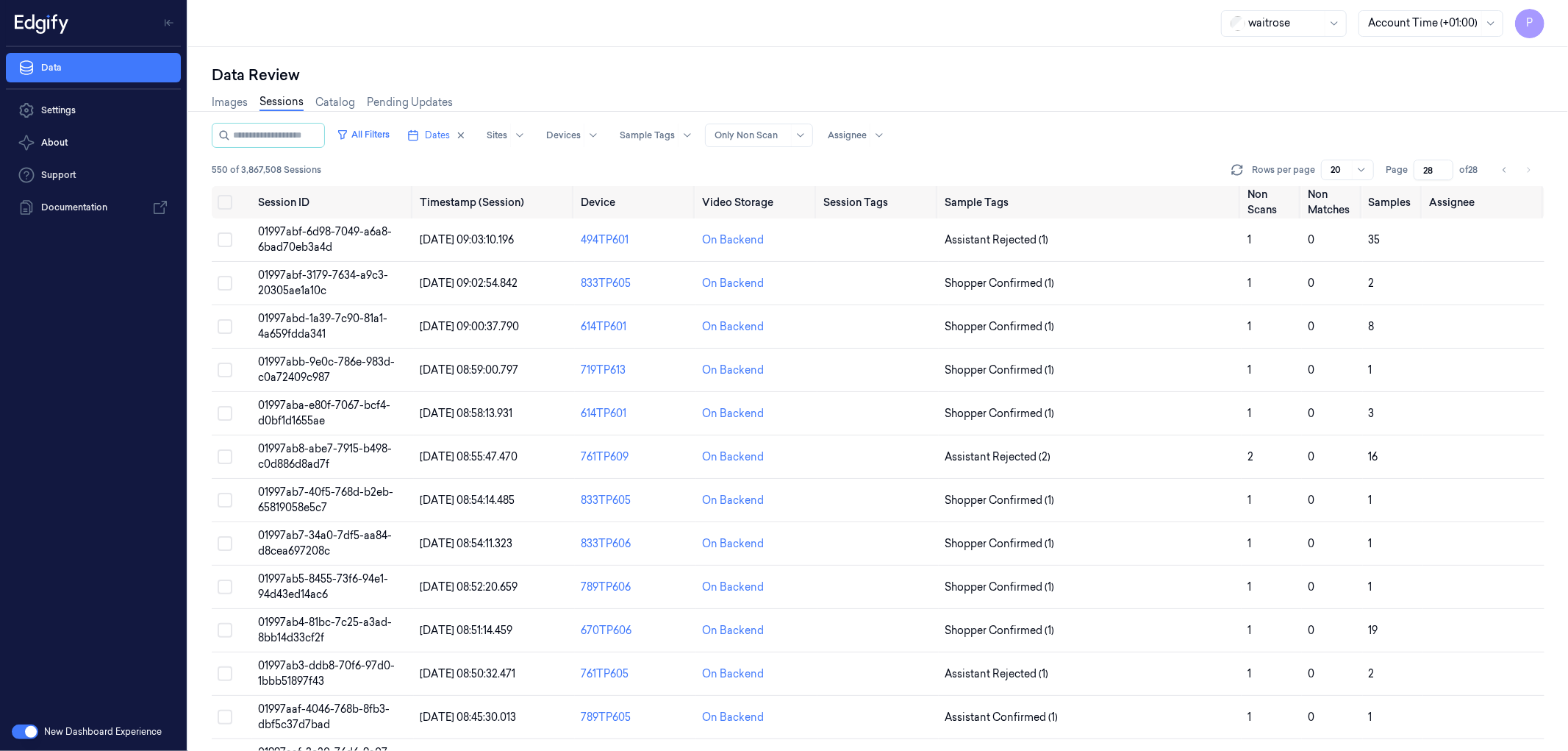
click at [1197, 131] on div "All Filters Dates Sites Devices Sample Tags Alert Type Only Non Scan Assignee" at bounding box center [878, 136] width 1333 height 25
click at [219, 197] on button "Select all" at bounding box center [224, 202] width 14 height 14
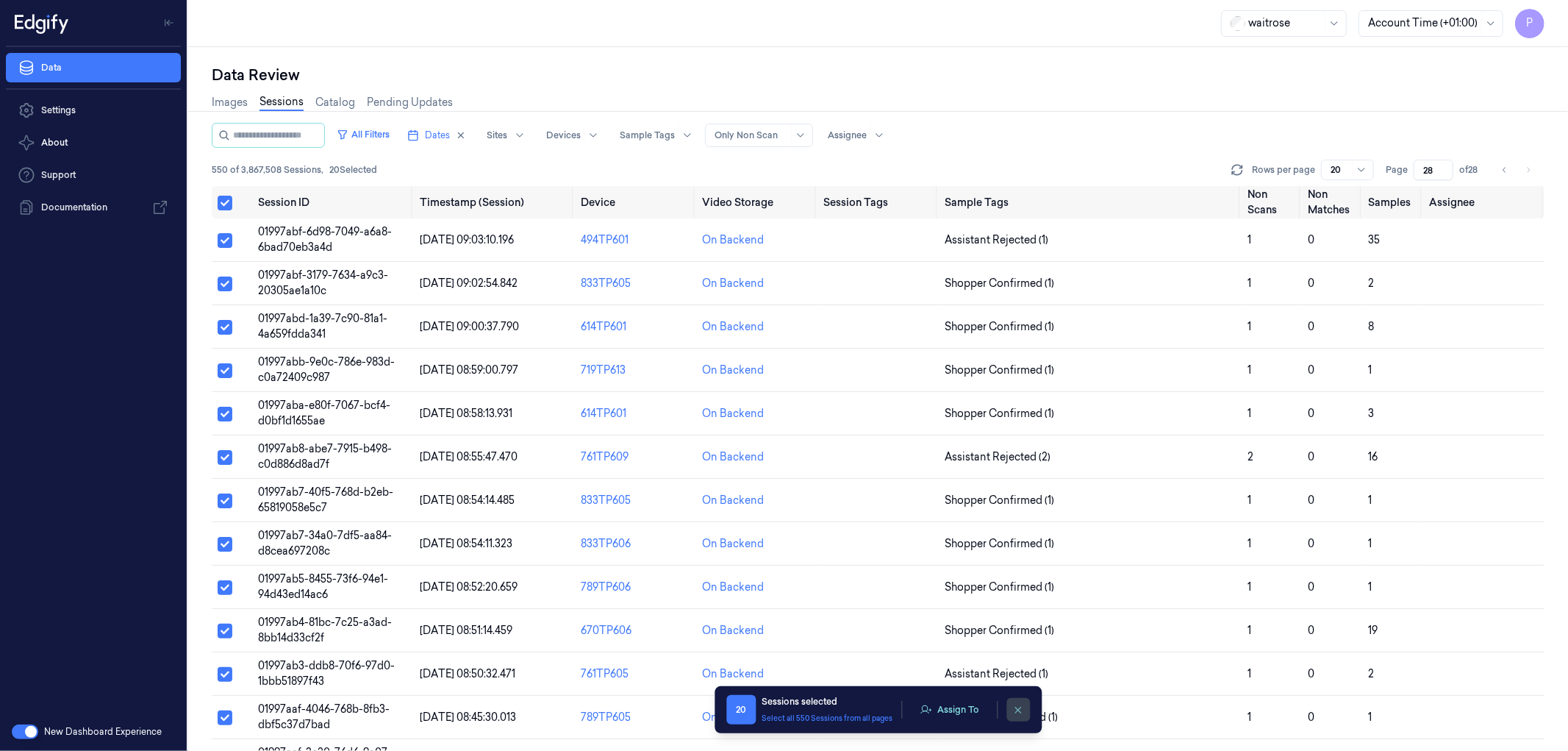
click at [1011, 710] on button "clearSelection" at bounding box center [1018, 710] width 24 height 24
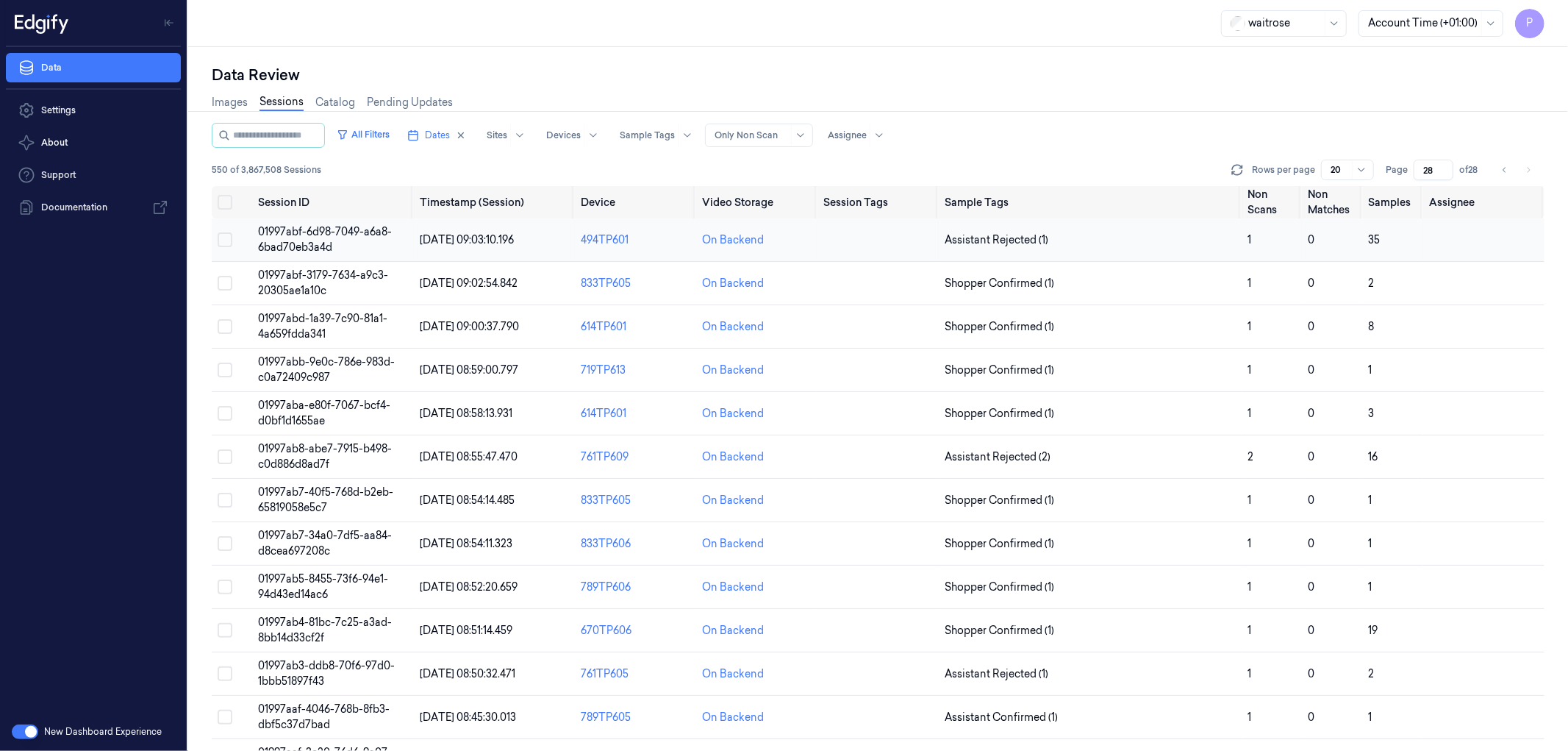
click at [226, 242] on button "Select row" at bounding box center [224, 239] width 14 height 14
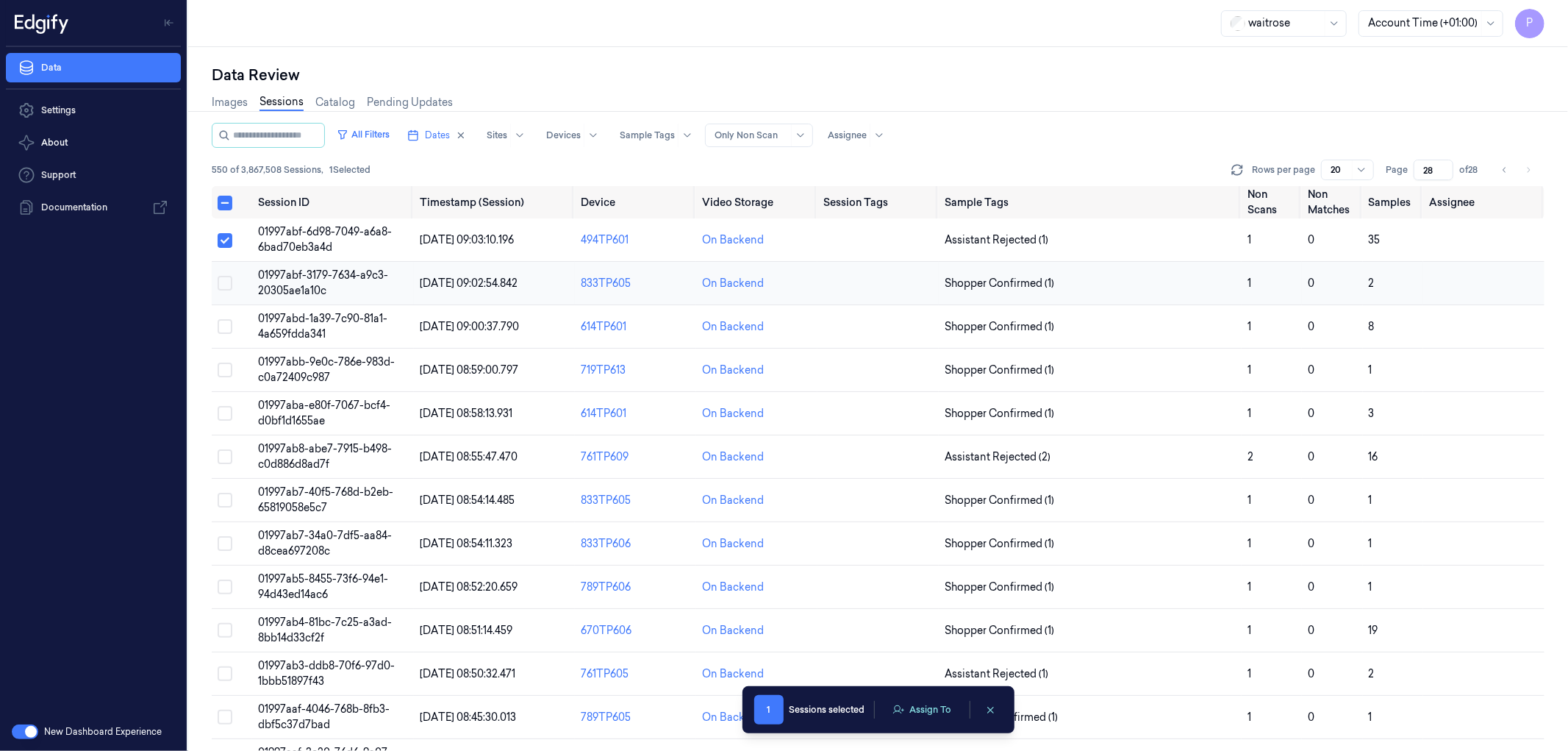
click at [223, 280] on button "Select row" at bounding box center [224, 282] width 14 height 14
click at [224, 321] on button "Select row" at bounding box center [224, 326] width 14 height 14
click at [226, 369] on button "Select row" at bounding box center [224, 370] width 14 height 14
click at [226, 418] on button "Select row" at bounding box center [224, 413] width 14 height 14
click at [224, 459] on button "Select row" at bounding box center [224, 456] width 14 height 14
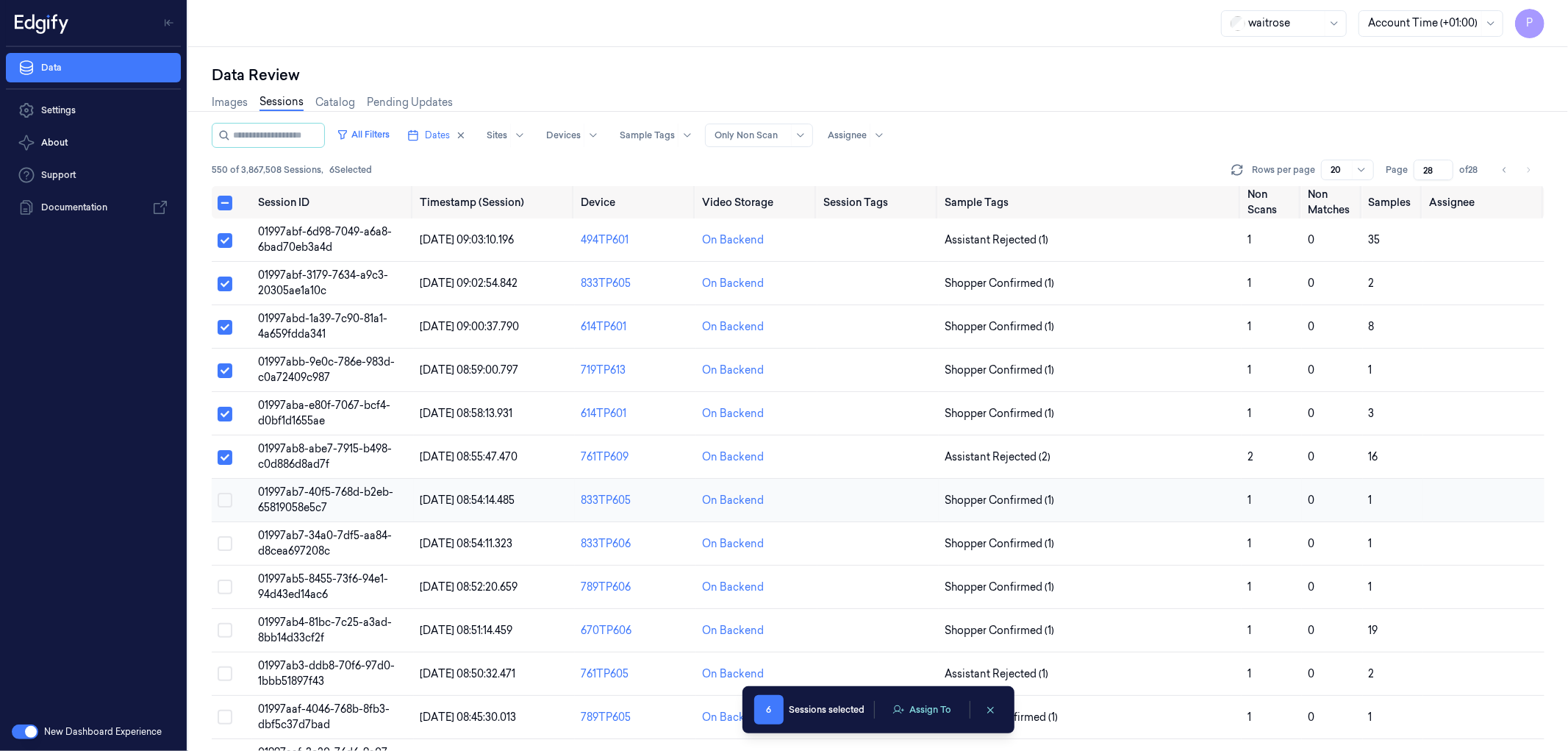
click at [224, 503] on button "Select row" at bounding box center [224, 499] width 14 height 14
click at [225, 544] on button "Select row" at bounding box center [224, 543] width 14 height 14
click at [222, 580] on button "Select row" at bounding box center [224, 587] width 14 height 14
click at [224, 633] on button "Select row" at bounding box center [224, 630] width 14 height 14
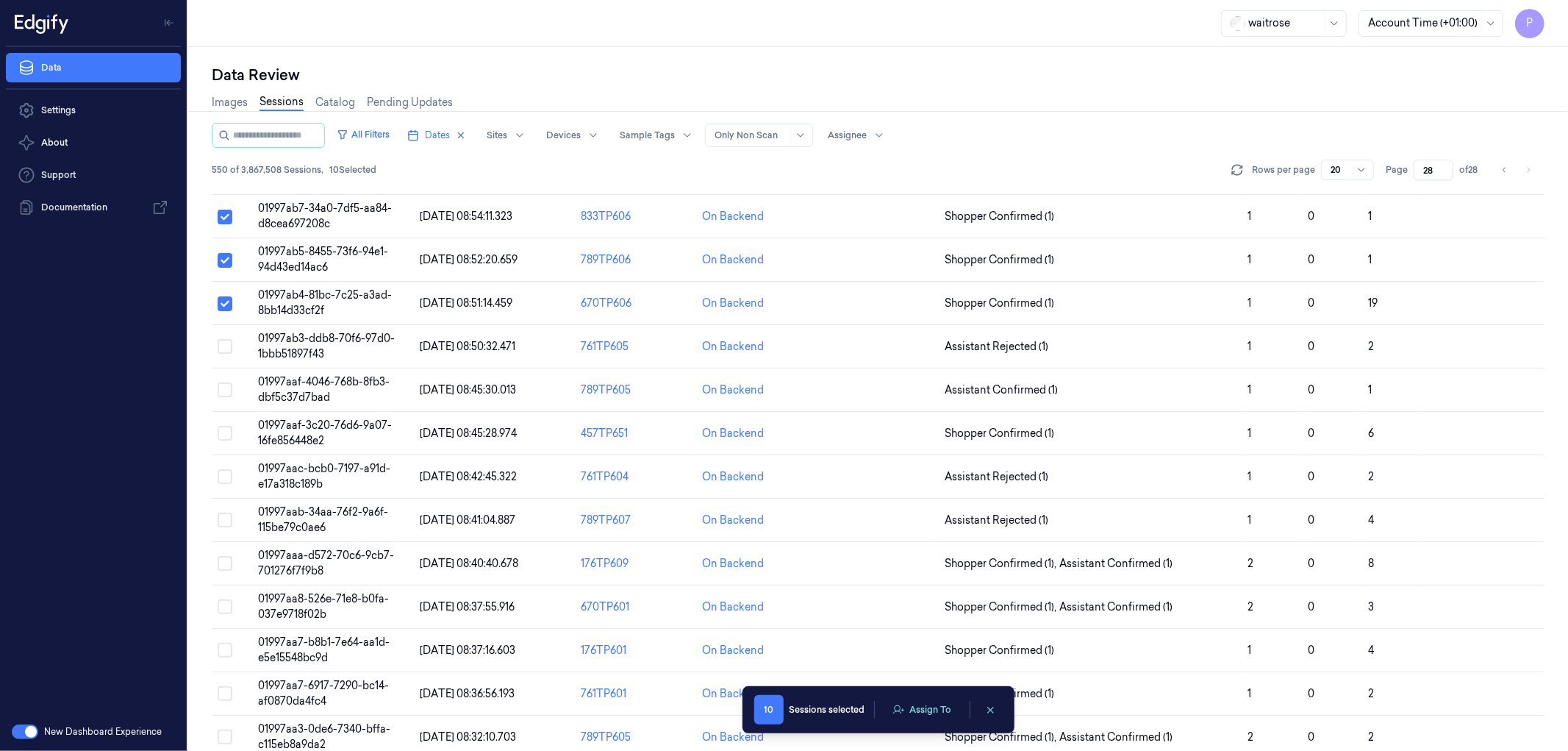
scroll to position [347, 0]
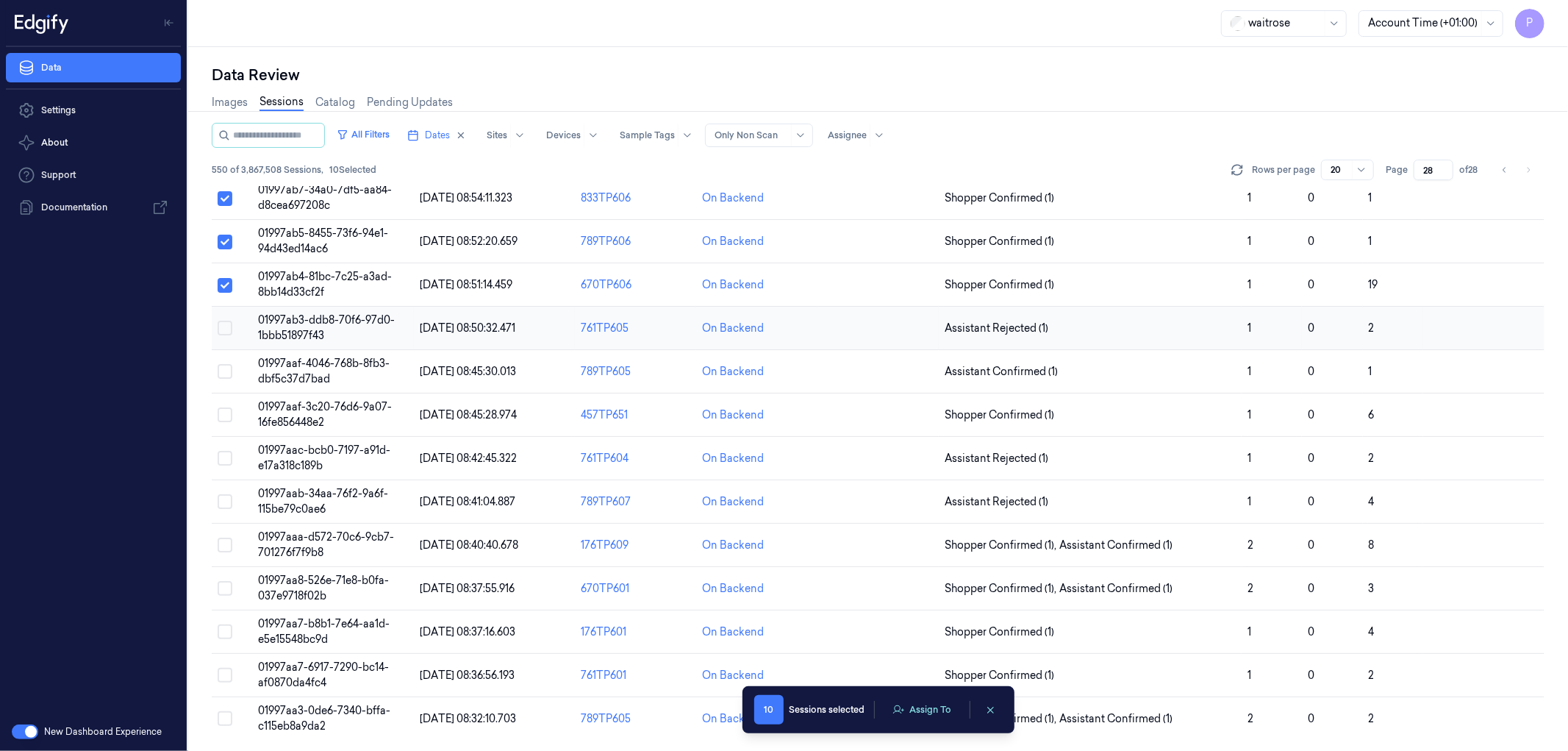
click at [230, 329] on button "Select row" at bounding box center [224, 327] width 14 height 14
click at [222, 365] on button "Select row" at bounding box center [224, 371] width 14 height 14
drag, startPoint x: 228, startPoint y: 413, endPoint x: 224, endPoint y: 448, distance: 35.2
click at [226, 414] on button "Select row" at bounding box center [224, 414] width 14 height 14
click at [224, 451] on button "Select row" at bounding box center [224, 458] width 14 height 14
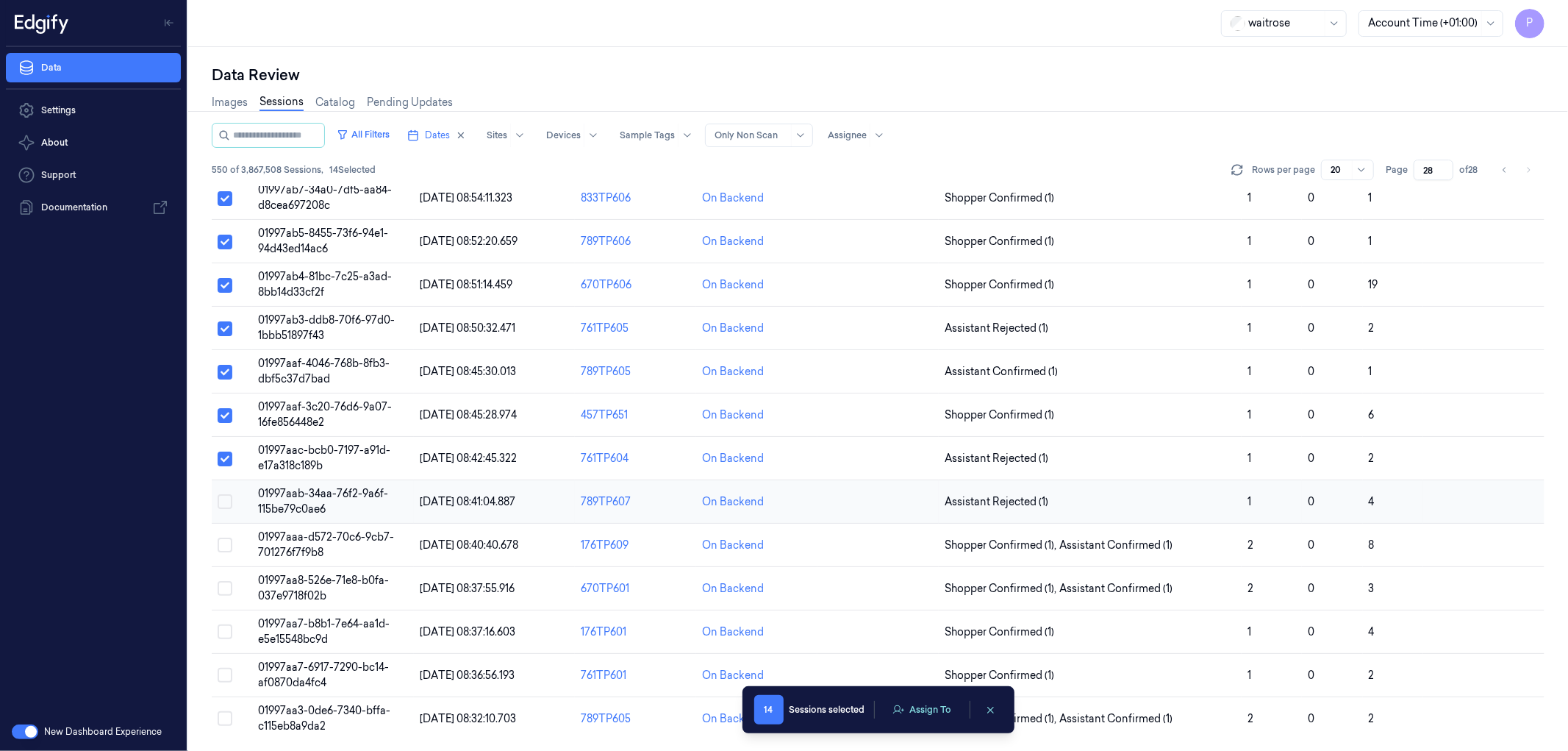
click at [223, 496] on button "Select row" at bounding box center [224, 501] width 14 height 14
click at [225, 542] on button "Select row" at bounding box center [224, 544] width 14 height 14
click at [225, 586] on button "Select row" at bounding box center [224, 588] width 14 height 14
click at [224, 627] on button "Select row" at bounding box center [224, 631] width 14 height 14
drag, startPoint x: 225, startPoint y: 670, endPoint x: 230, endPoint y: 703, distance: 33.4
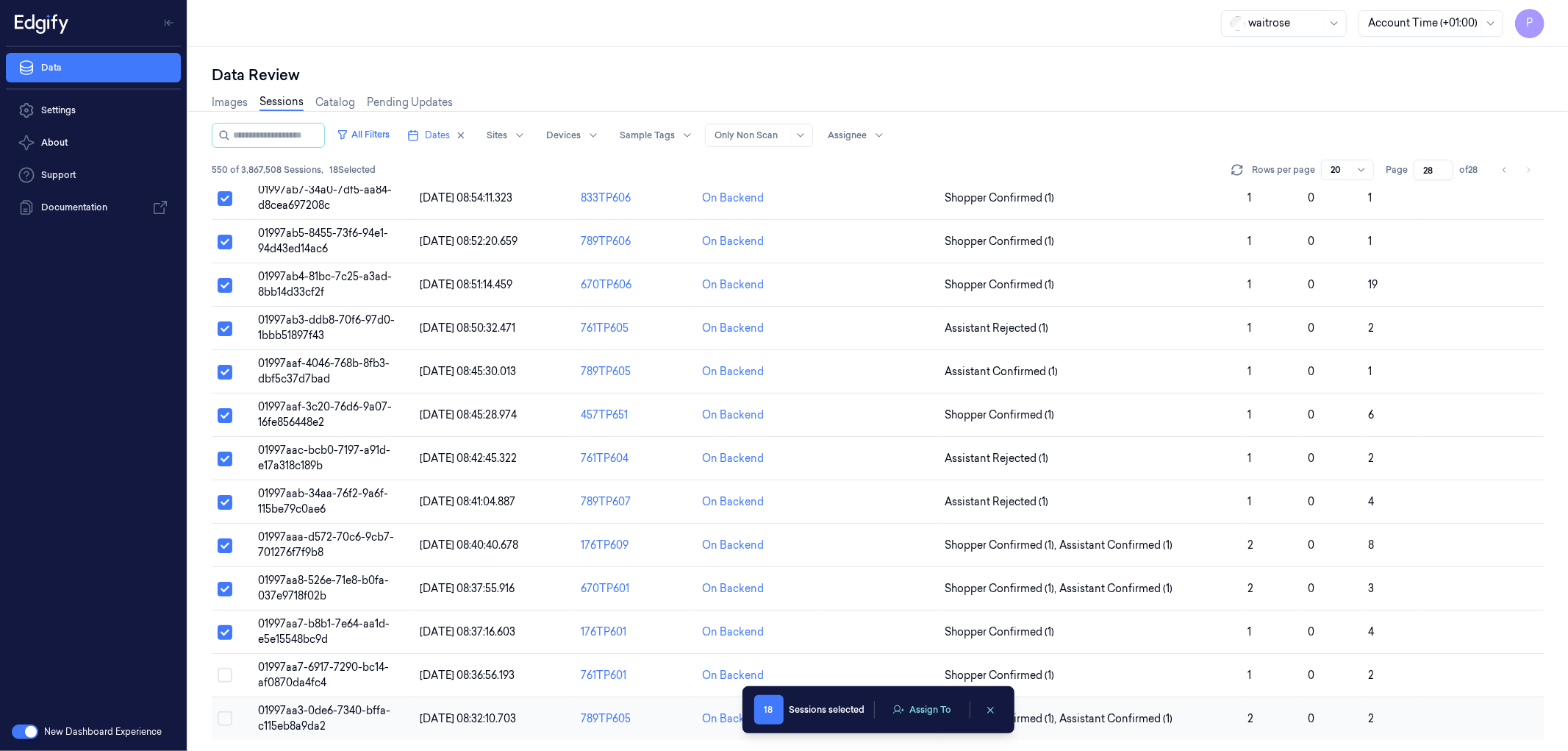
click at [224, 670] on button "Select row" at bounding box center [224, 675] width 14 height 14
click at [226, 715] on button "Select row" at bounding box center [224, 718] width 14 height 14
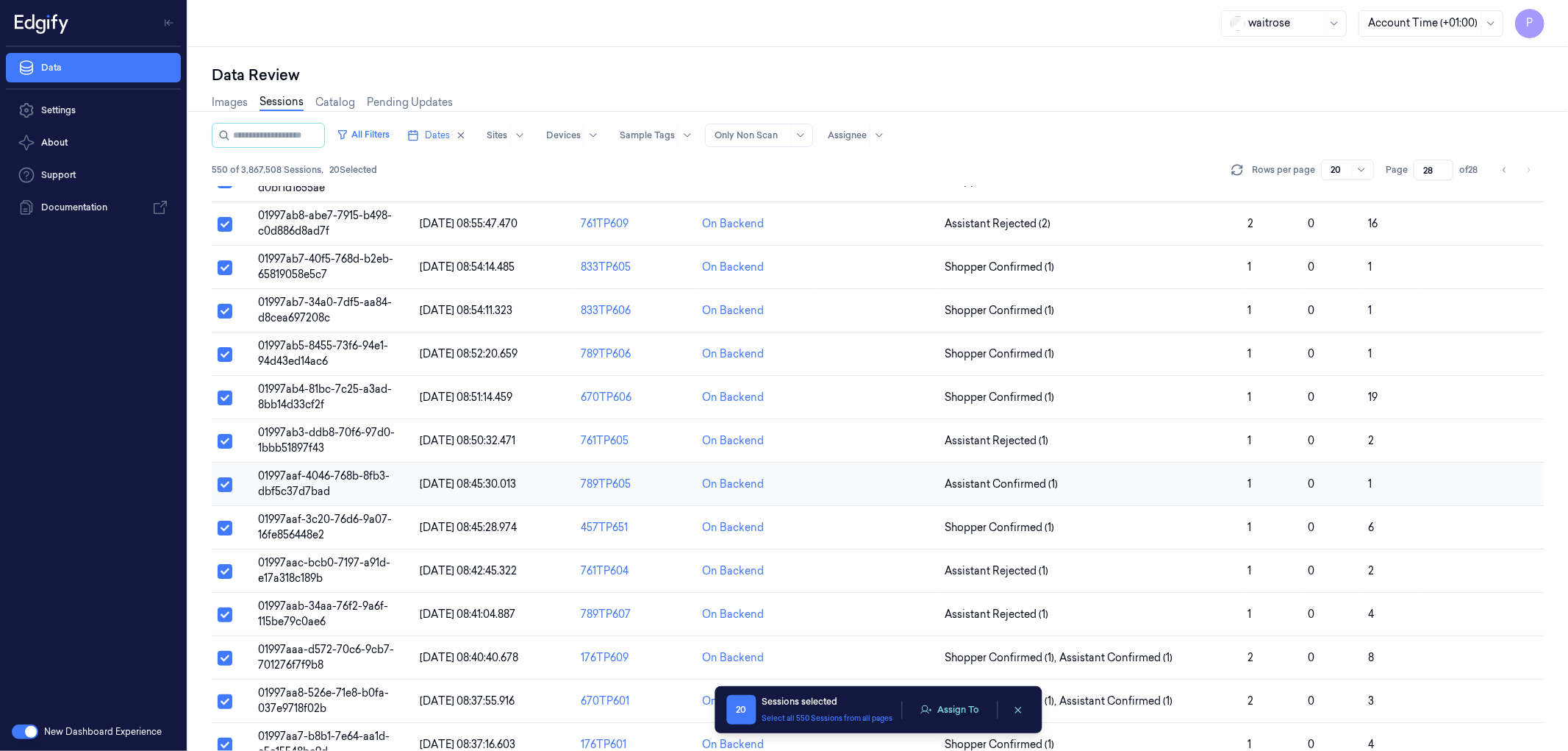
scroll to position [0, 0]
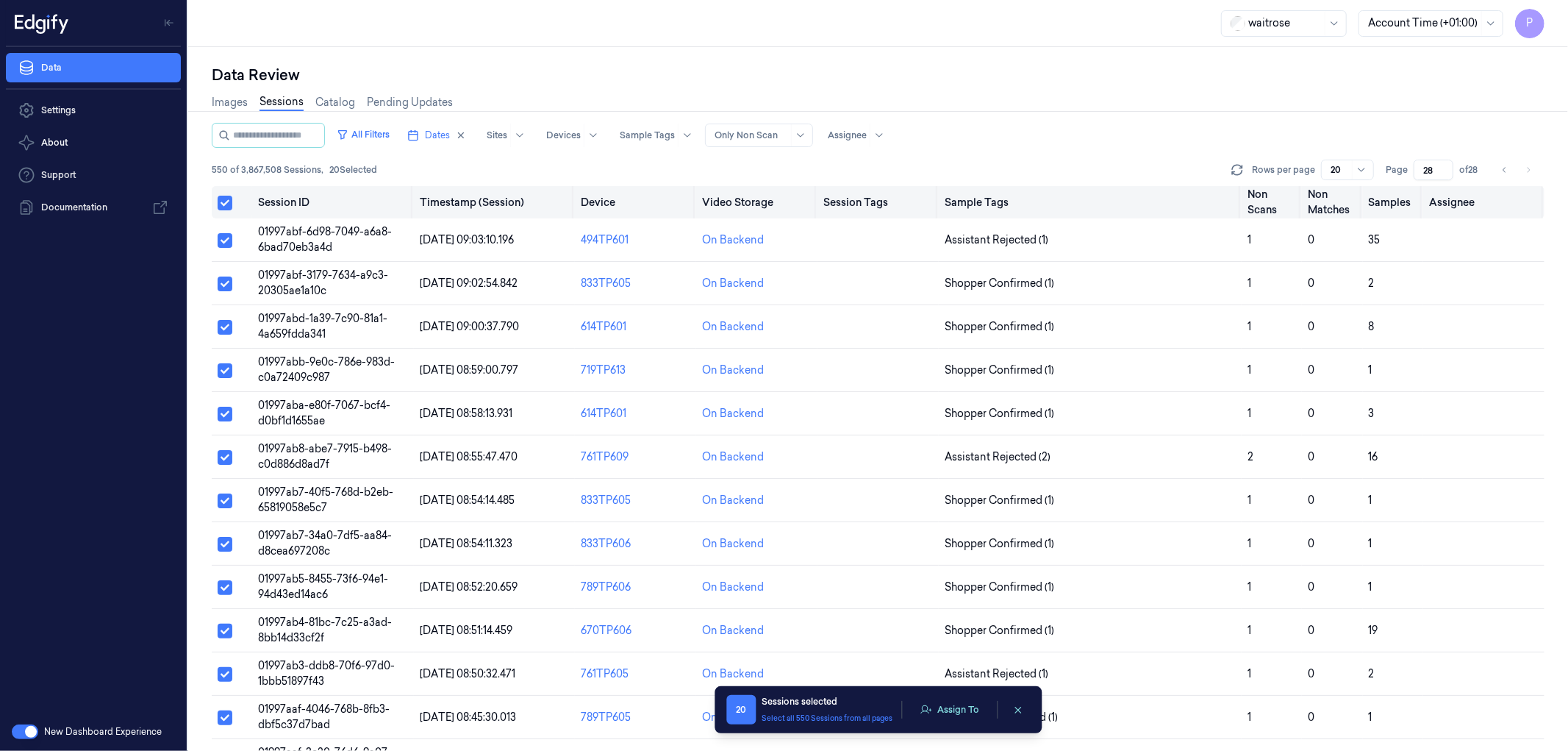
click at [218, 197] on button "Select all" at bounding box center [224, 203] width 14 height 14
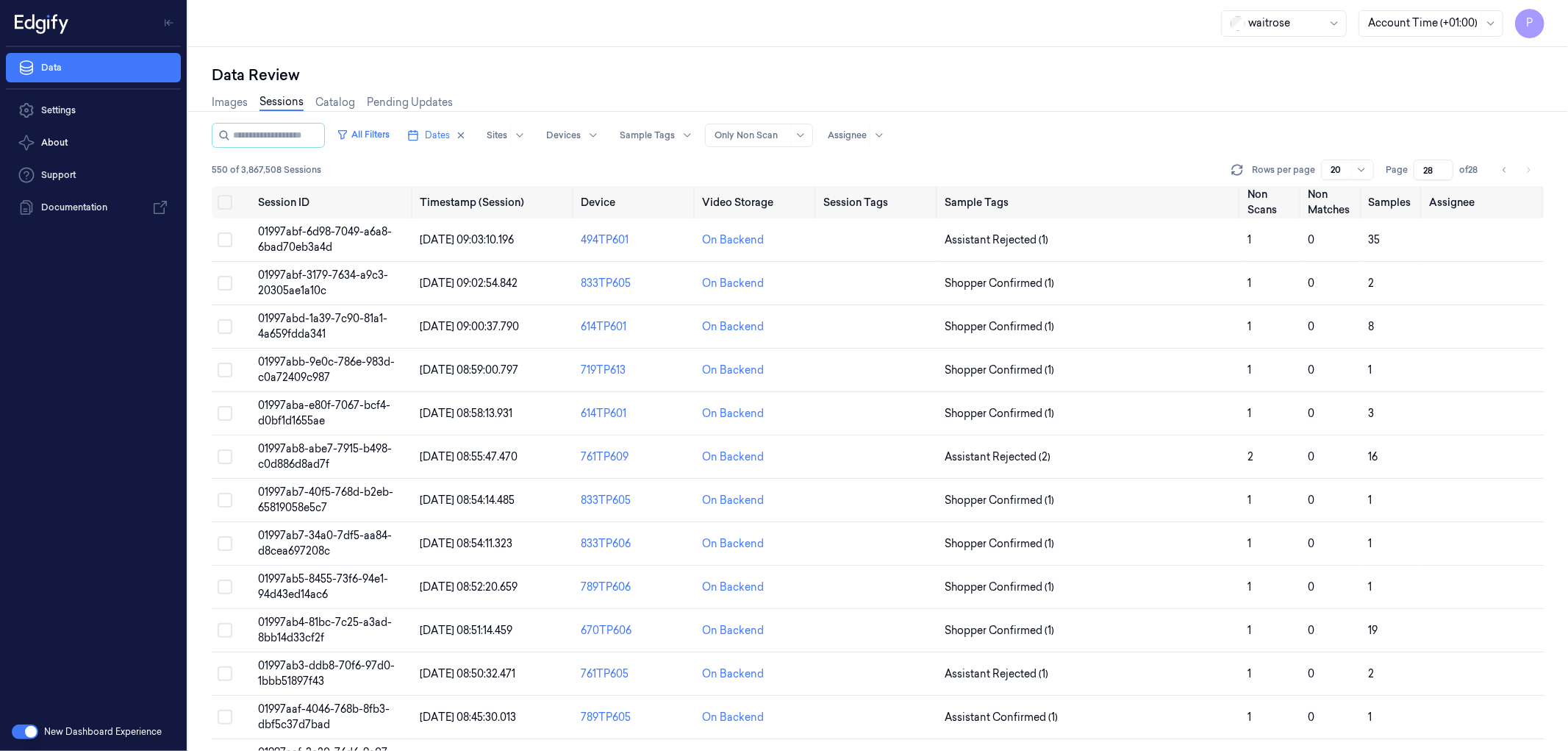
click at [950, 47] on div "Data Review Images Sessions Catalog Pending Updates All Filters Dates Sites Dev…" at bounding box center [878, 399] width 1380 height 704
click at [1158, 103] on div "Images Sessions Catalog Pending Updates" at bounding box center [878, 104] width 1333 height 37
click at [222, 200] on button "Select all" at bounding box center [224, 202] width 14 height 14
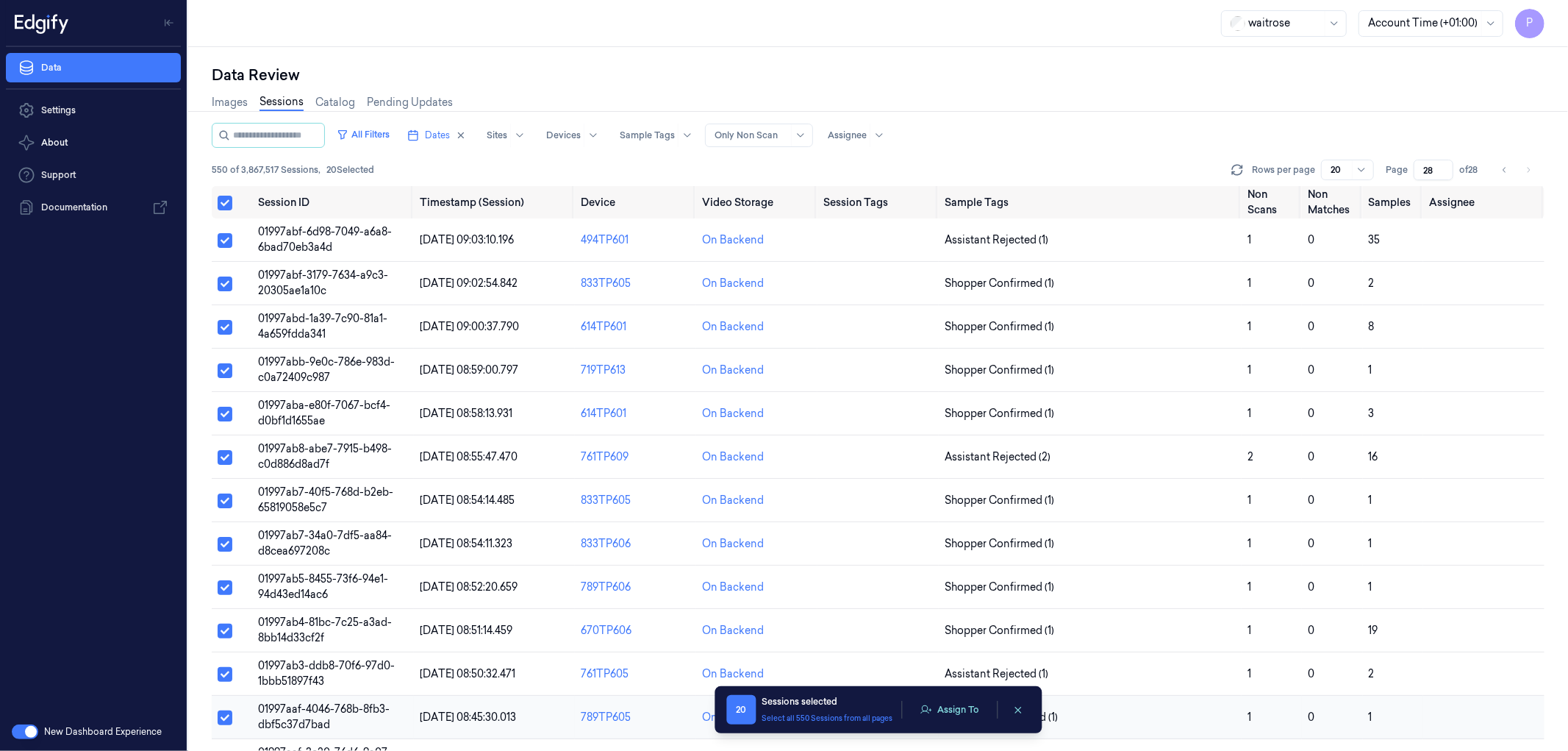
click at [1020, 704] on icon "clearSelection" at bounding box center [1018, 709] width 11 height 11
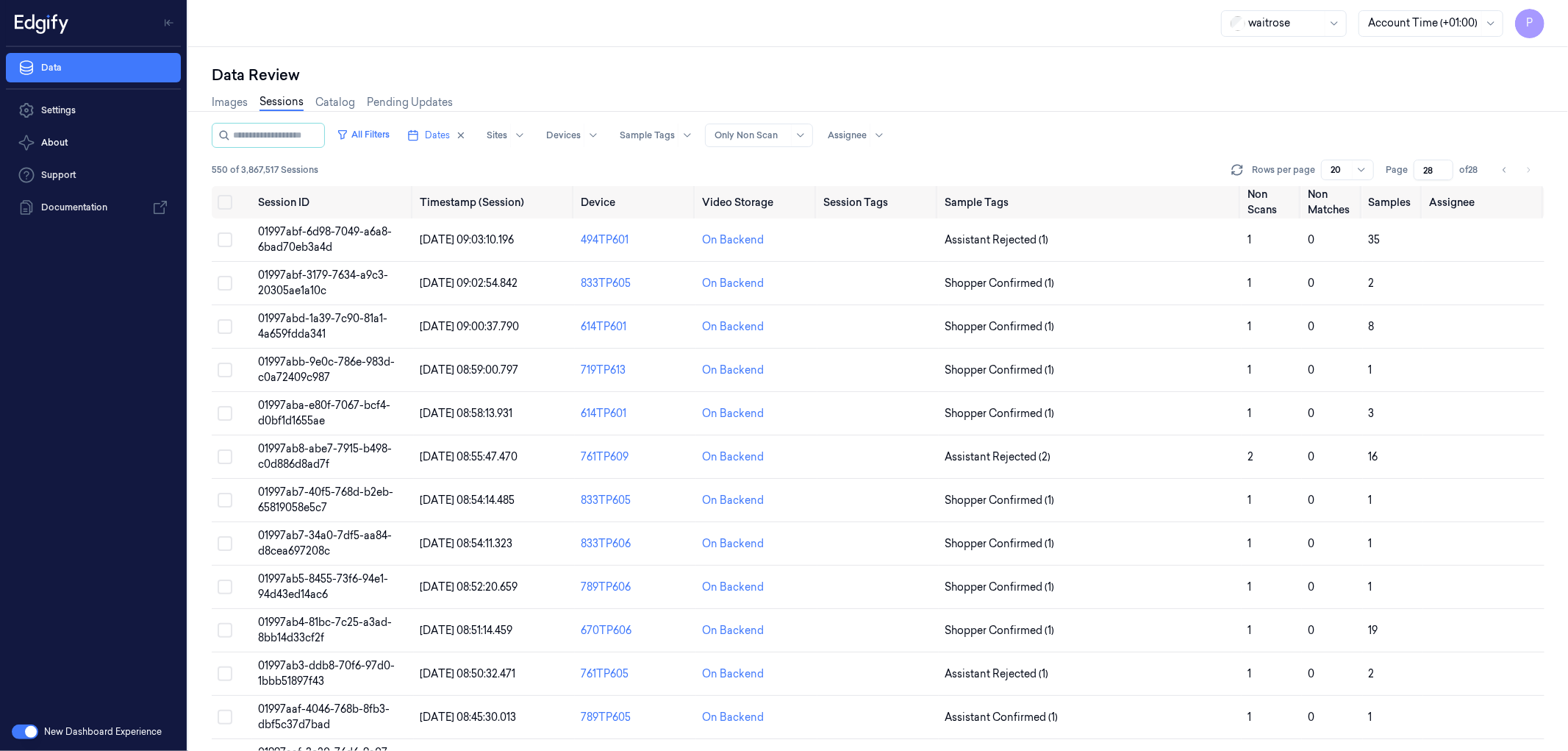
click at [1016, 64] on div "Data Review Images Sessions Catalog Pending Updates All Filters Dates Sites Dev…" at bounding box center [878, 399] width 1380 height 704
click at [1149, 81] on div "Data Review" at bounding box center [878, 75] width 1333 height 20
click at [1507, 163] on button "Go to previous page" at bounding box center [1504, 170] width 20 height 20
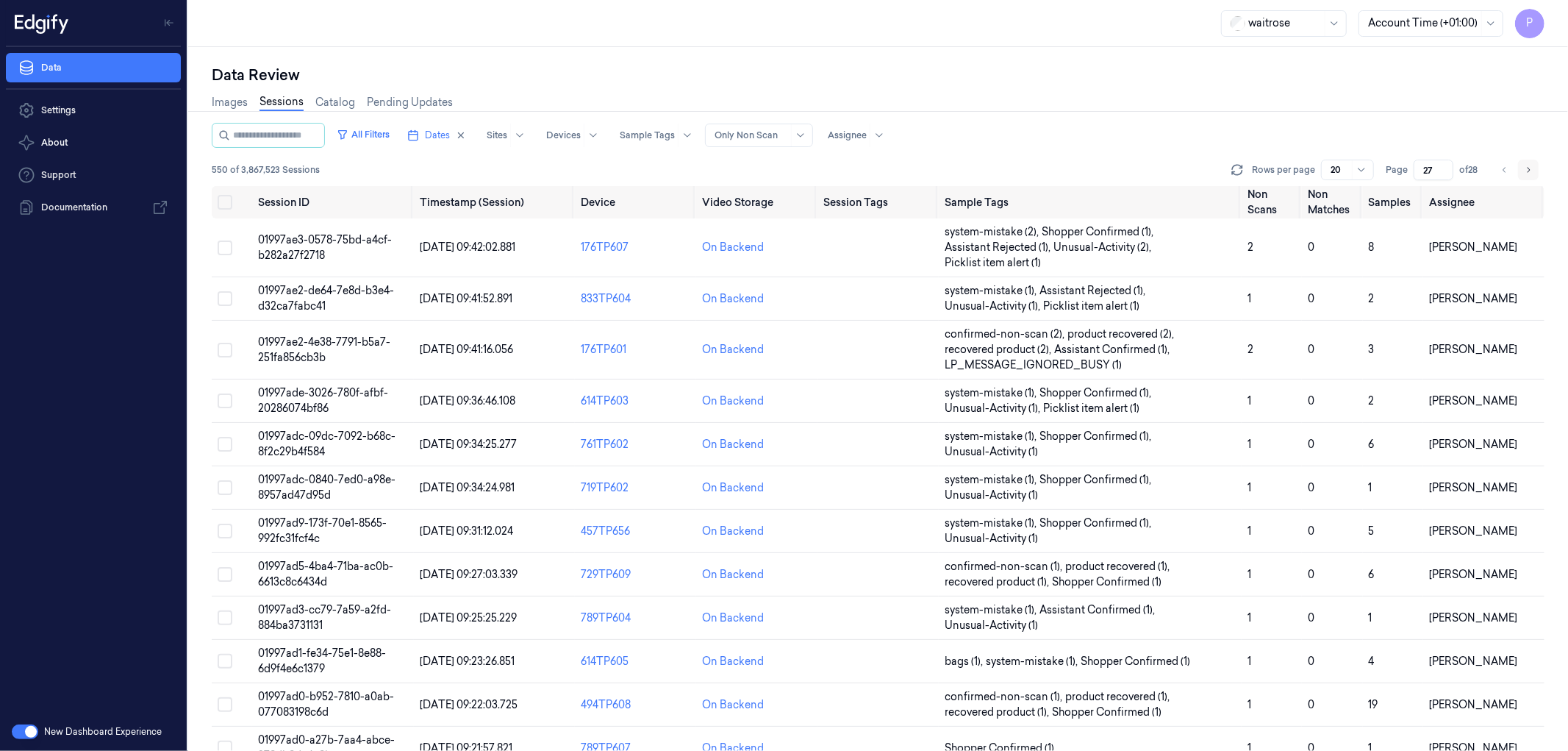
click at [1529, 170] on icon "Go to next page" at bounding box center [1528, 170] width 8 height 12
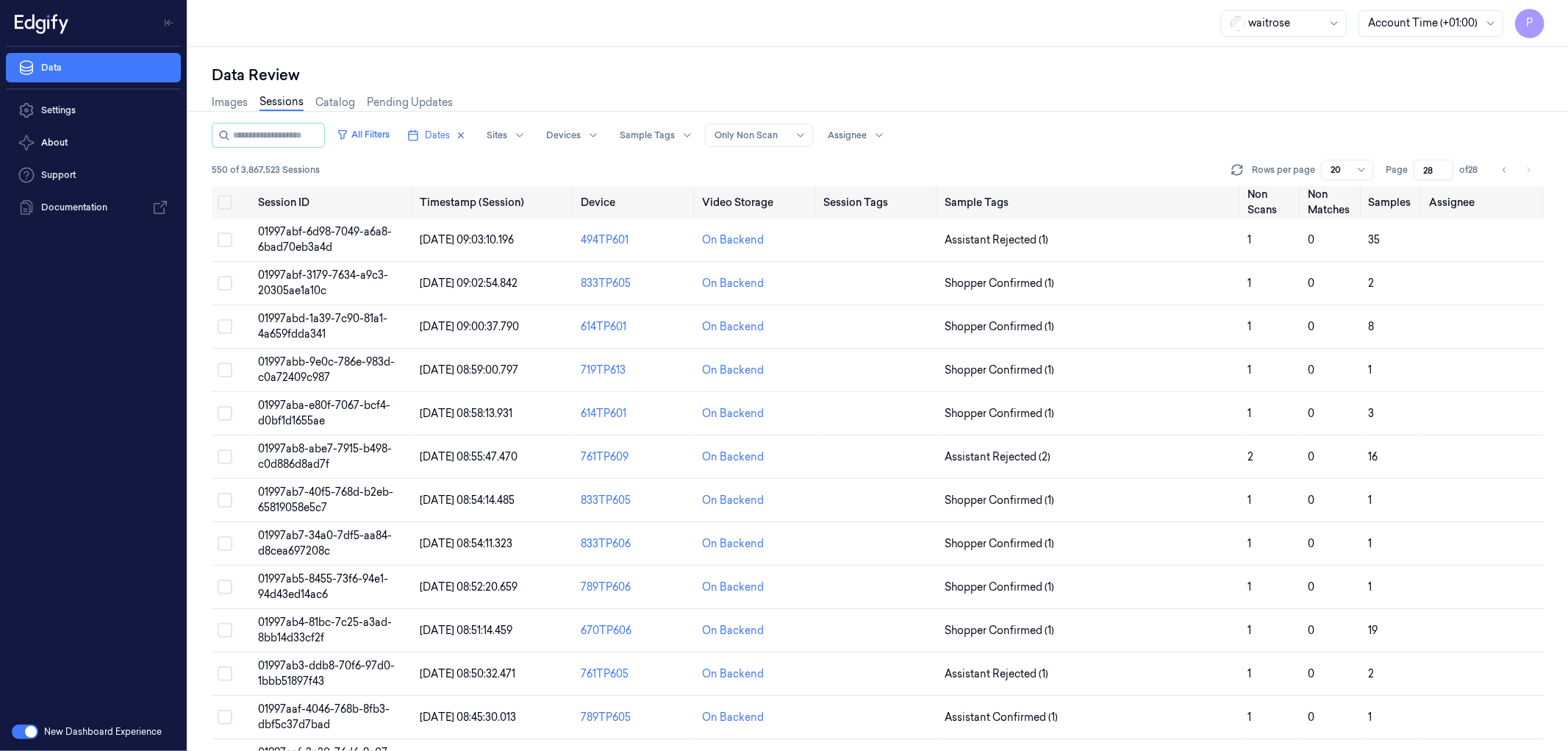
click at [1189, 98] on div "Images Sessions Catalog Pending Updates" at bounding box center [878, 104] width 1333 height 37
click at [1231, 82] on div "Data Review" at bounding box center [878, 75] width 1333 height 20
click at [1532, 174] on li "pagination" at bounding box center [1528, 170] width 20 height 20
click at [1530, 166] on li "pagination" at bounding box center [1528, 170] width 20 height 20
click at [1503, 172] on icon "Go to previous page" at bounding box center [1504, 170] width 8 height 12
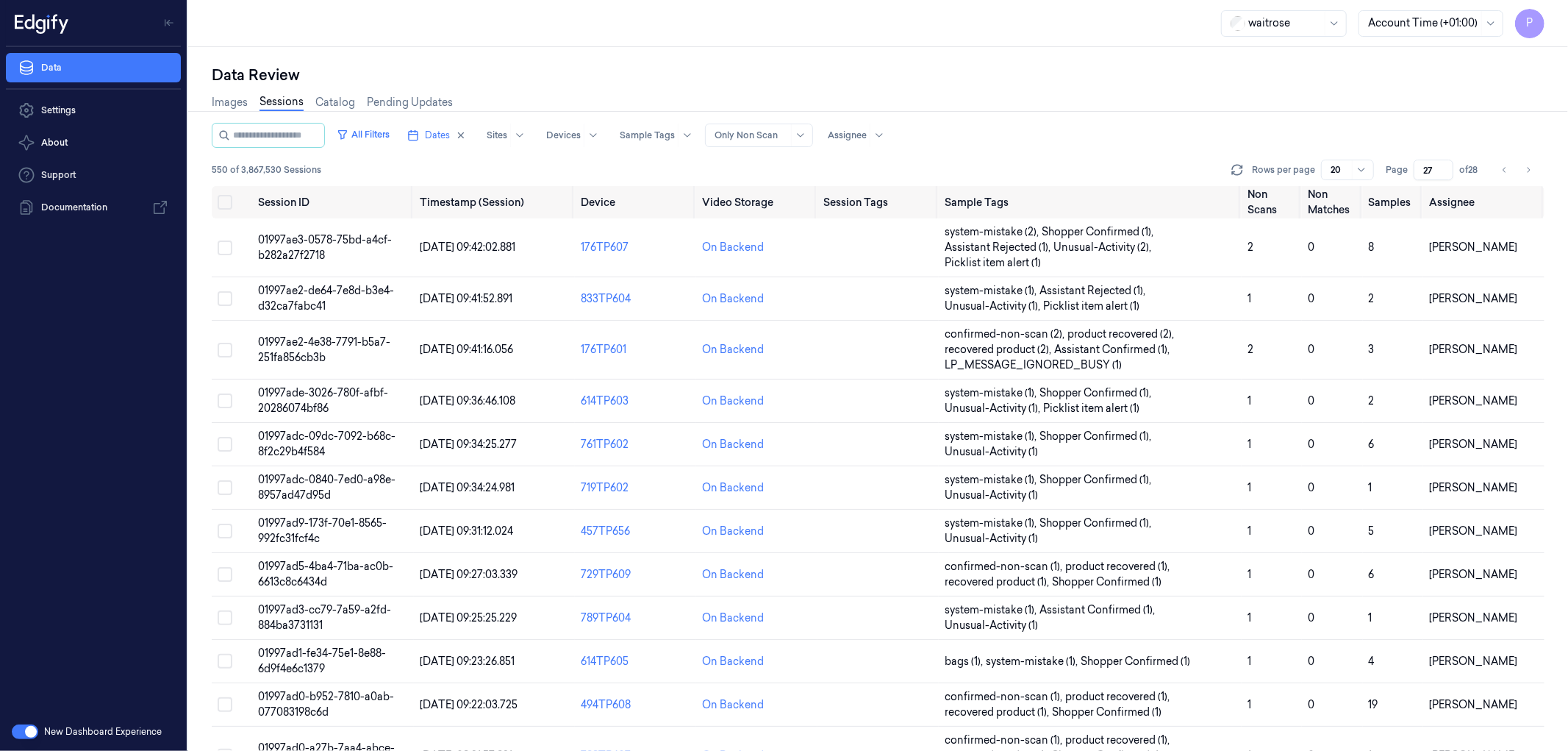
click at [1531, 170] on icon "Go to next page" at bounding box center [1528, 170] width 8 height 12
type input "28"
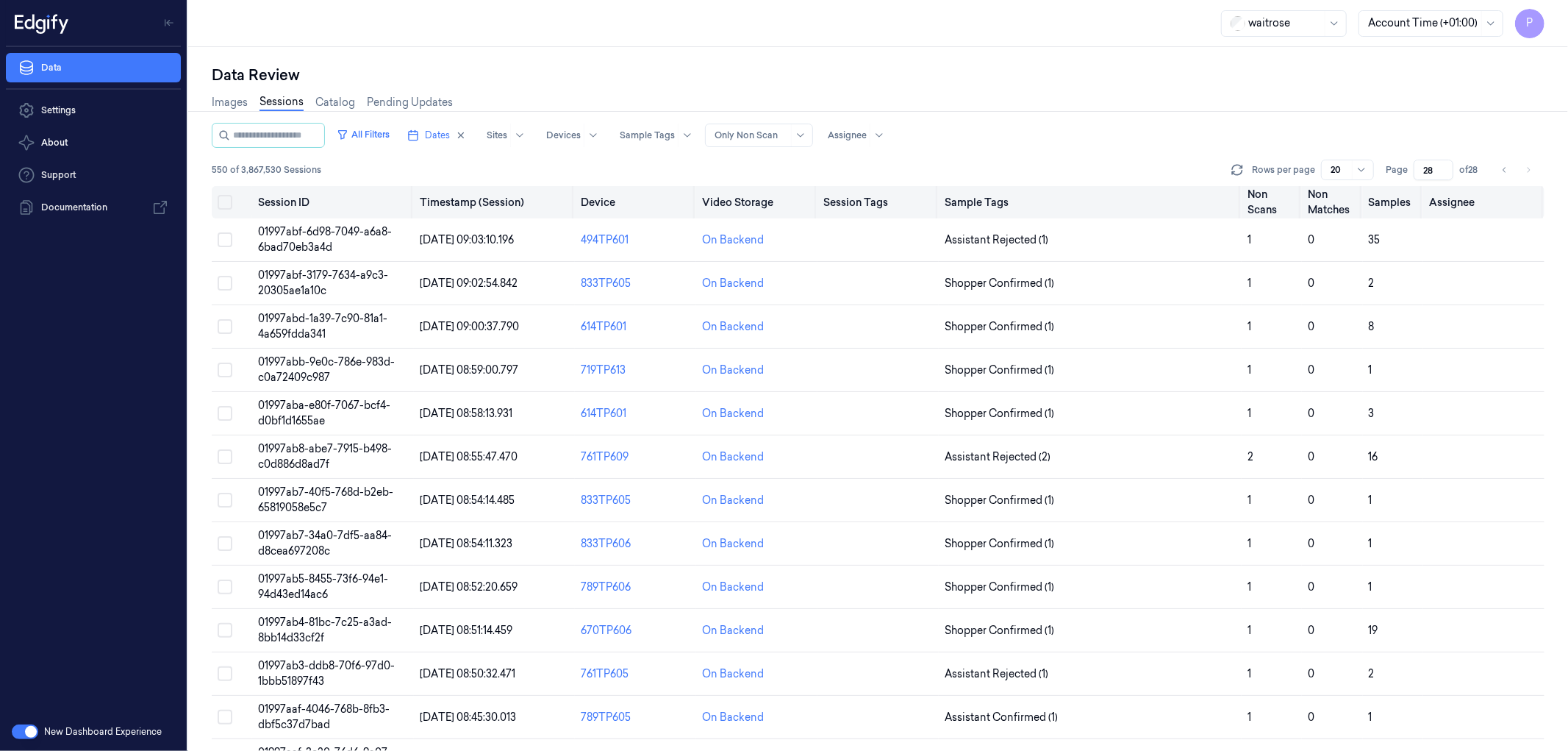
click at [225, 201] on button "Select all" at bounding box center [224, 202] width 14 height 14
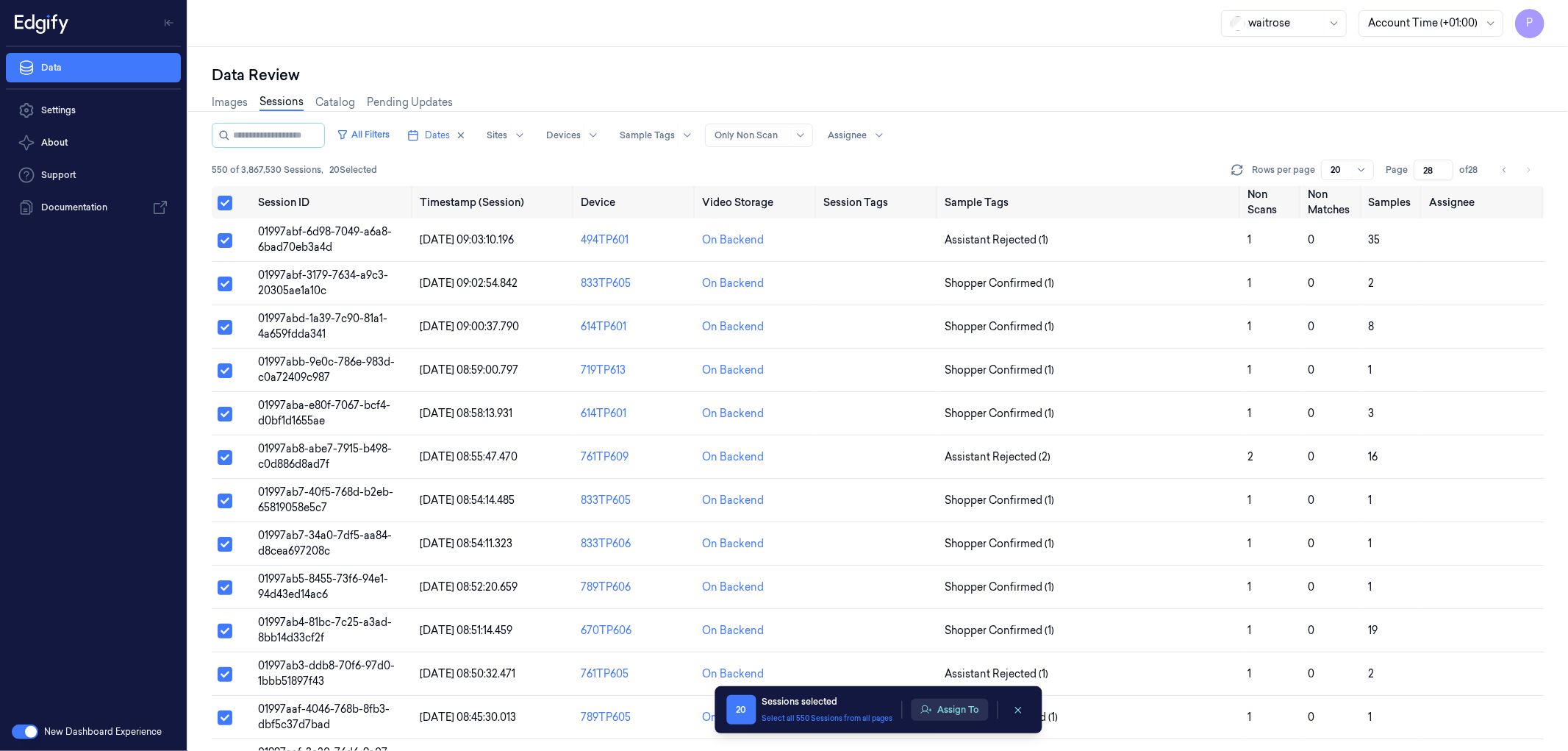
click at [952, 709] on button "Assign To" at bounding box center [949, 709] width 77 height 22
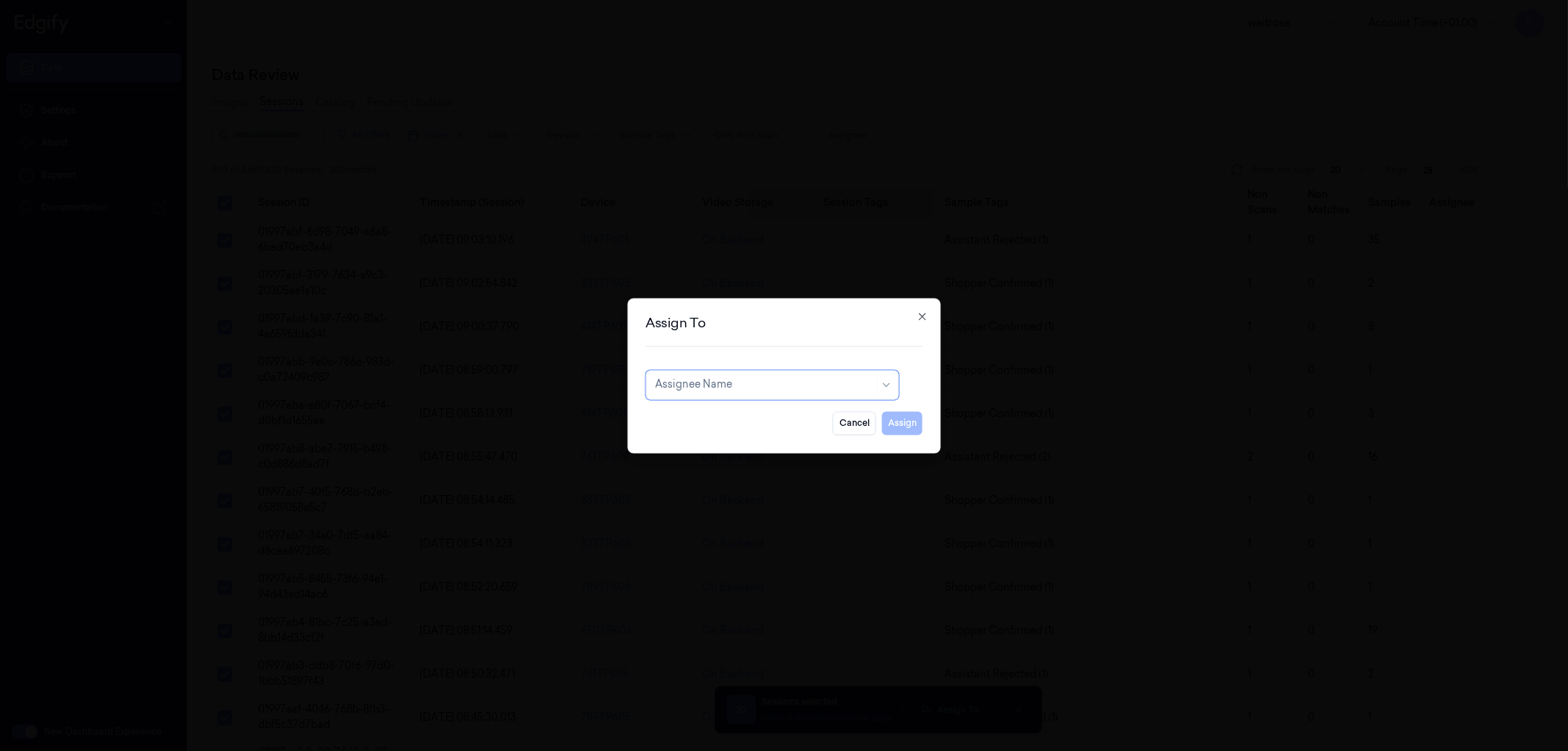
click at [739, 383] on div at bounding box center [764, 385] width 219 height 15
type input "chan"
click at [724, 414] on div "[PERSON_NAME] a" at bounding box center [772, 418] width 234 height 15
click at [907, 425] on button "Assign" at bounding box center [902, 423] width 41 height 24
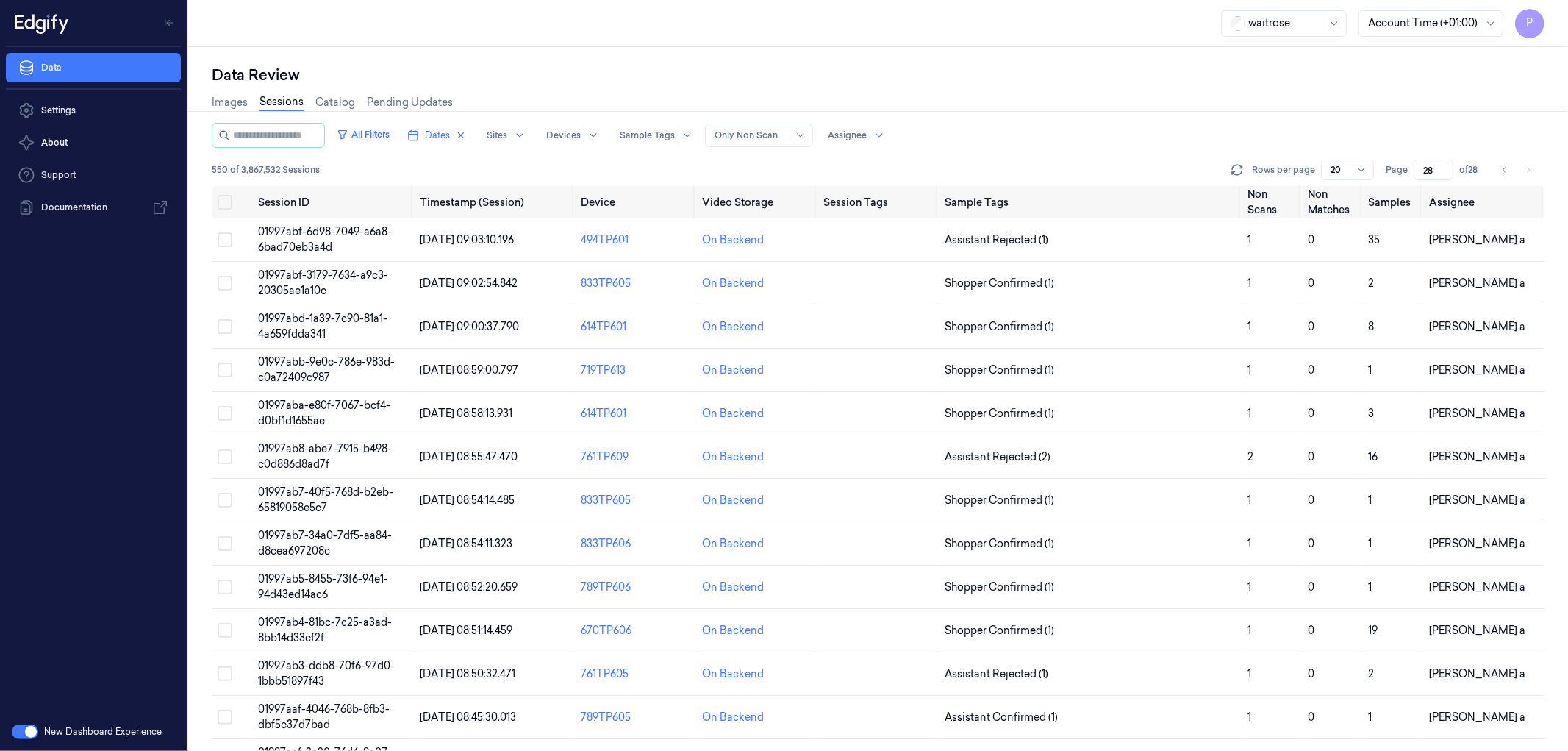
click at [1094, 136] on div "All Filters Dates Sites Devices Sample Tags Alert Type Only Non Scan Assignee" at bounding box center [878, 136] width 1333 height 25
click at [1094, 78] on div "Data Review" at bounding box center [878, 75] width 1333 height 20
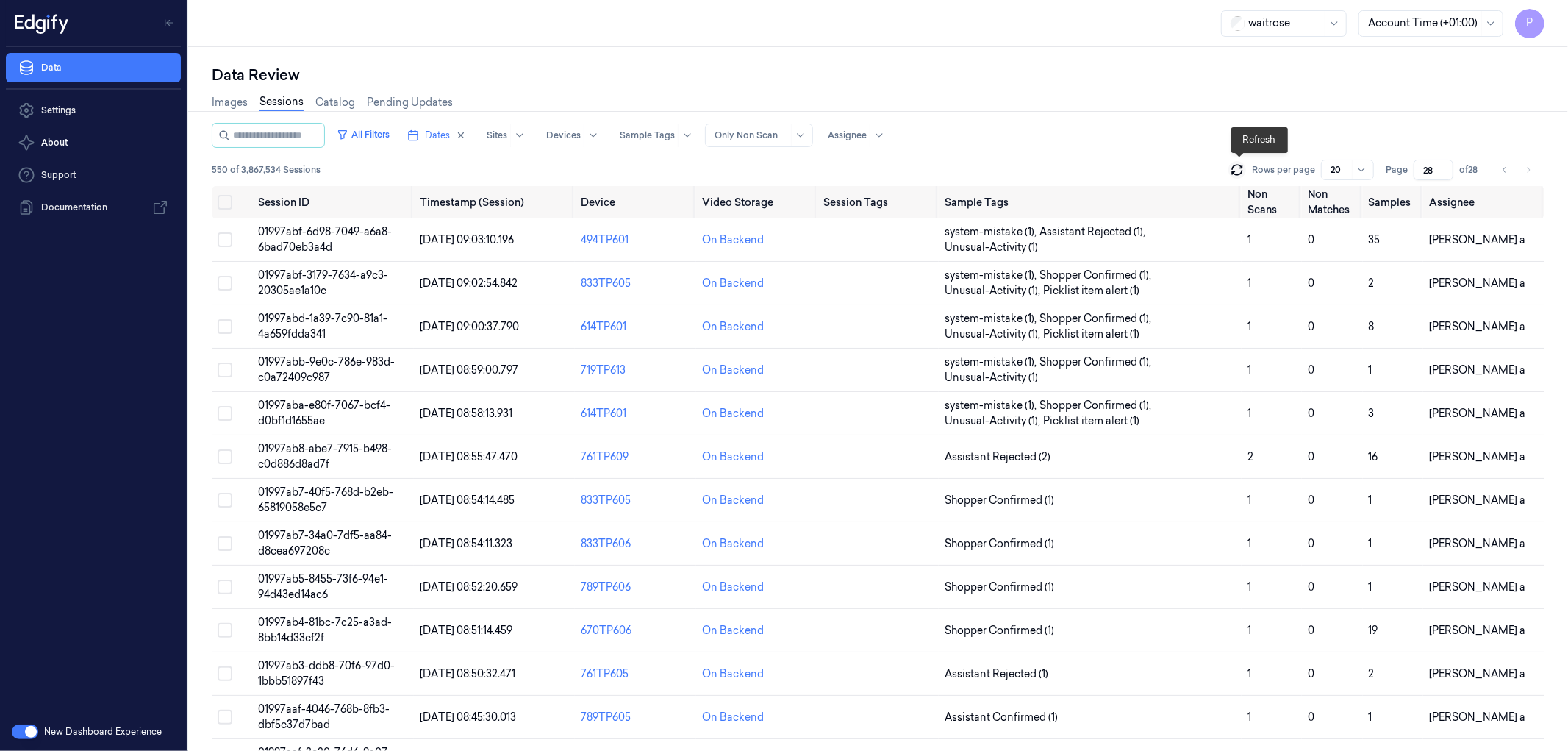
click at [1238, 170] on icon at bounding box center [1237, 170] width 14 height 14
